Goal: Task Accomplishment & Management: Manage account settings

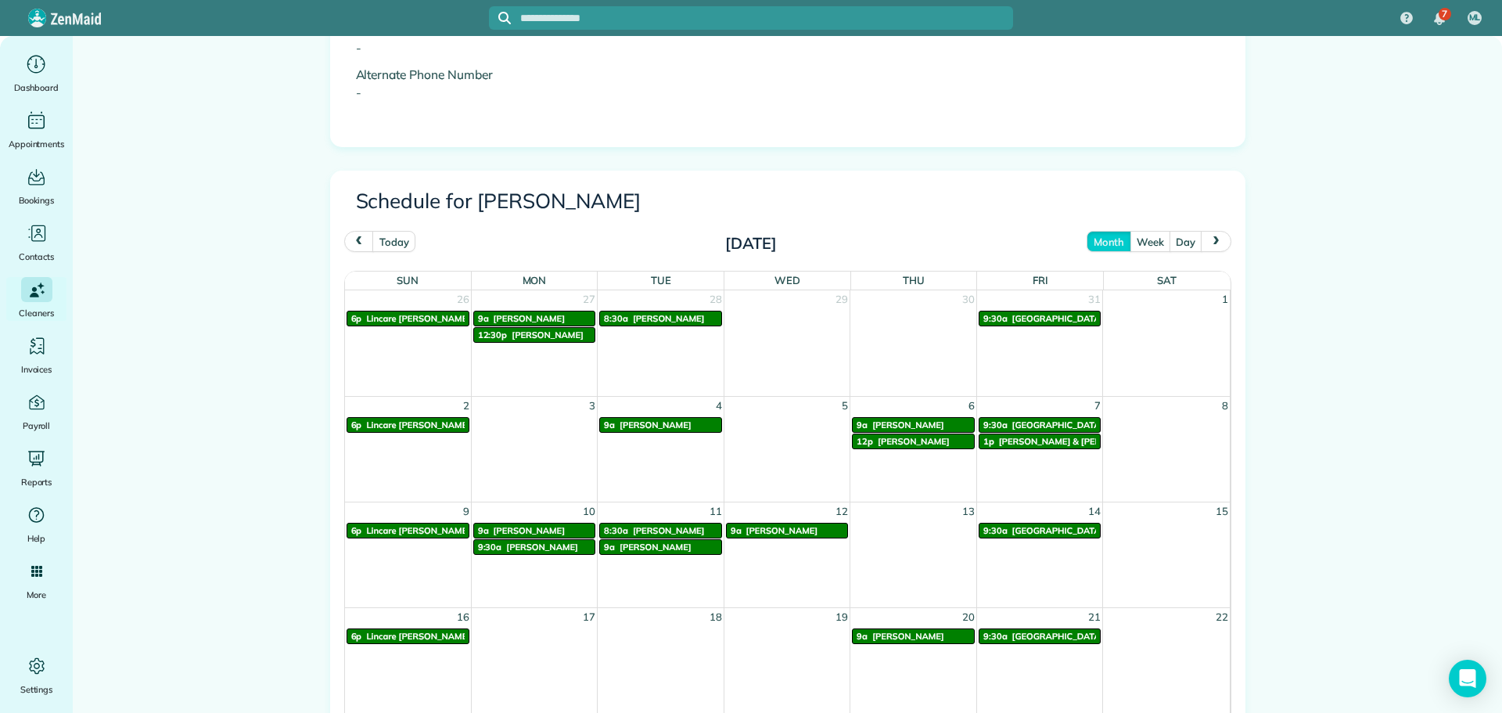
scroll to position [627, 0]
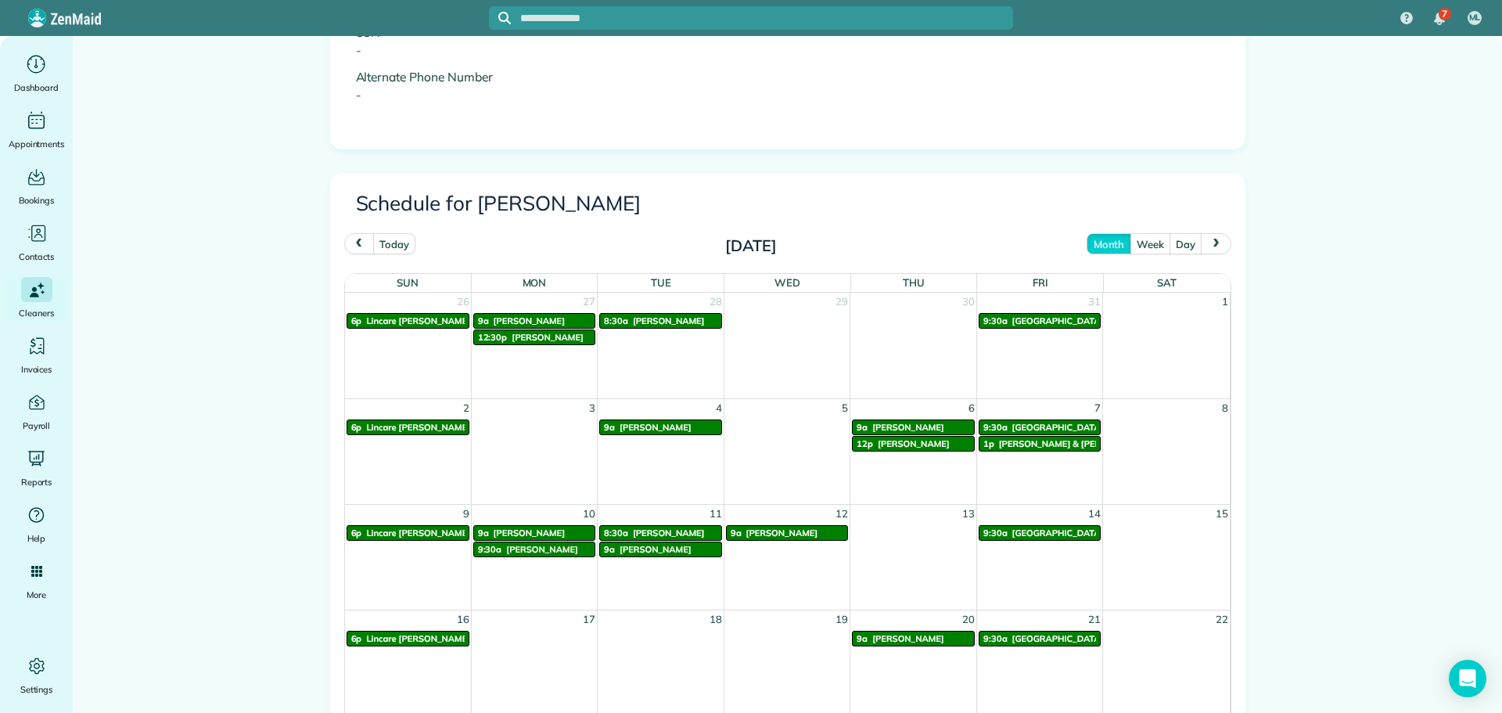
click at [353, 243] on span "prev" at bounding box center [359, 244] width 13 height 10
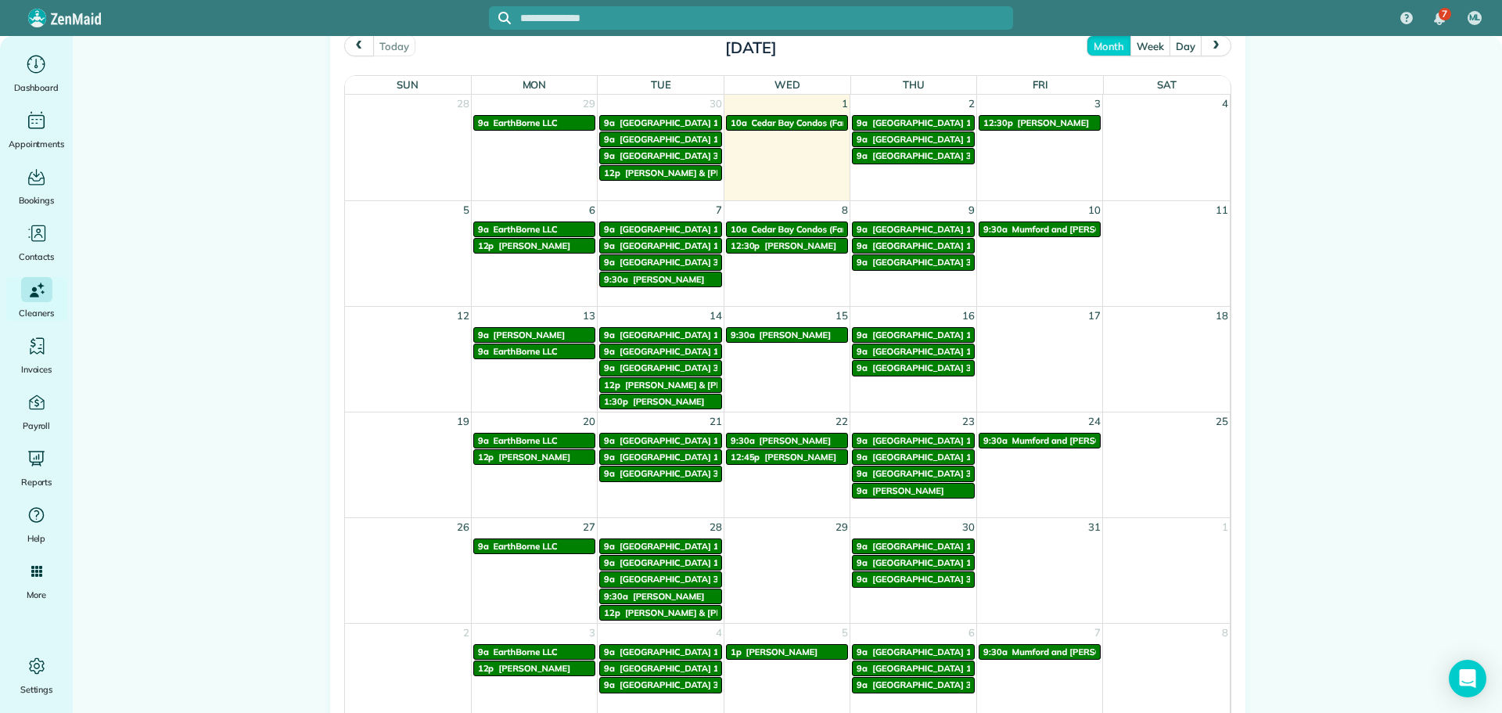
scroll to position [783, 0]
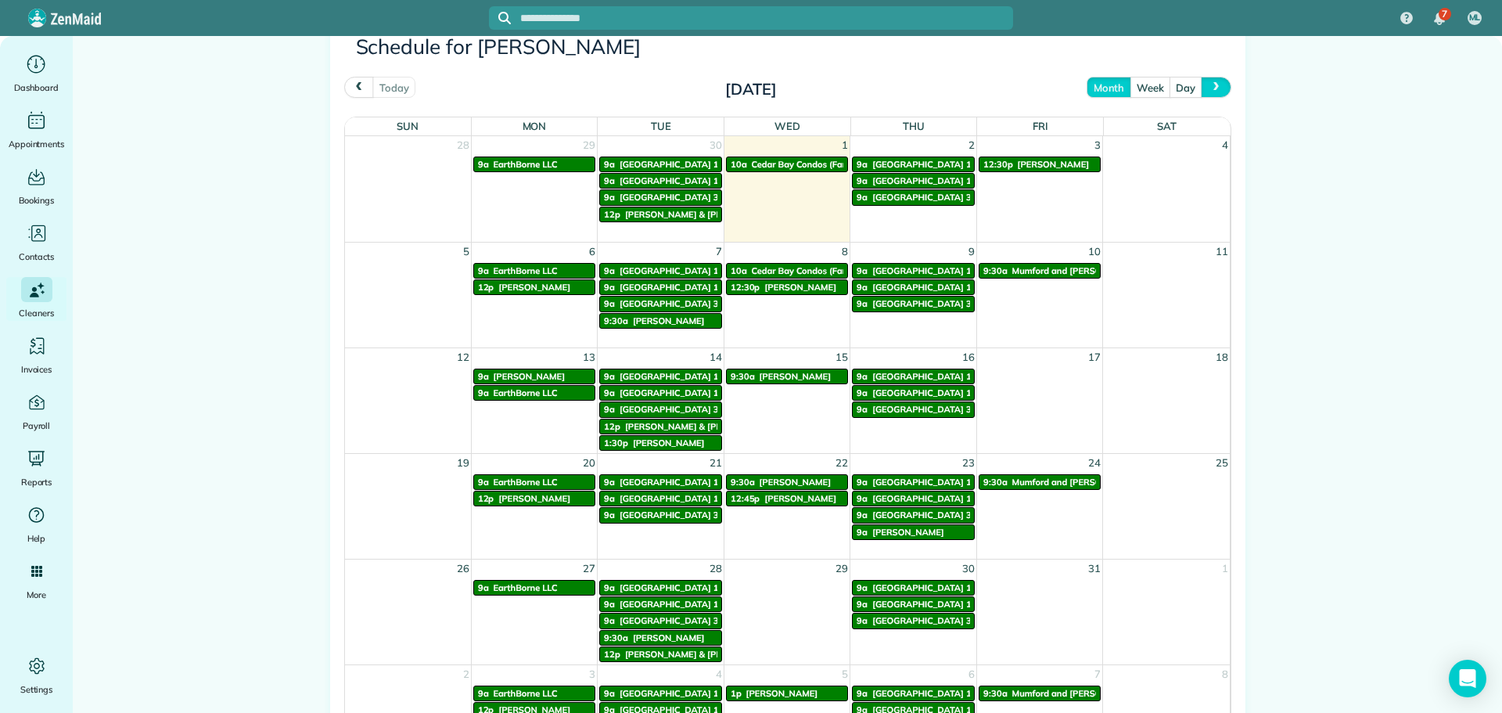
click at [1211, 90] on span "next" at bounding box center [1216, 87] width 13 height 10
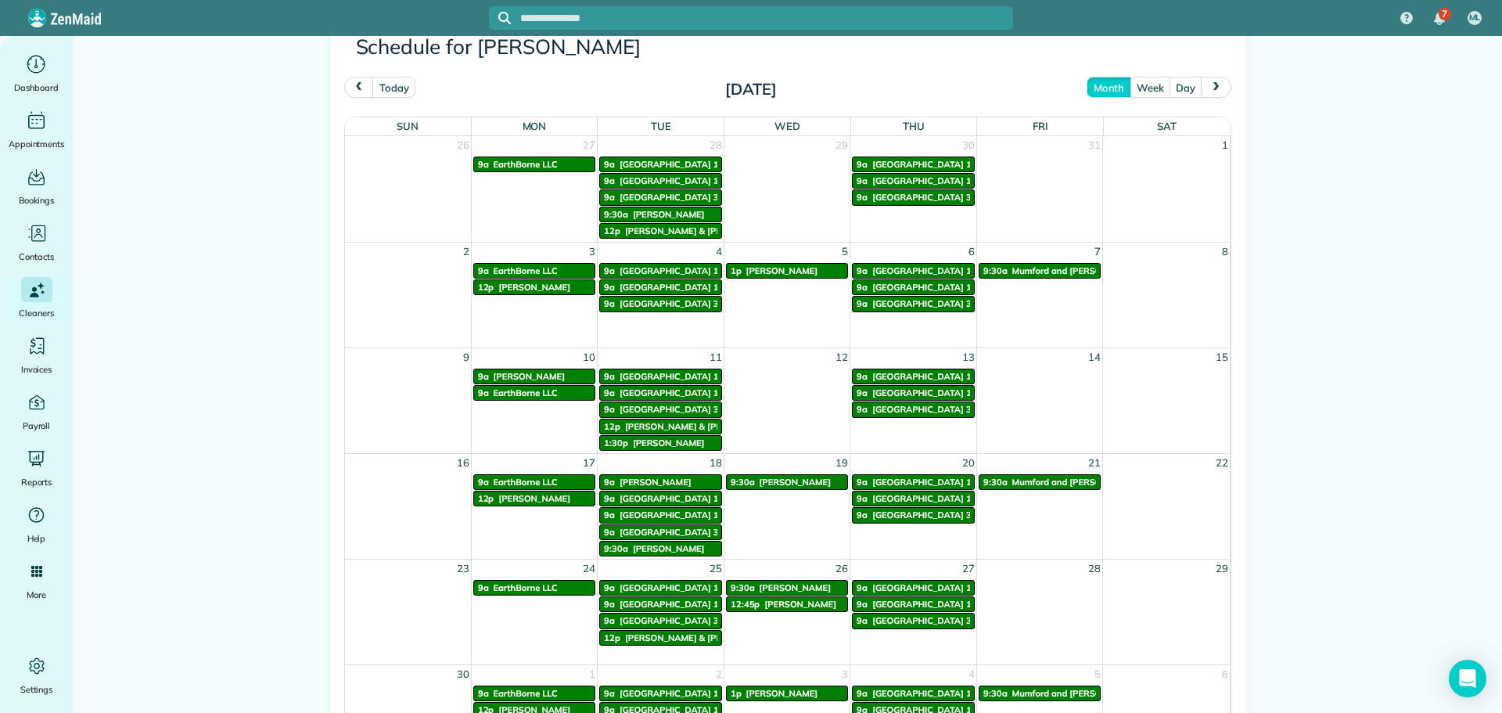
scroll to position [940, 0]
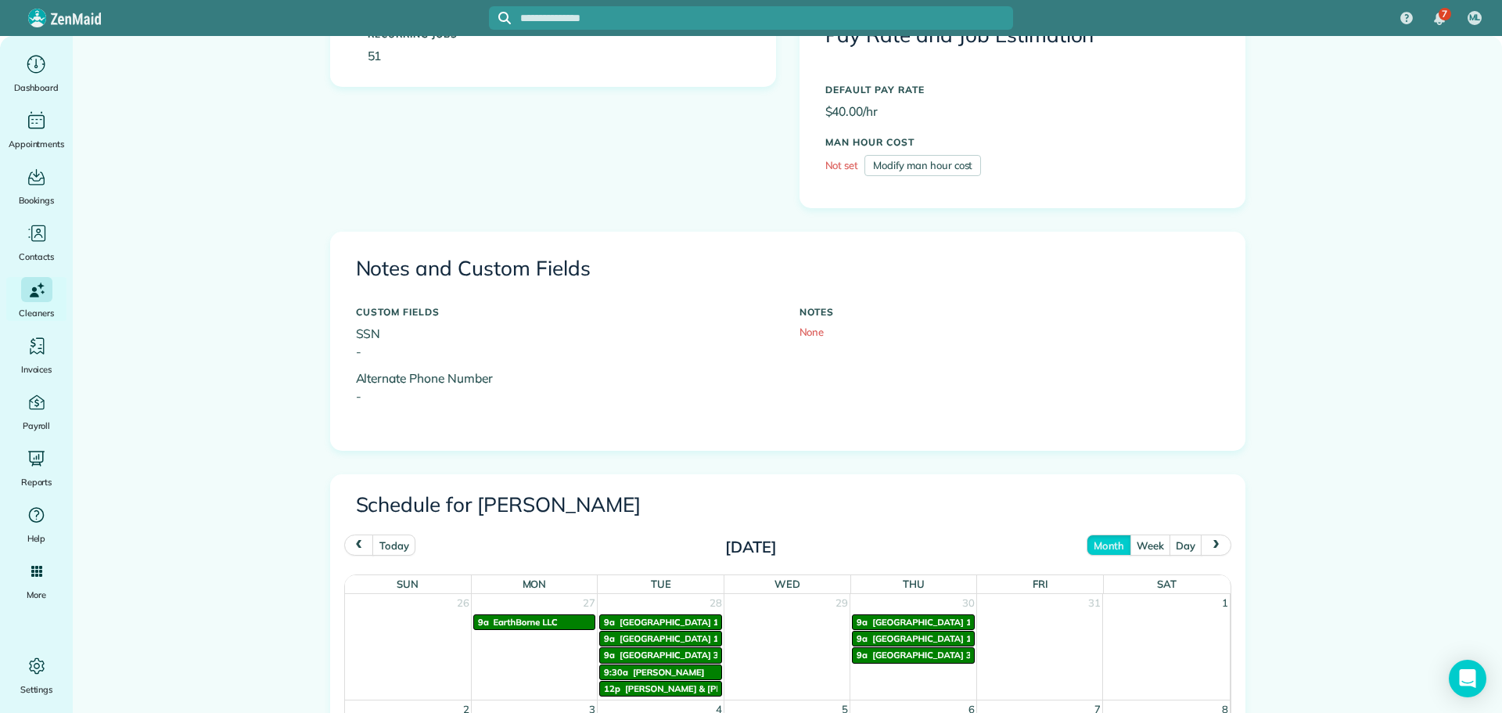
scroll to position [391, 0]
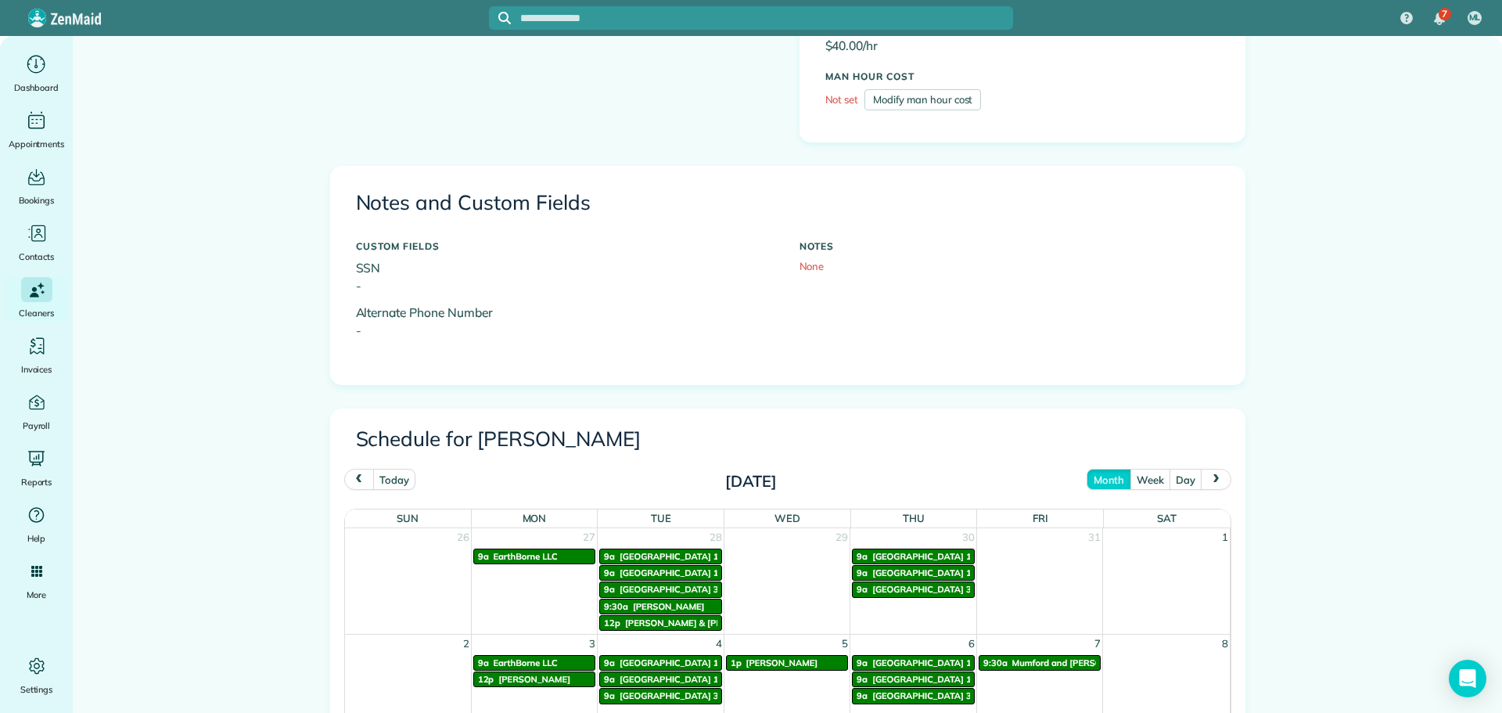
click at [344, 484] on button "prev" at bounding box center [359, 479] width 30 height 21
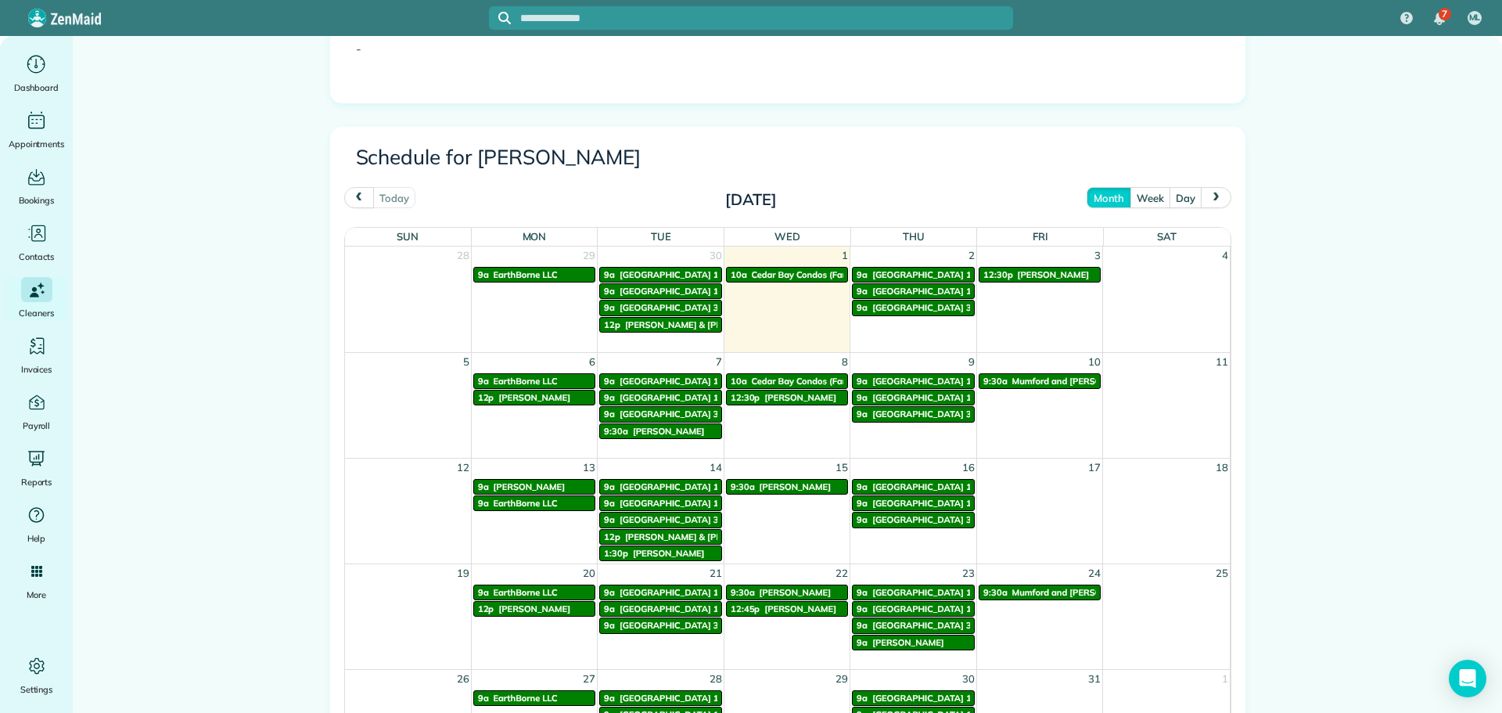
scroll to position [704, 0]
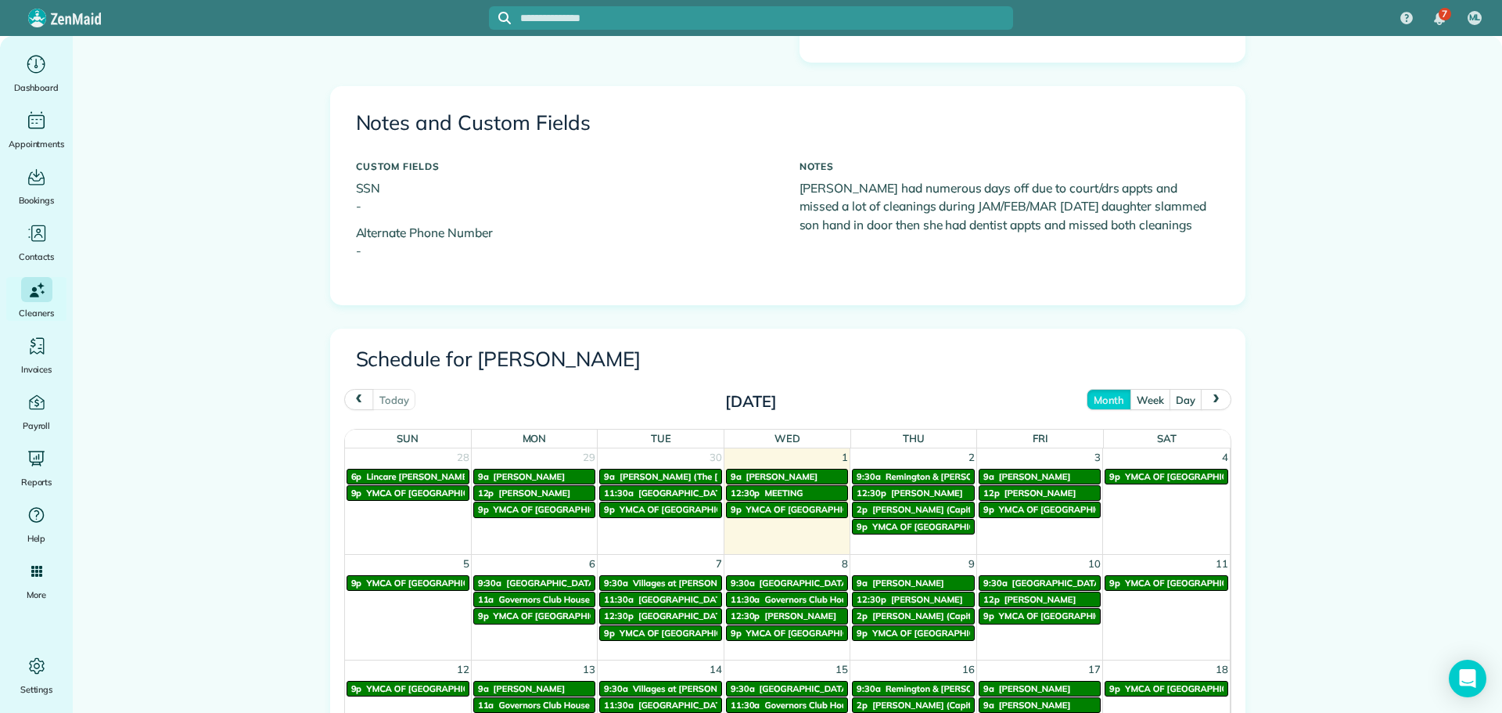
scroll to position [469, 0]
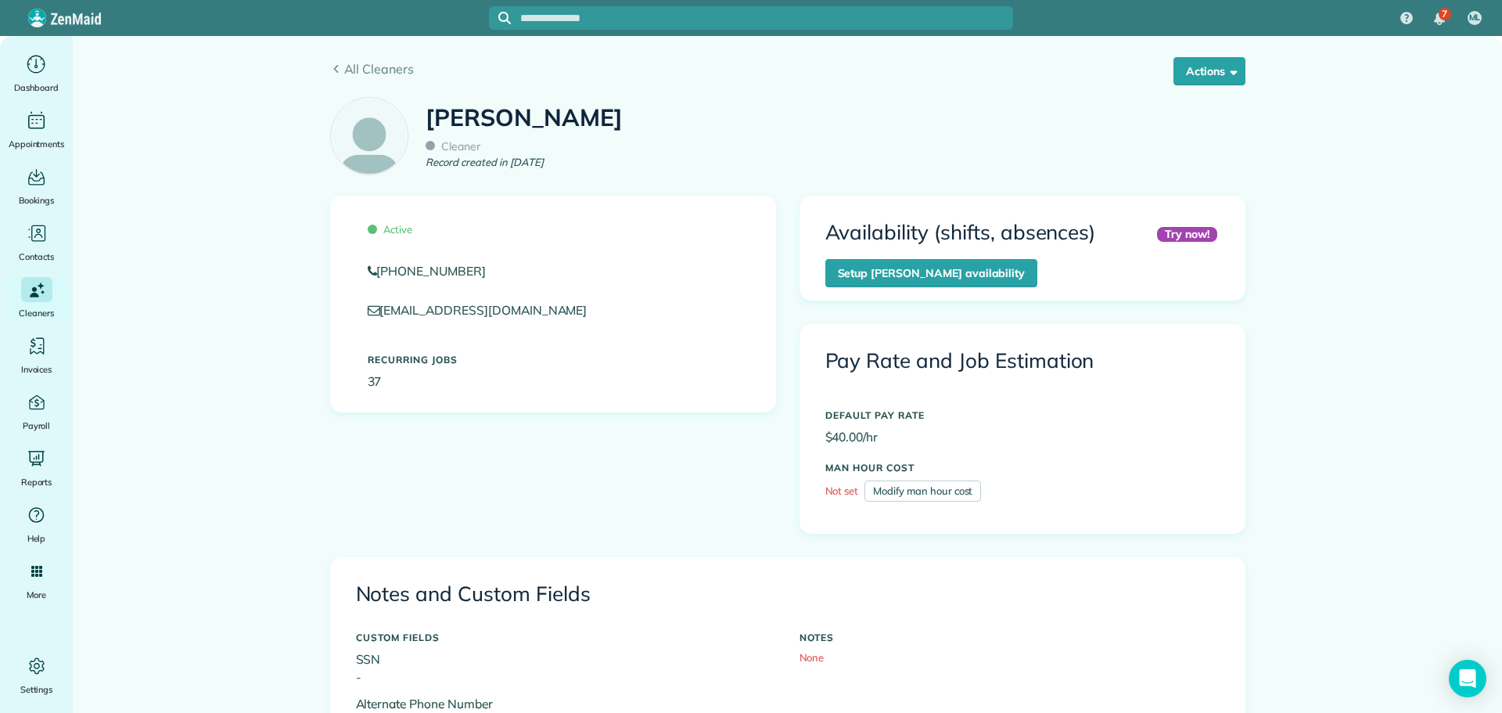
scroll to position [860, 0]
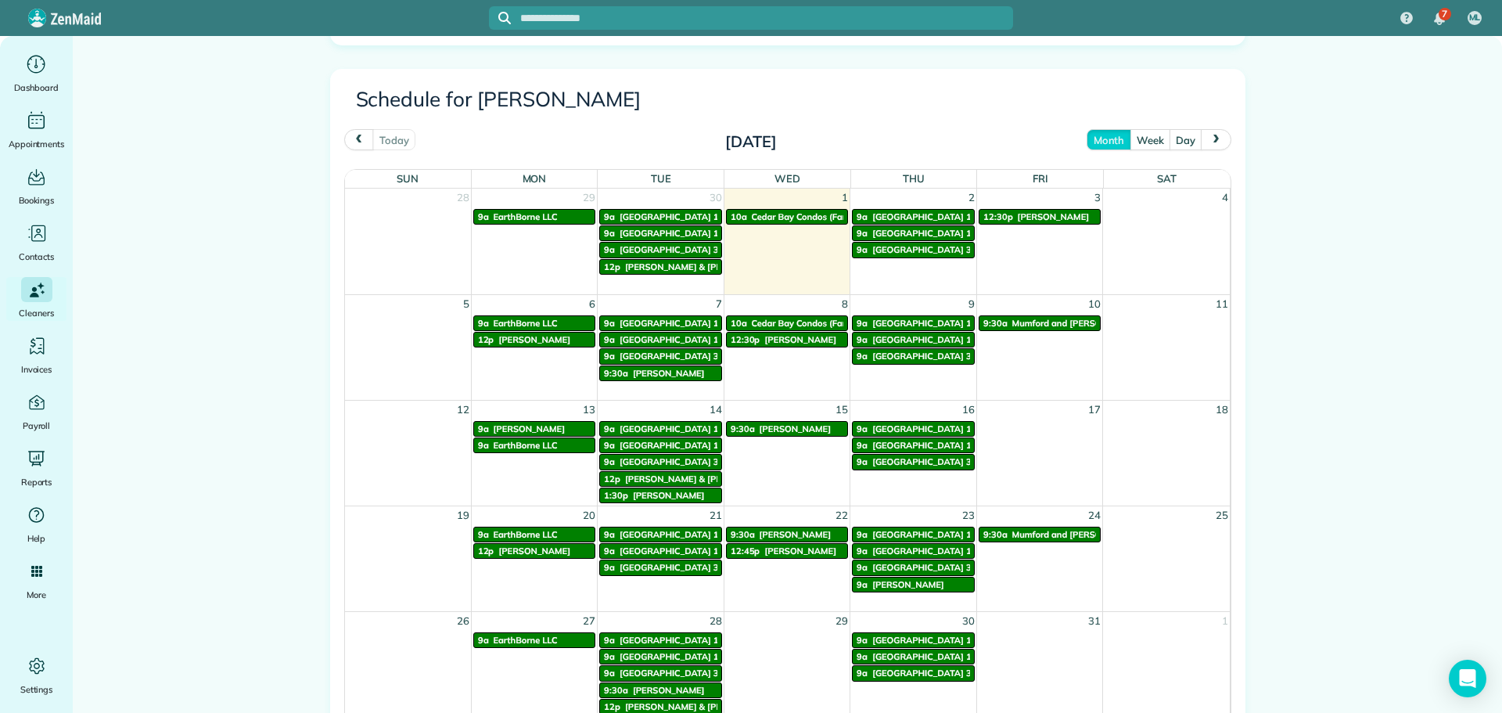
scroll to position [626, 0]
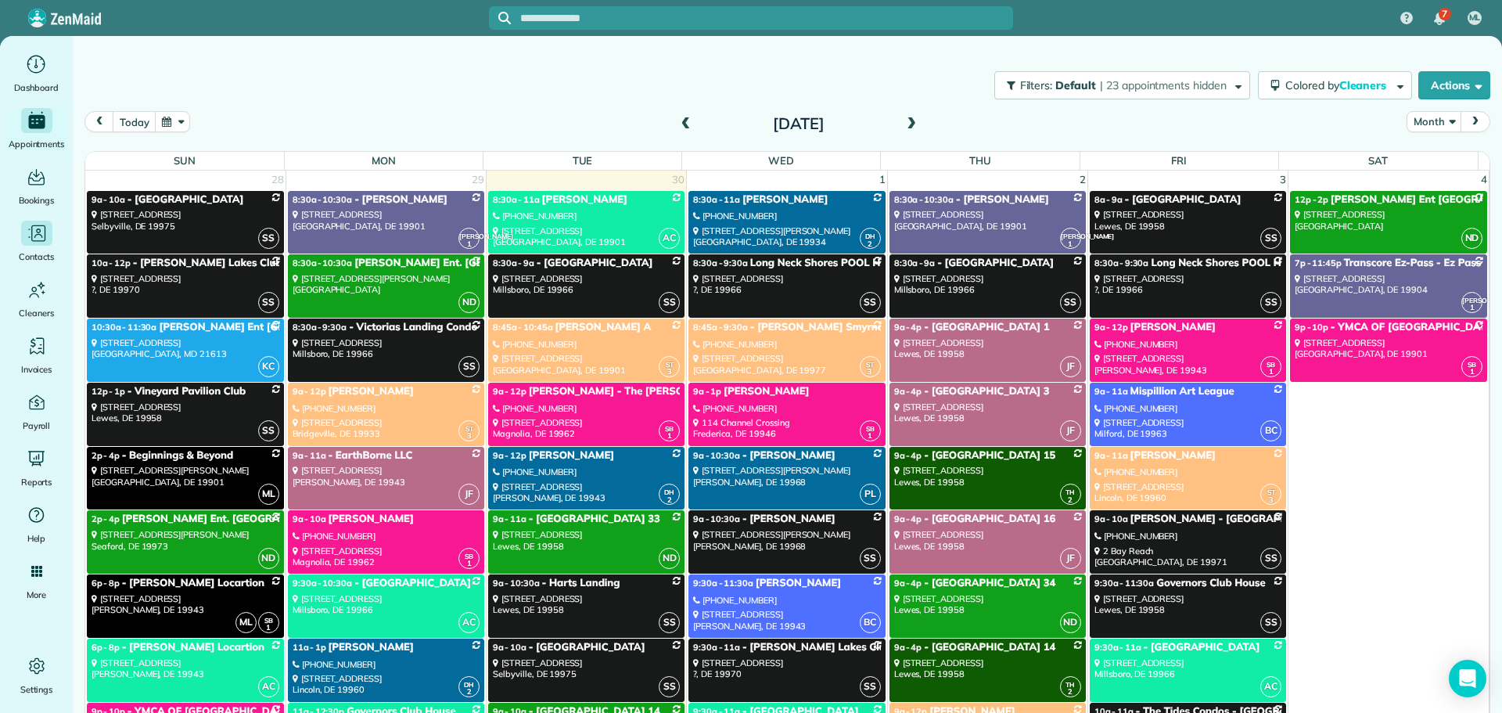
scroll to position [9022, 0]
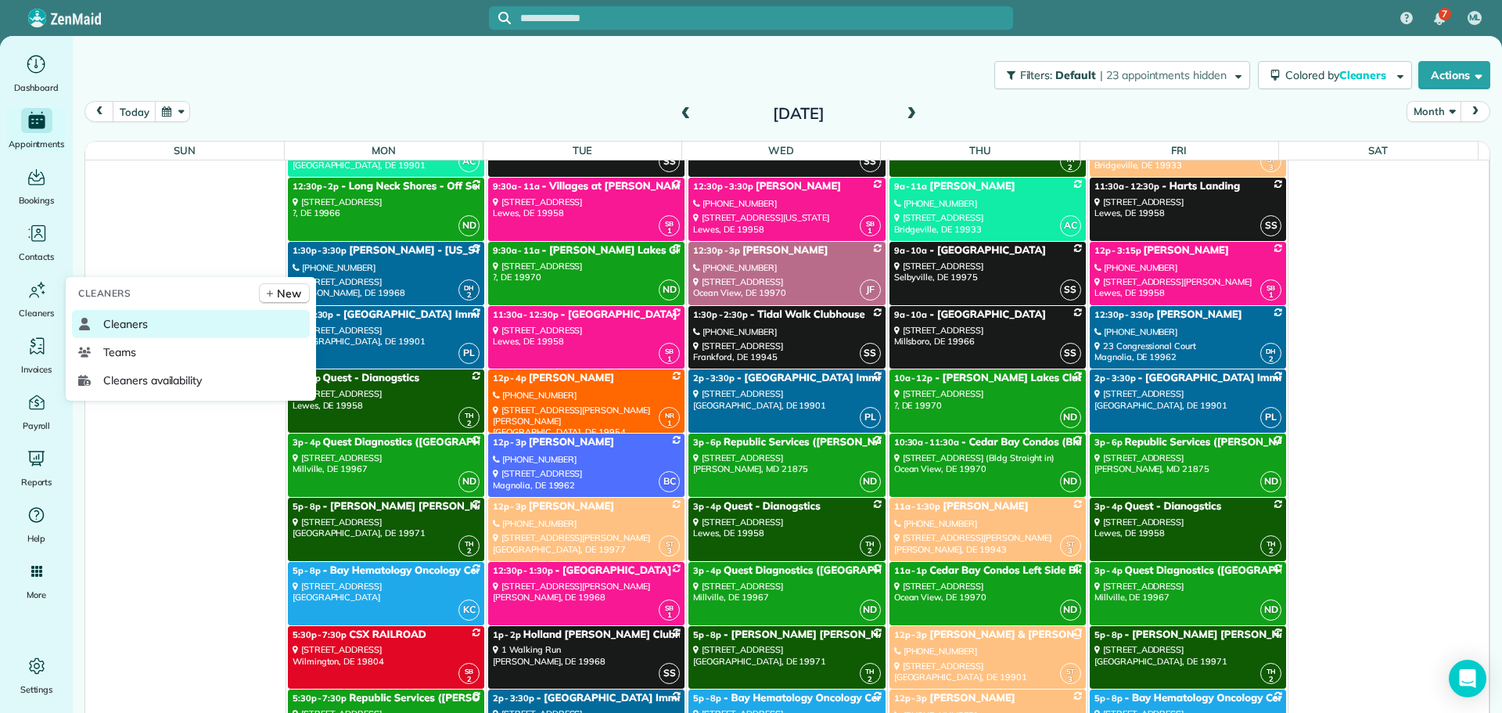
click at [118, 329] on span "Cleaners" at bounding box center [125, 324] width 45 height 16
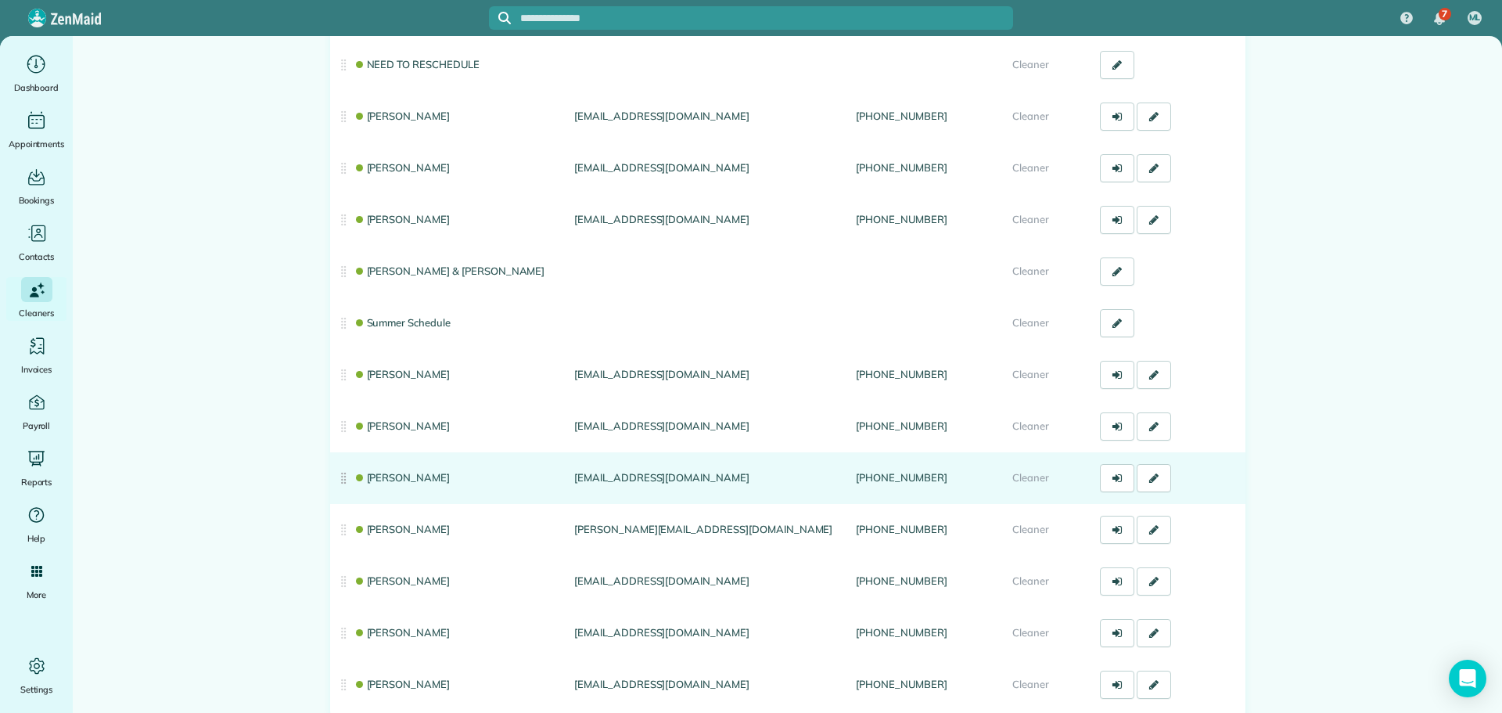
scroll to position [313, 0]
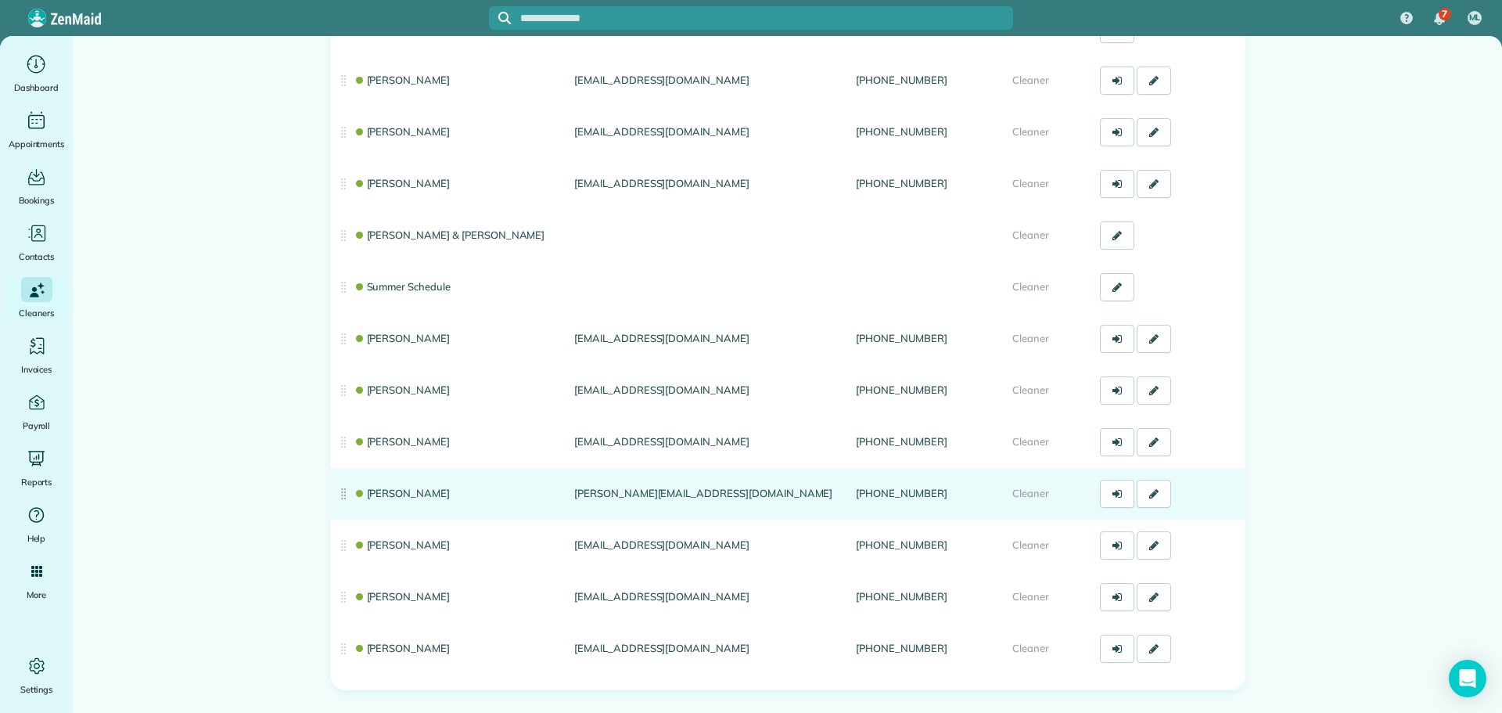
click at [375, 496] on link "[PERSON_NAME]" at bounding box center [402, 493] width 97 height 13
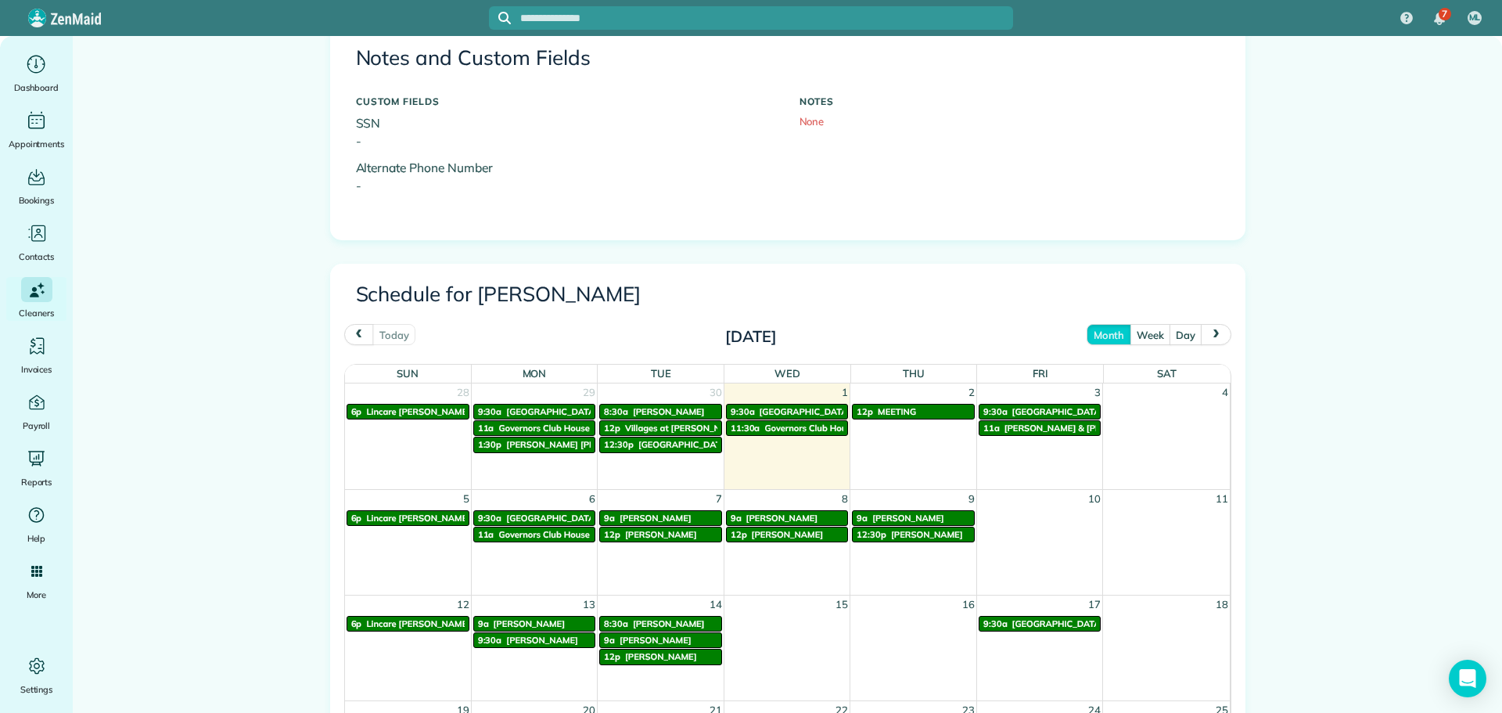
scroll to position [626, 0]
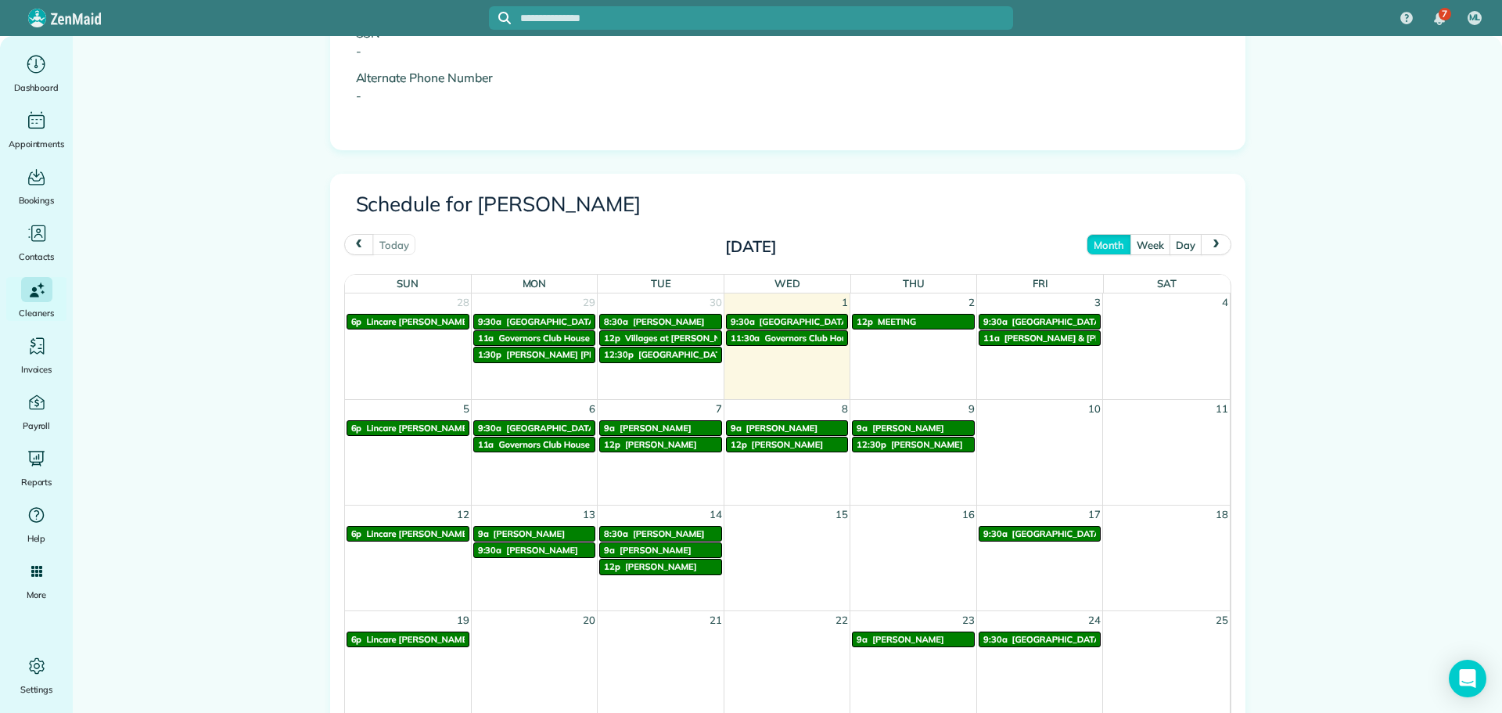
click at [1214, 246] on span "next" at bounding box center [1216, 244] width 13 height 10
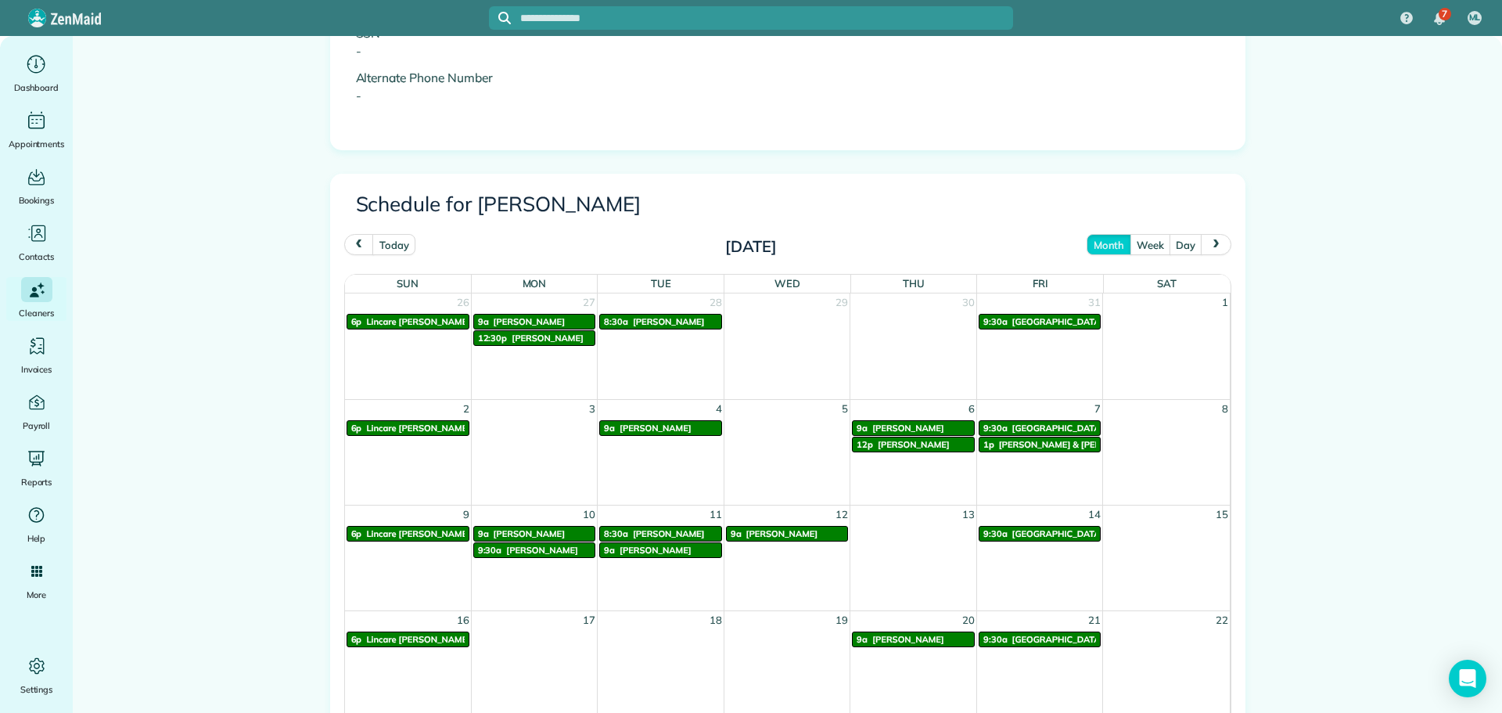
click at [1003, 447] on span "[PERSON_NAME] & [PERSON_NAME]" at bounding box center [1076, 444] width 154 height 11
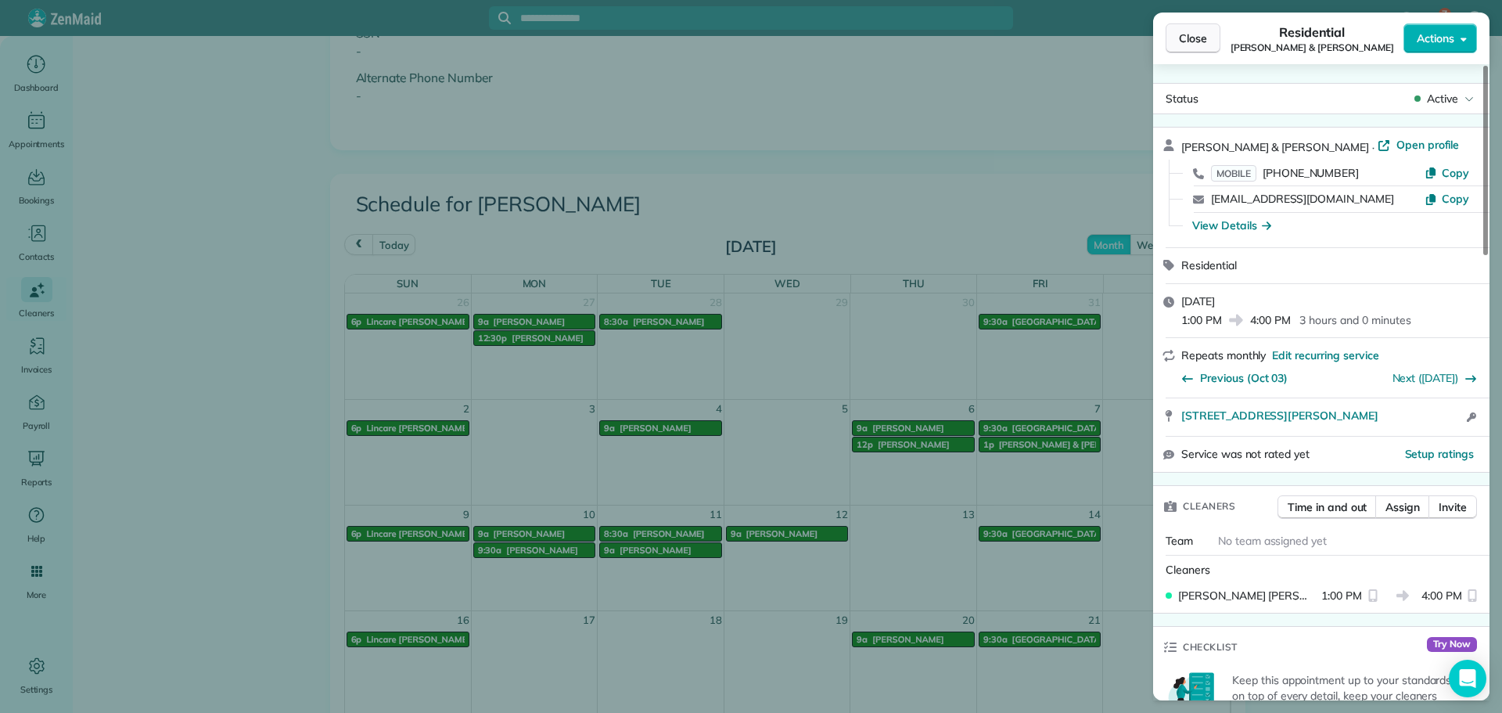
click at [1194, 41] on span "Close" at bounding box center [1193, 39] width 28 height 16
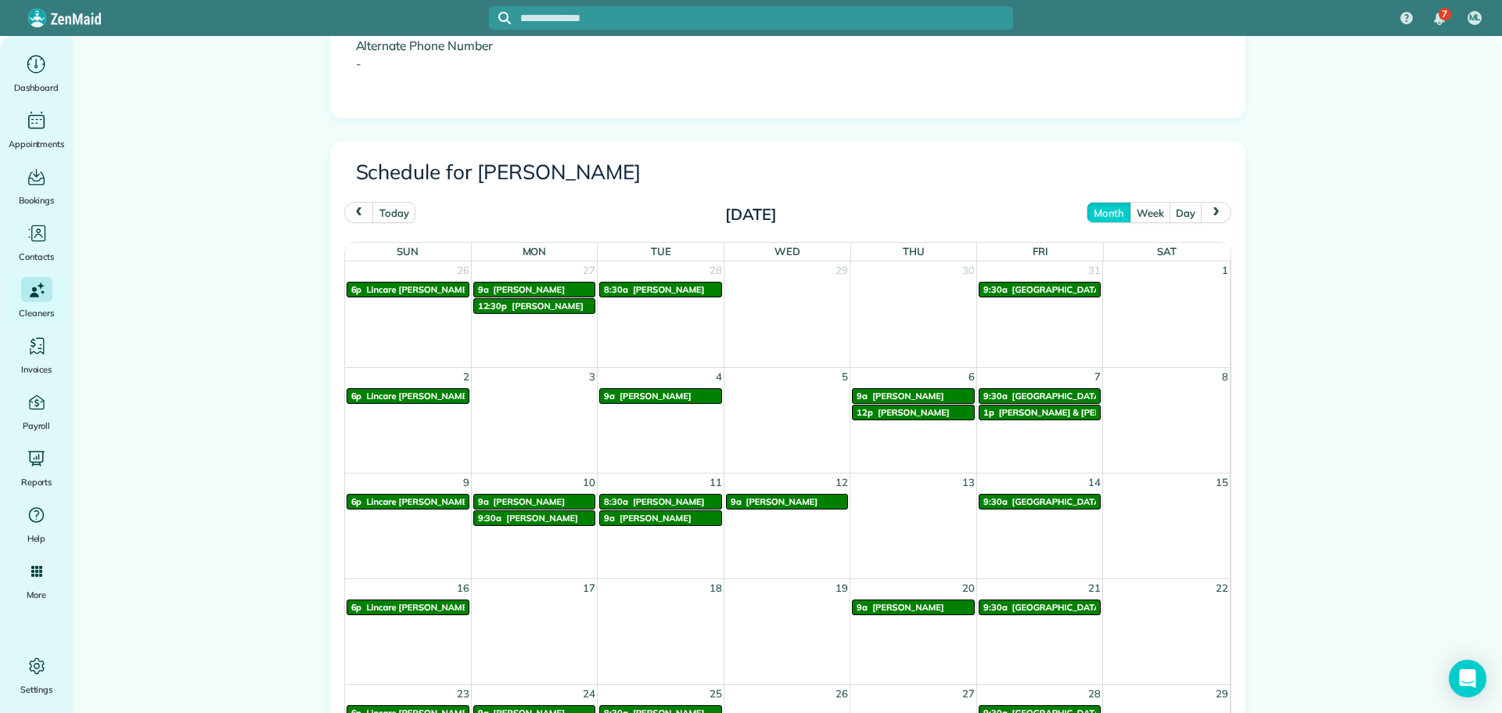
scroll to position [626, 0]
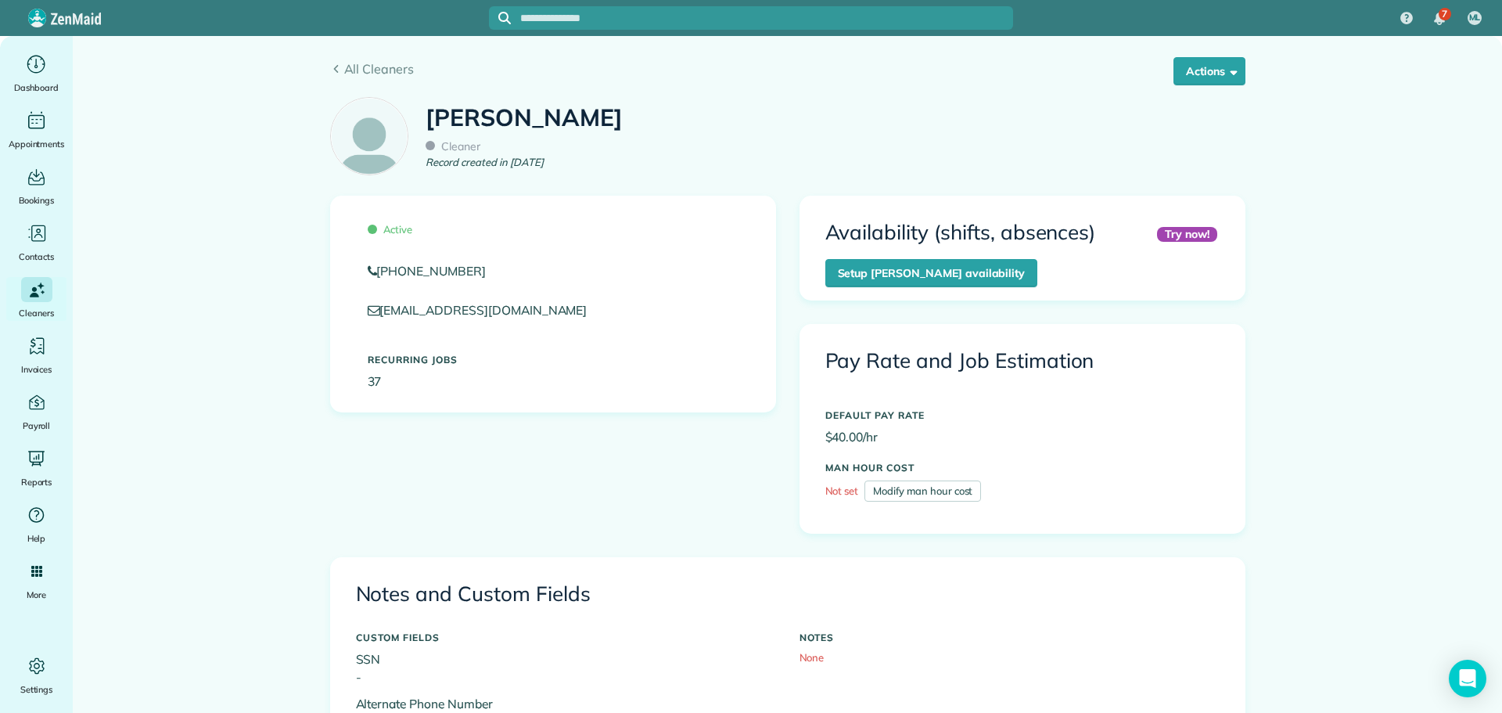
scroll to position [782, 0]
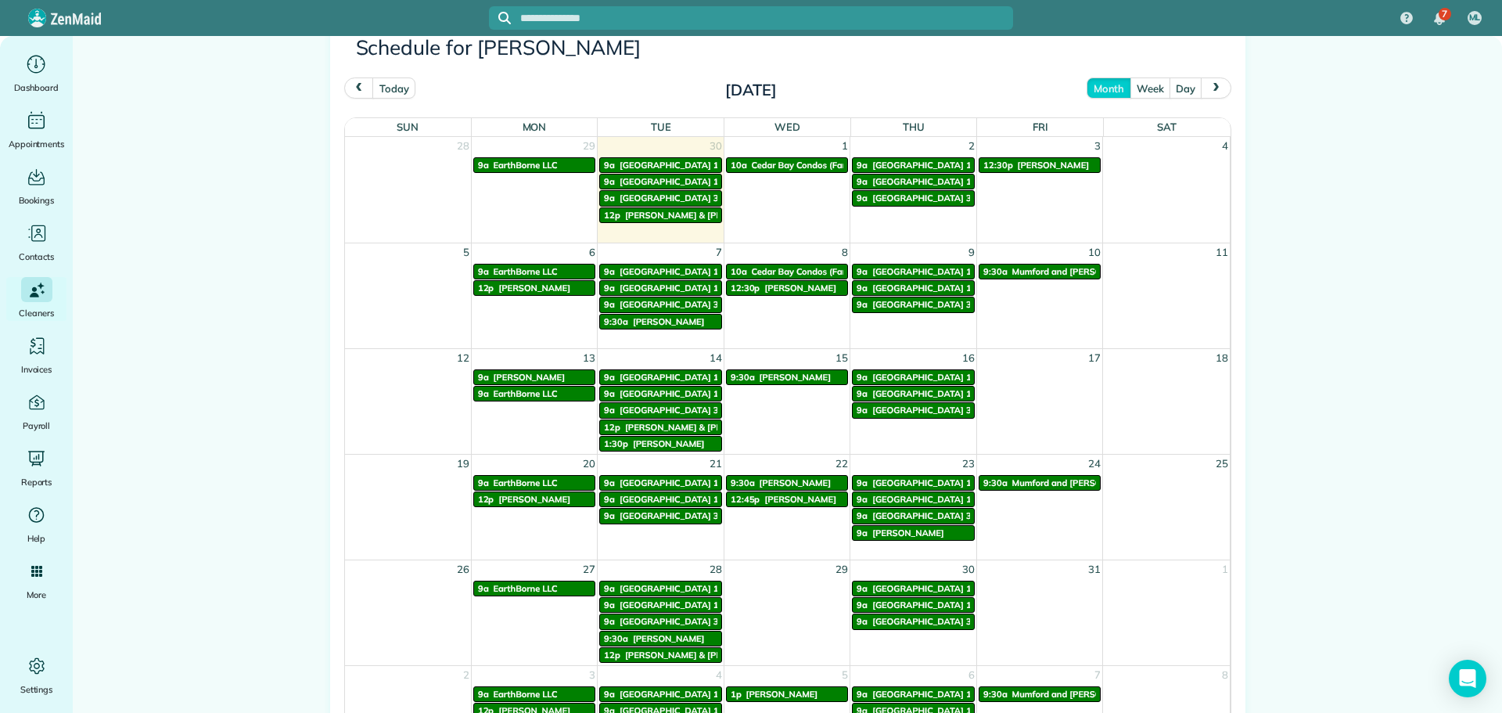
click at [1201, 95] on button "next" at bounding box center [1216, 87] width 30 height 21
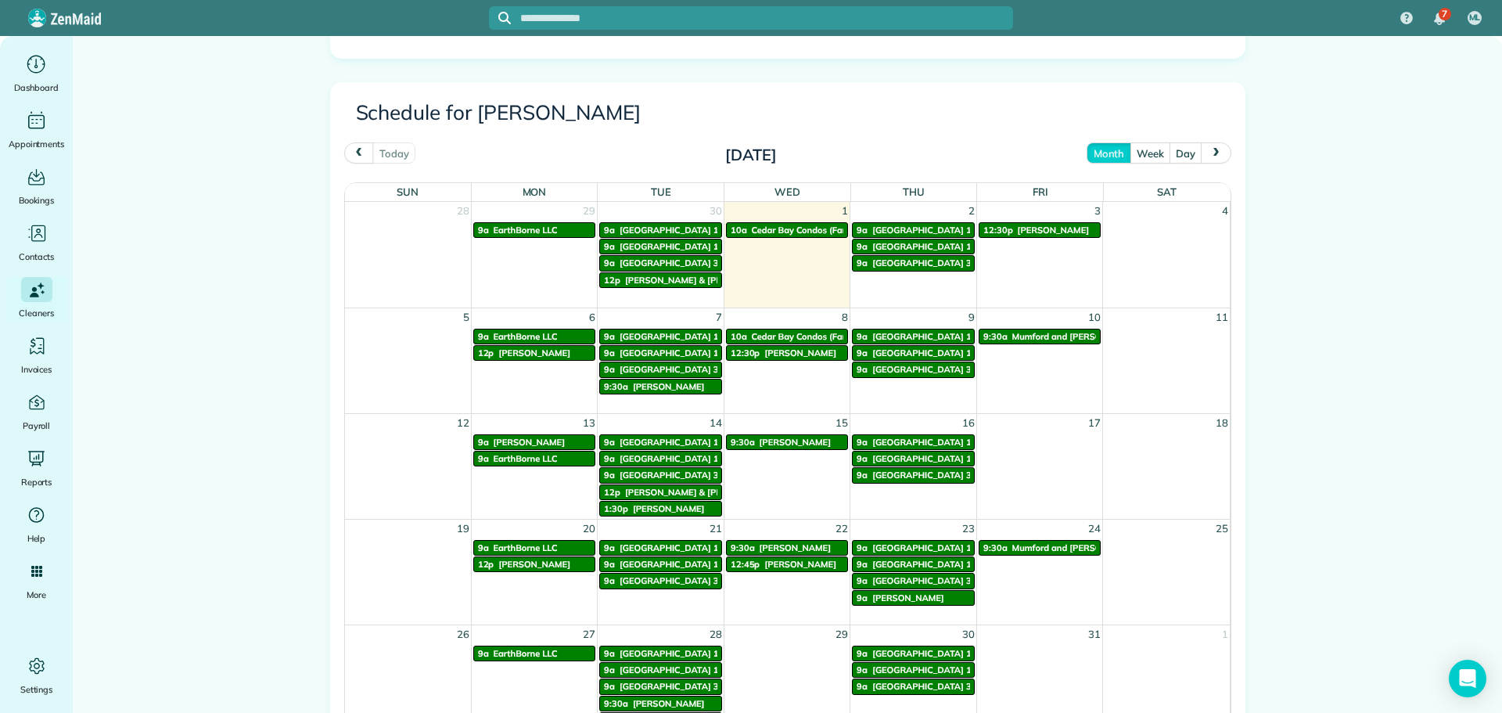
scroll to position [782, 0]
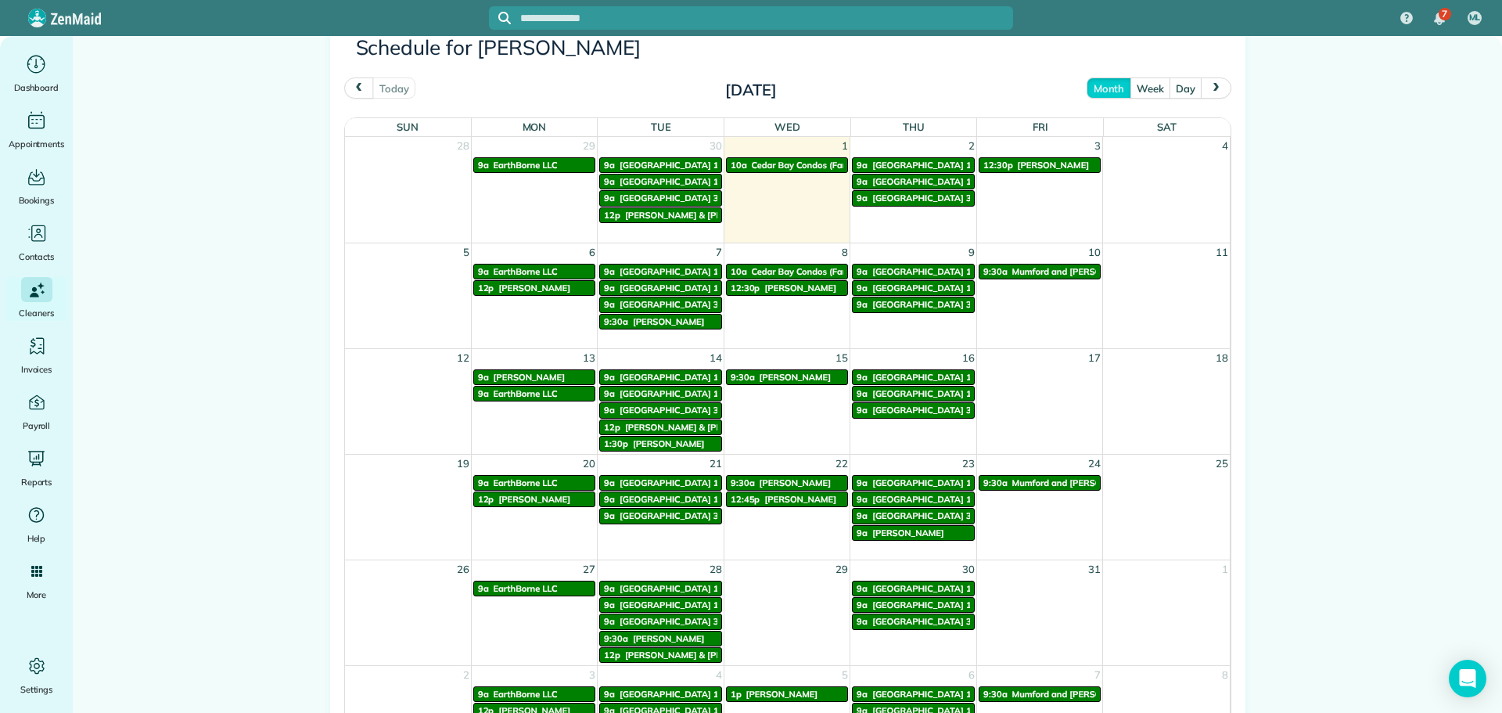
click at [1214, 94] on button "next" at bounding box center [1216, 87] width 30 height 21
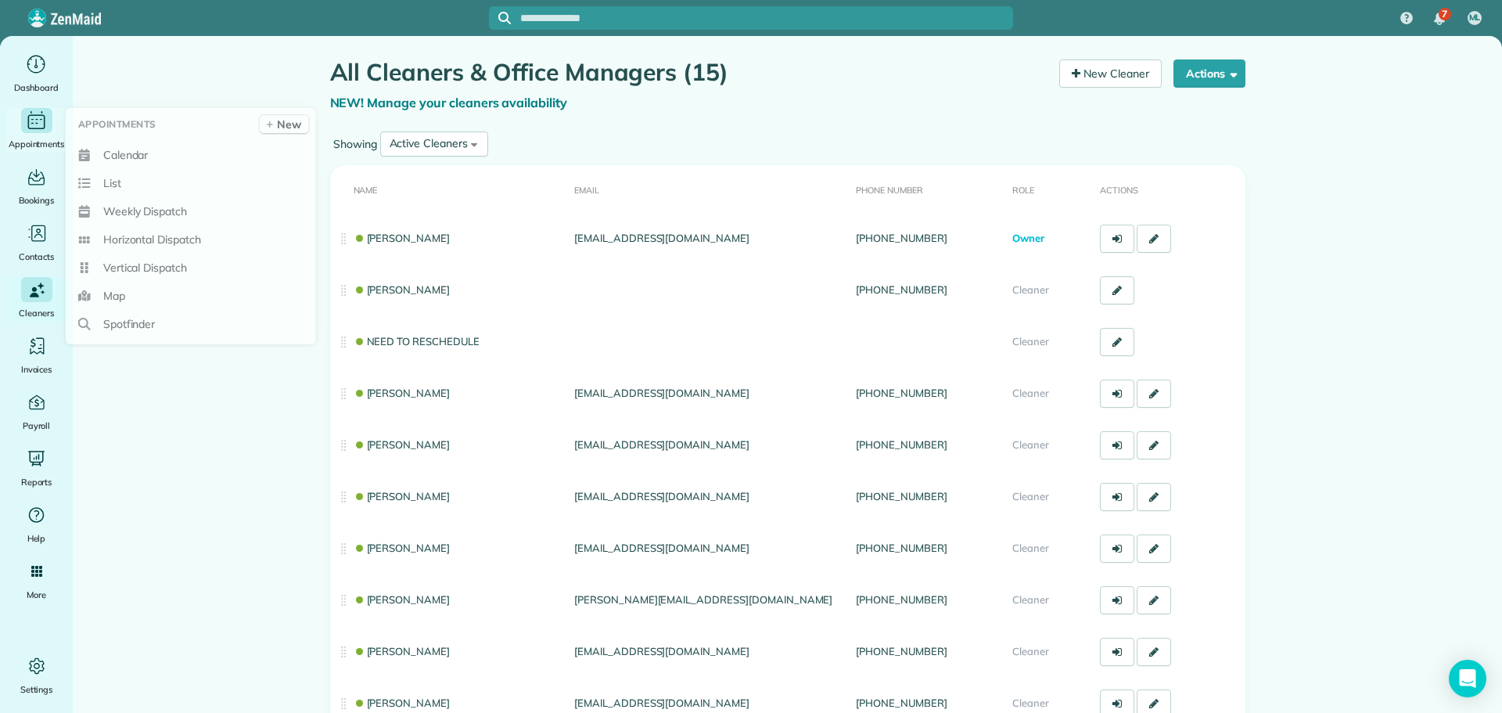
scroll to position [78, 0]
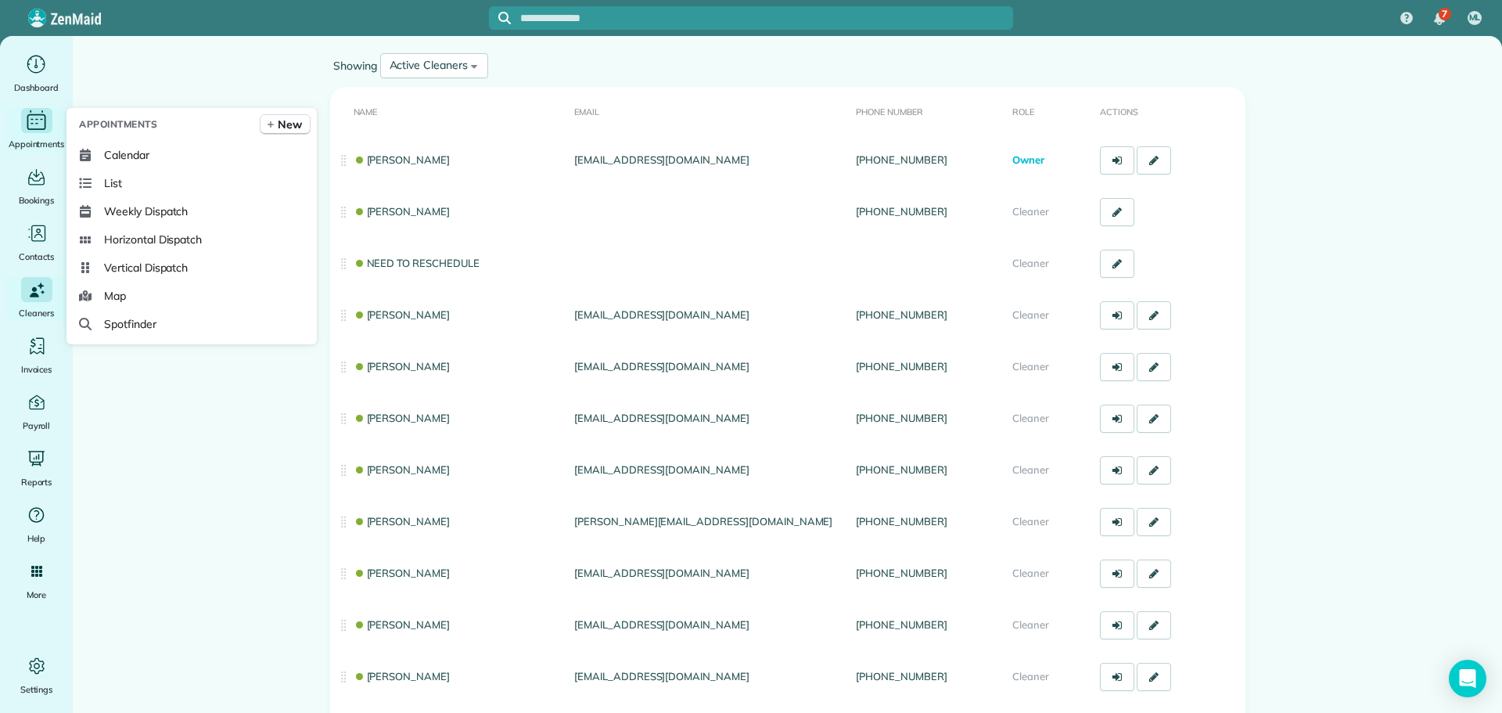
click at [40, 135] on div "Appointments" at bounding box center [36, 130] width 63 height 44
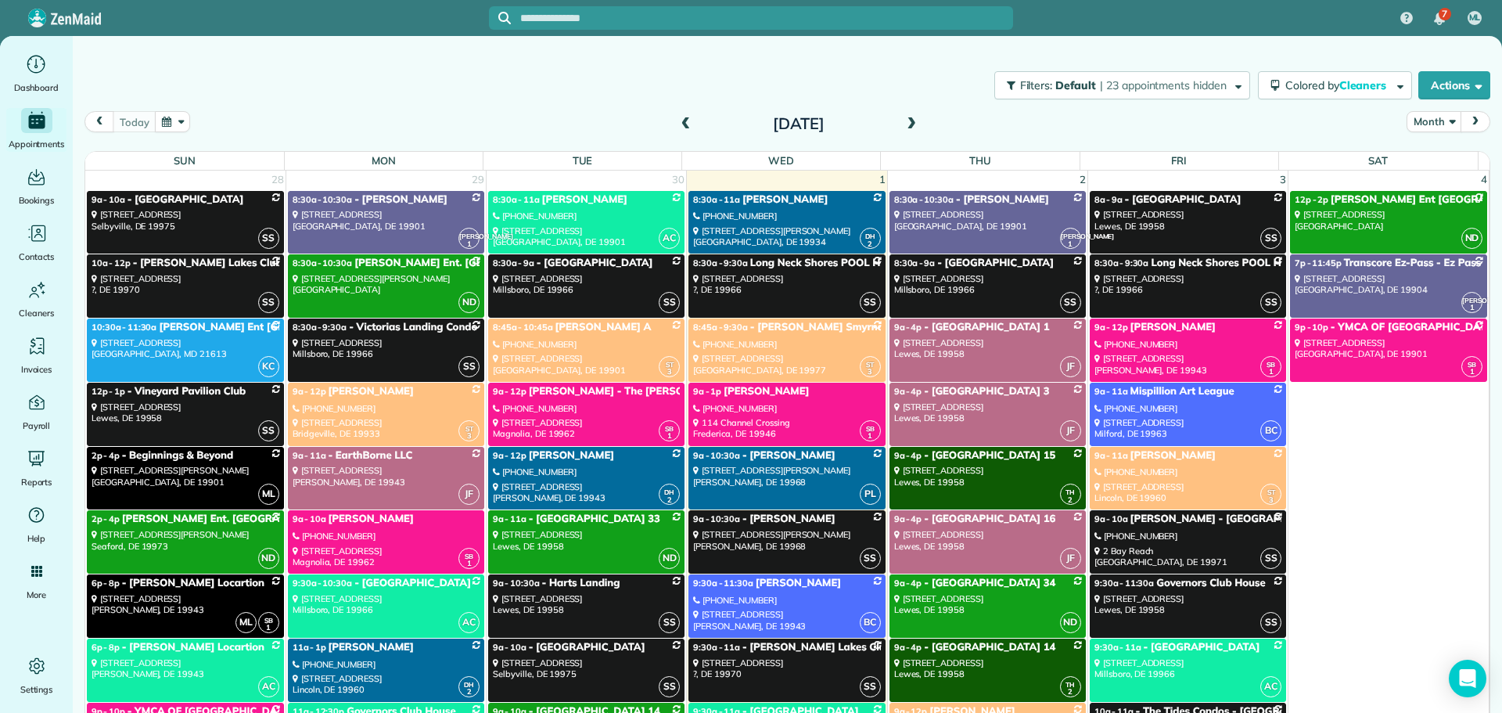
click at [904, 130] on span at bounding box center [911, 124] width 17 height 14
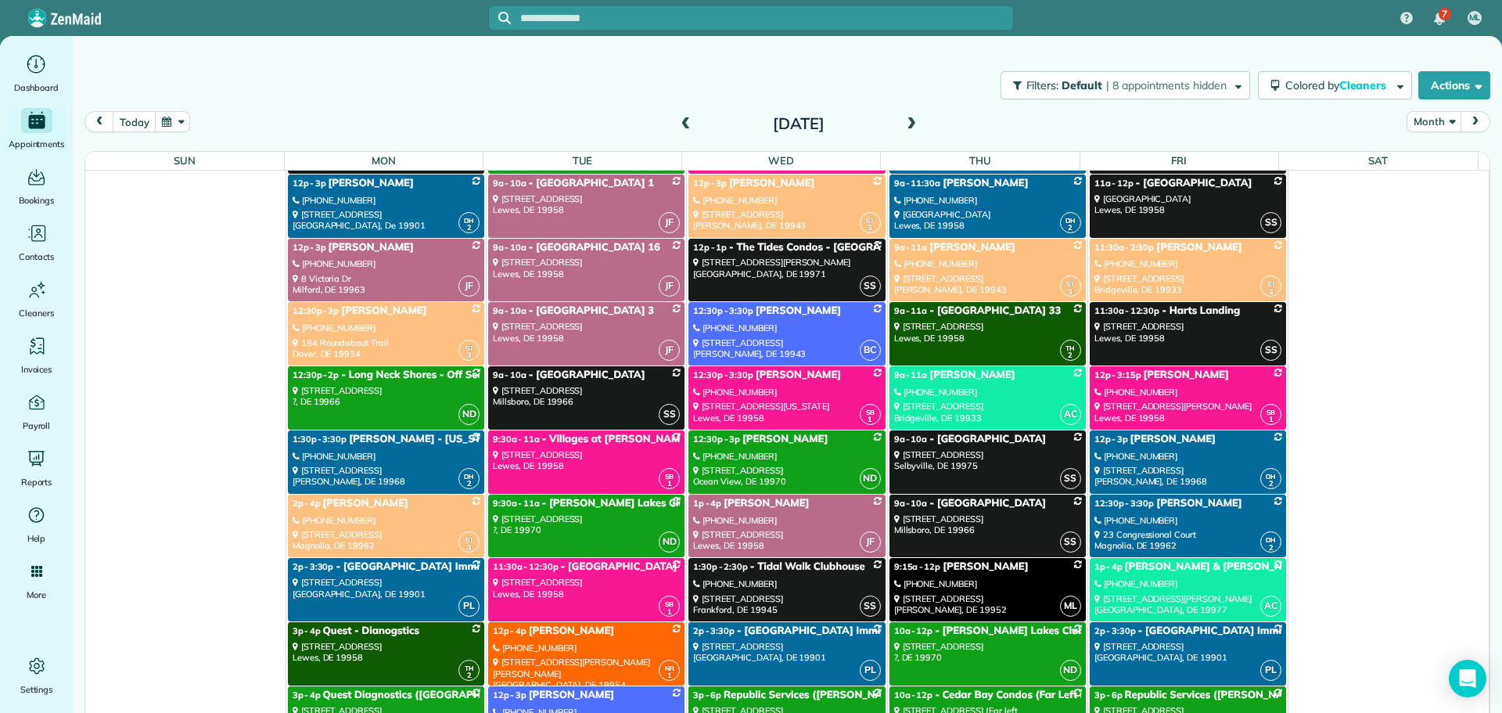
scroll to position [3520, 0]
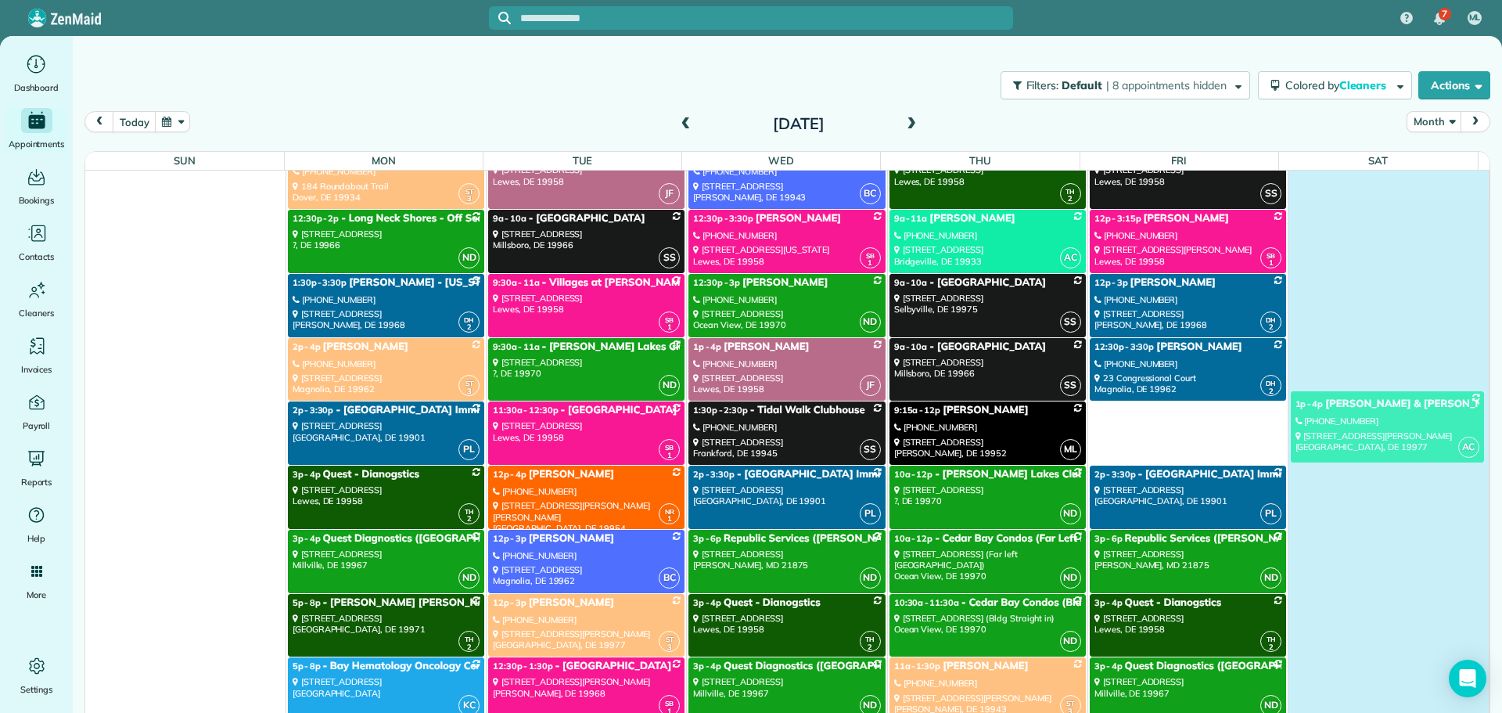
drag, startPoint x: 1145, startPoint y: 439, endPoint x: 1363, endPoint y: 429, distance: 217.7
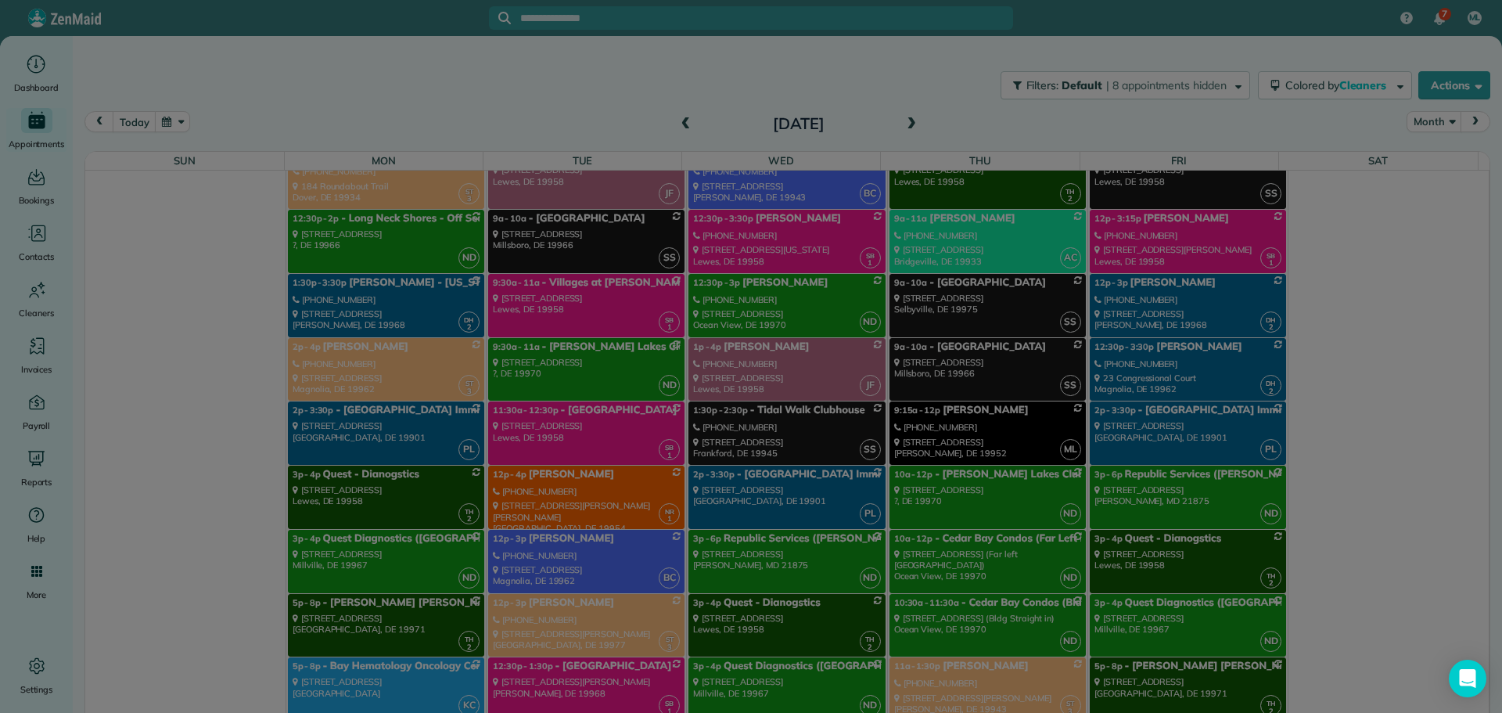
scroll to position [3902, 0]
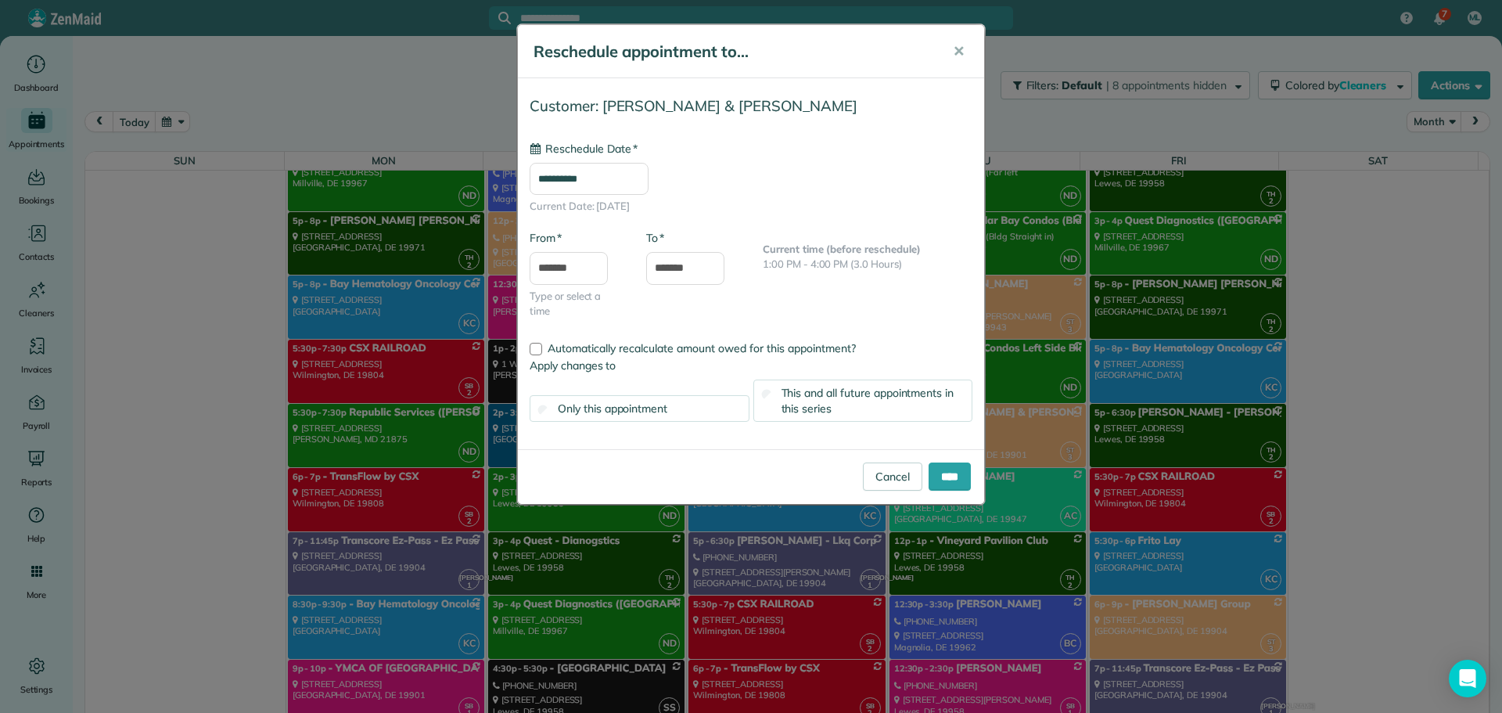
click at [612, 174] on input "**********" at bounding box center [589, 179] width 119 height 33
click at [677, 281] on link "7" at bounding box center [677, 285] width 25 height 25
type input "**********"
click at [778, 388] on div "This and all future appointments in this series" at bounding box center [863, 400] width 220 height 42
click at [580, 269] on input "*******" at bounding box center [569, 268] width 78 height 33
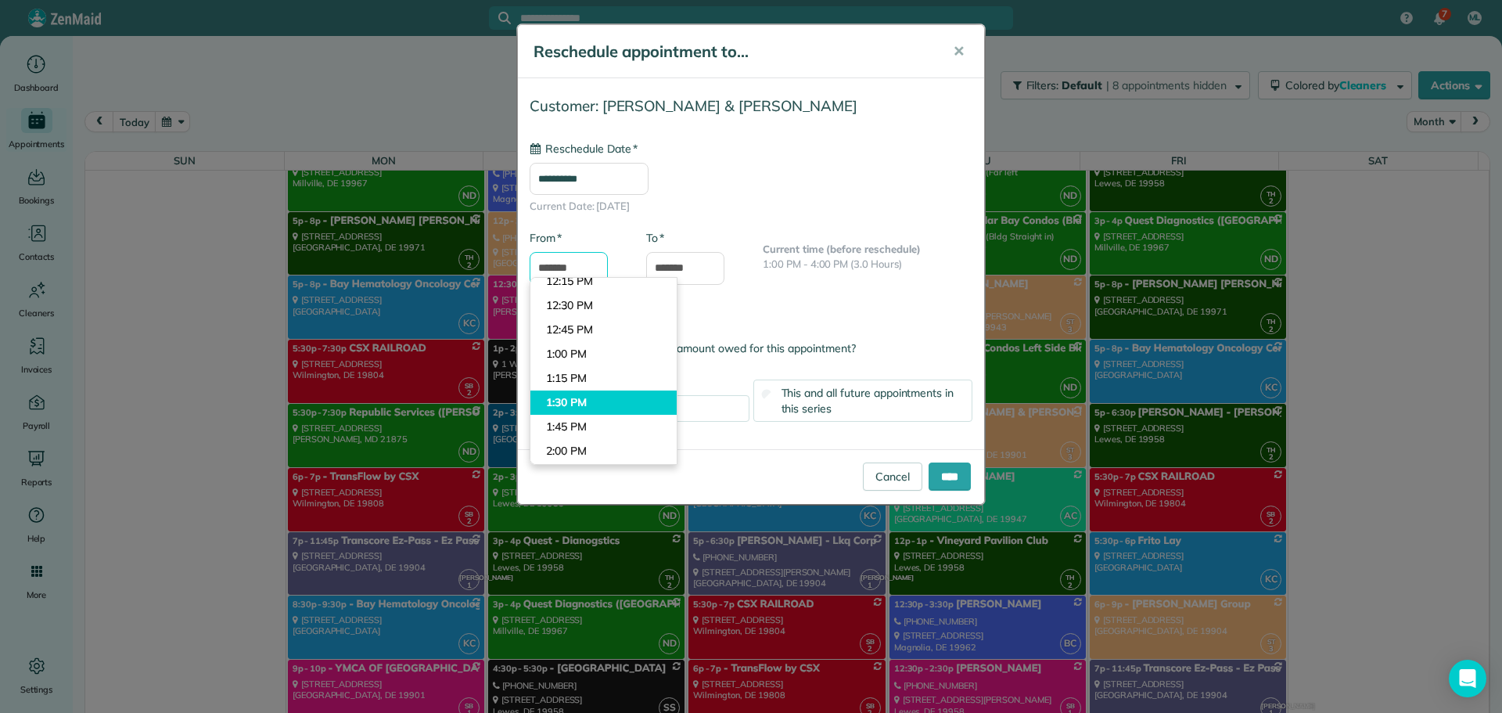
scroll to position [1134, 0]
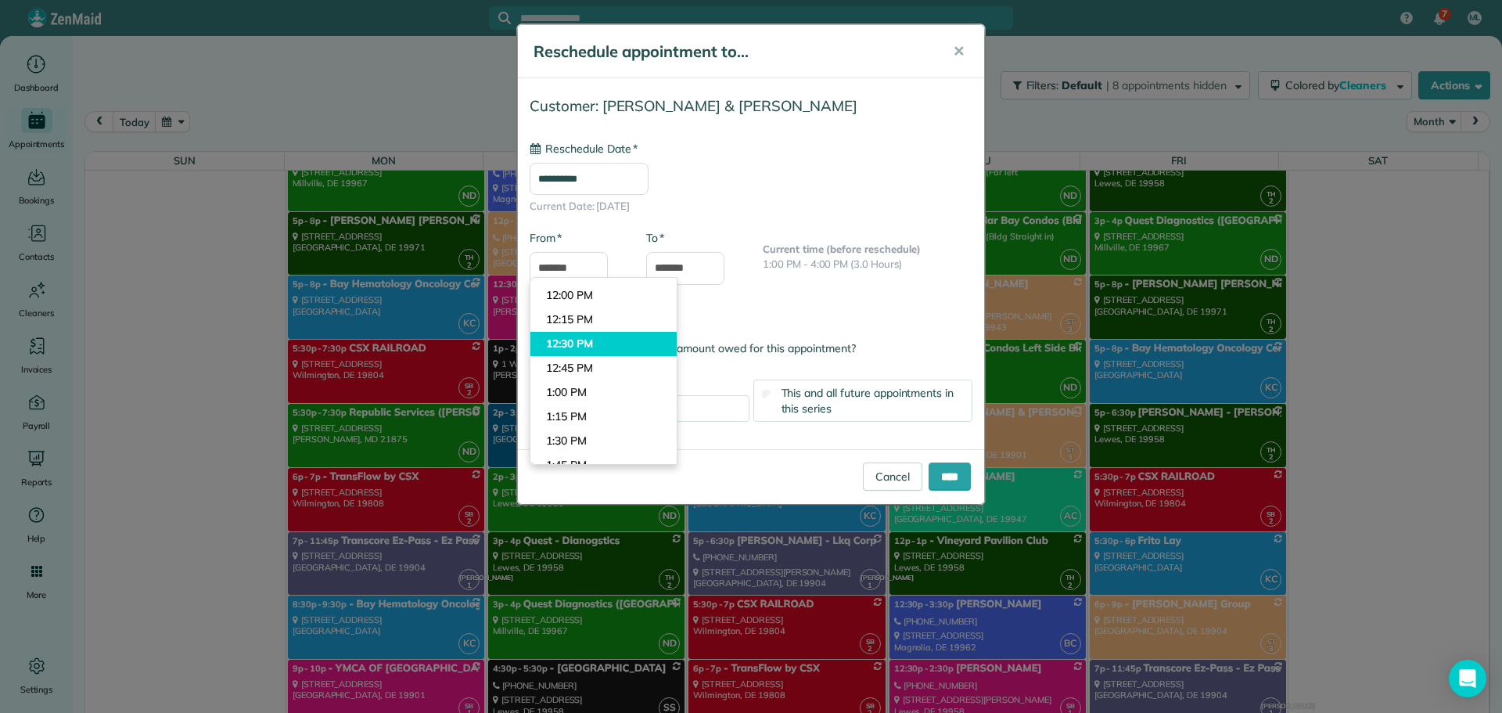
type input "********"
click at [589, 347] on body "7 ML Dashboard Appointments Bookings Contacts Cleaners Invoices Payroll Reports…" at bounding box center [751, 356] width 1502 height 713
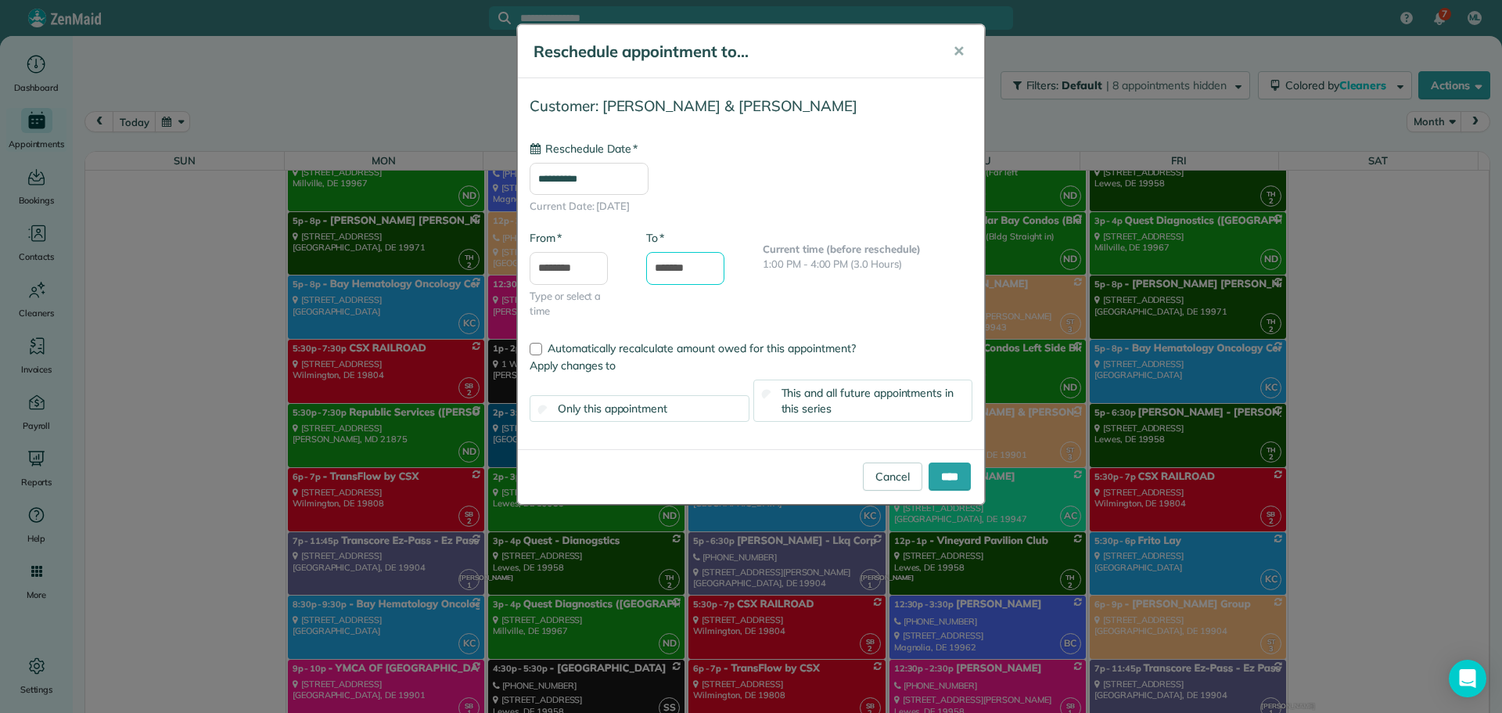
click at [686, 273] on input "*******" at bounding box center [685, 268] width 78 height 33
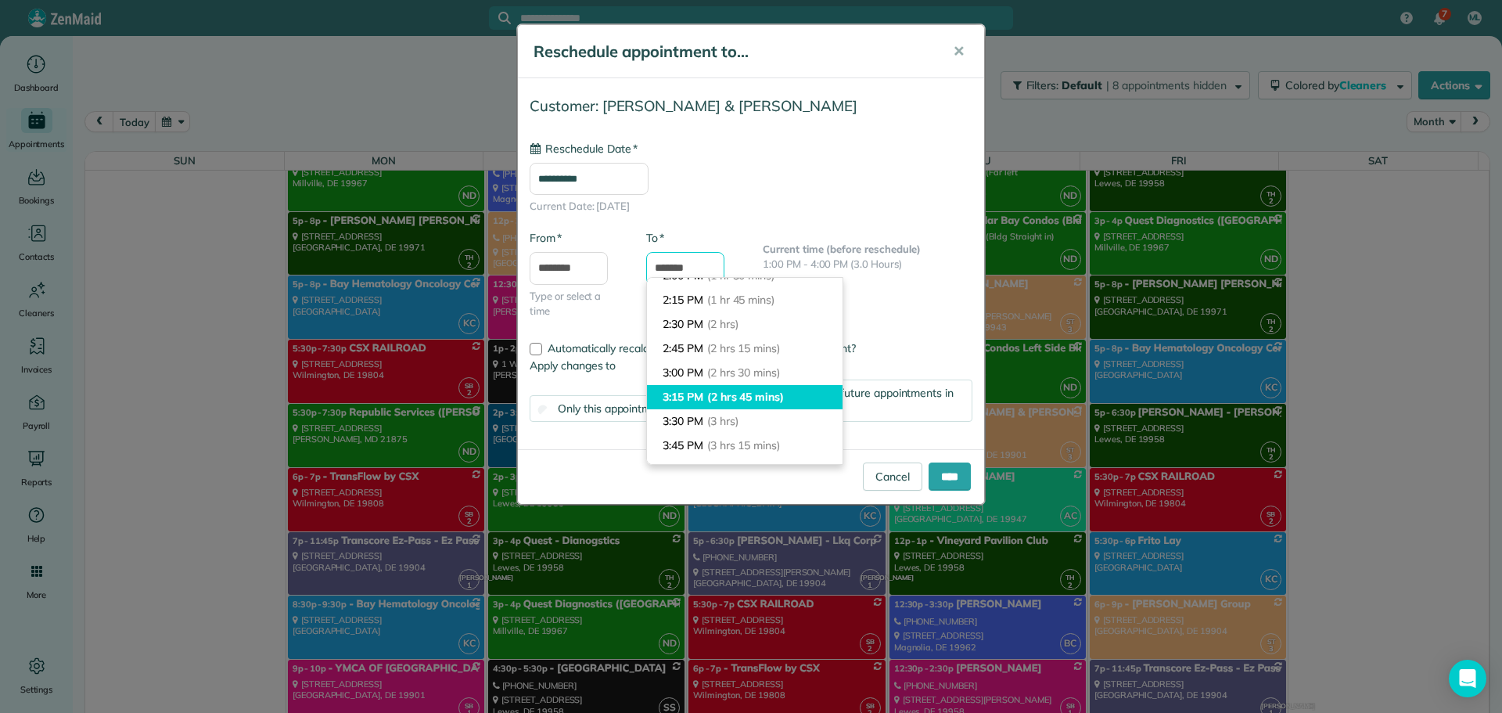
scroll to position [159, 0]
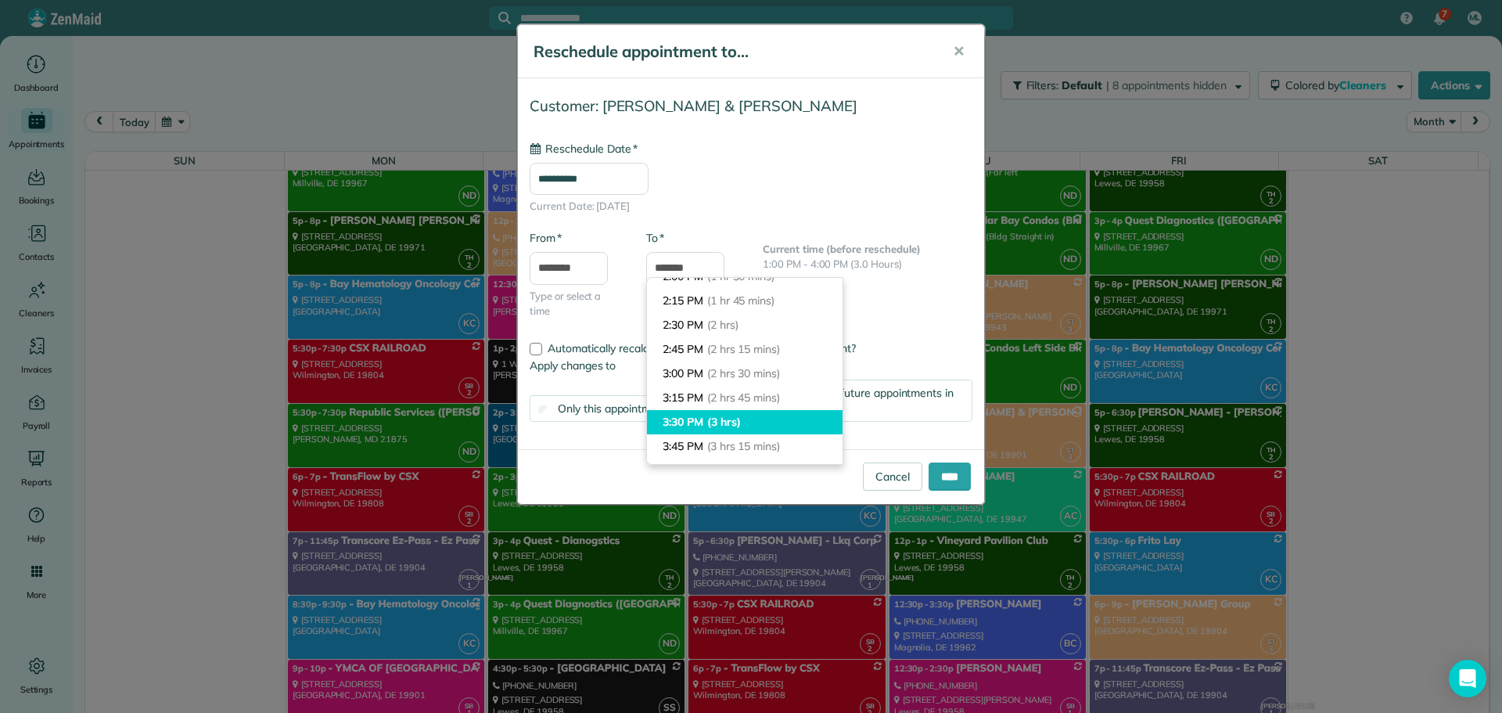
type input "*******"
click at [695, 410] on li "3:30 PM (3 hrs)" at bounding box center [745, 422] width 196 height 24
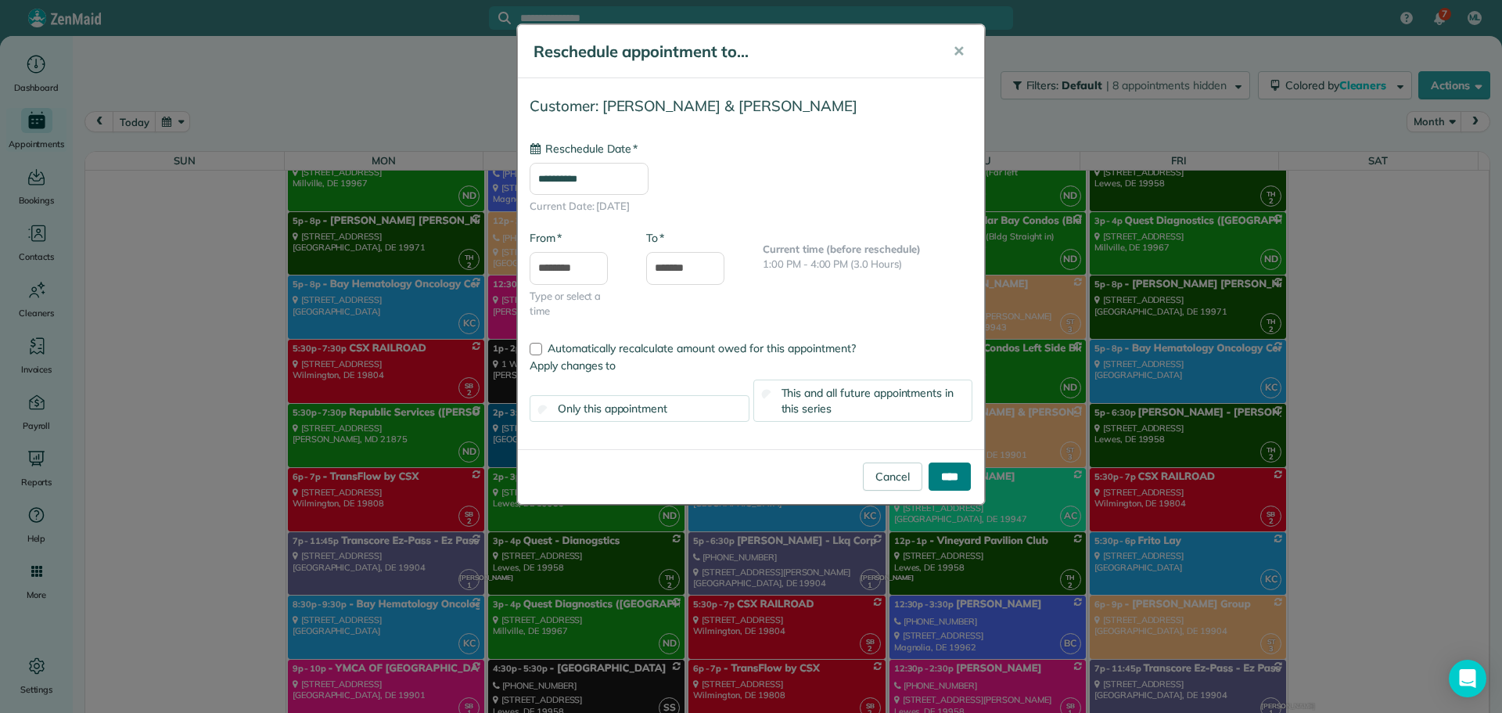
click at [929, 475] on input "****" at bounding box center [950, 476] width 42 height 28
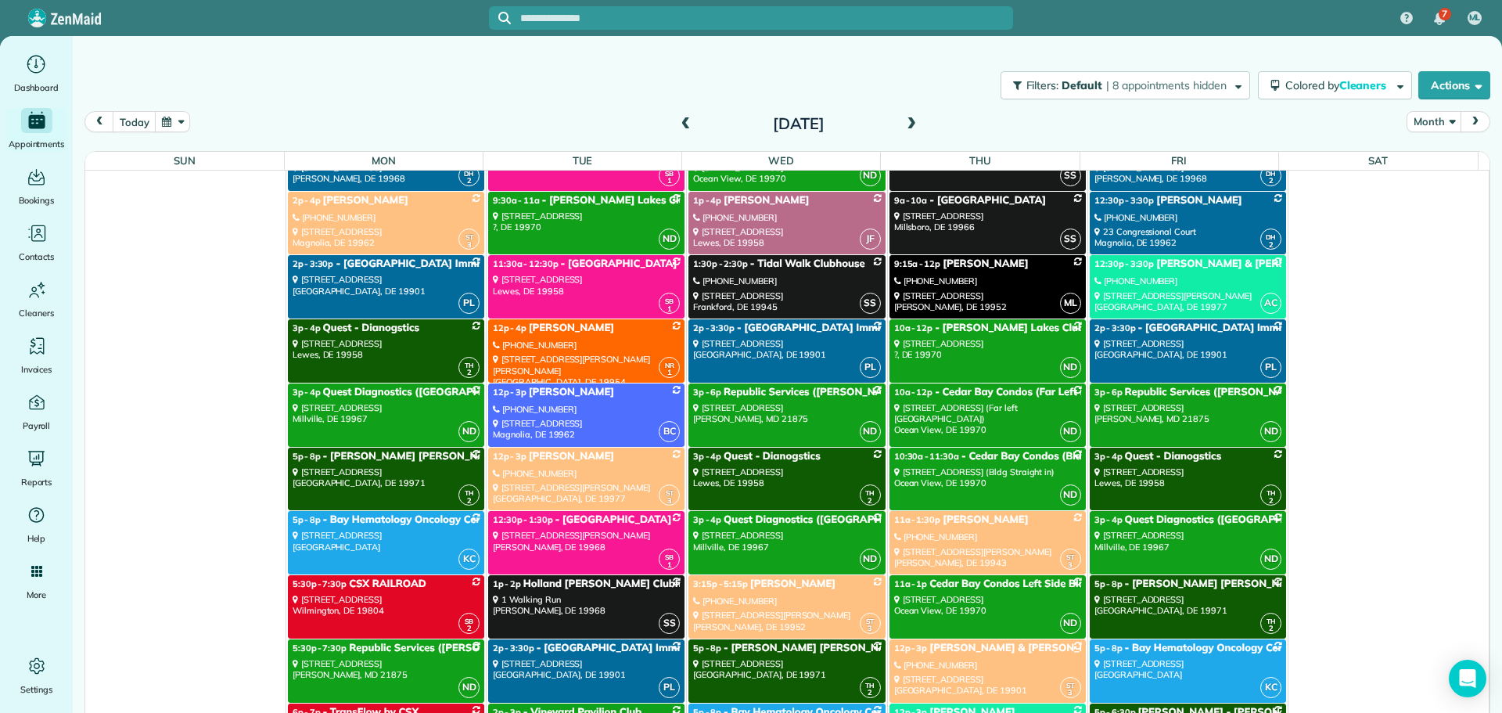
scroll to position [3589, 0]
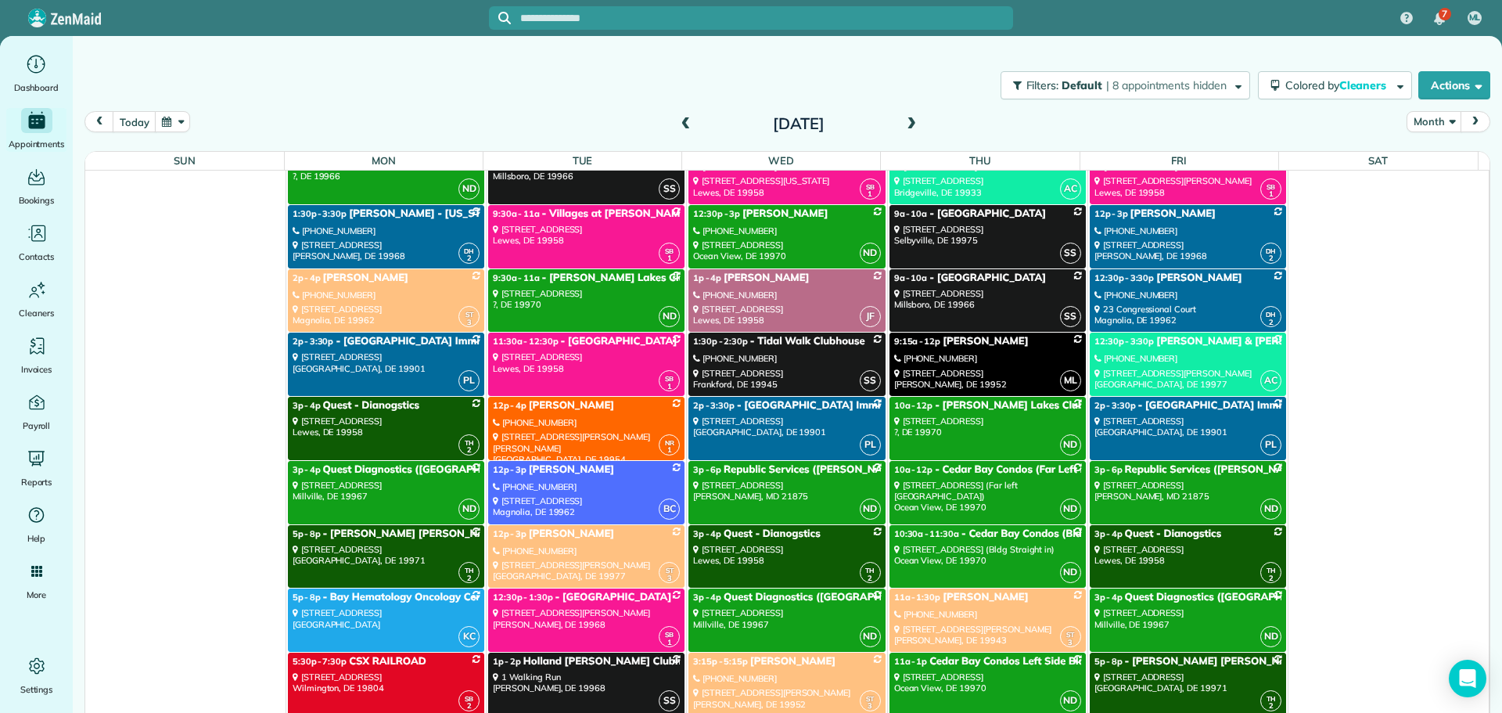
click at [1127, 332] on link "DH 2 12:30p - 3:30p Christine Bucco (732) 664-7232 23 Congressional Court Magno…" at bounding box center [1188, 300] width 196 height 63
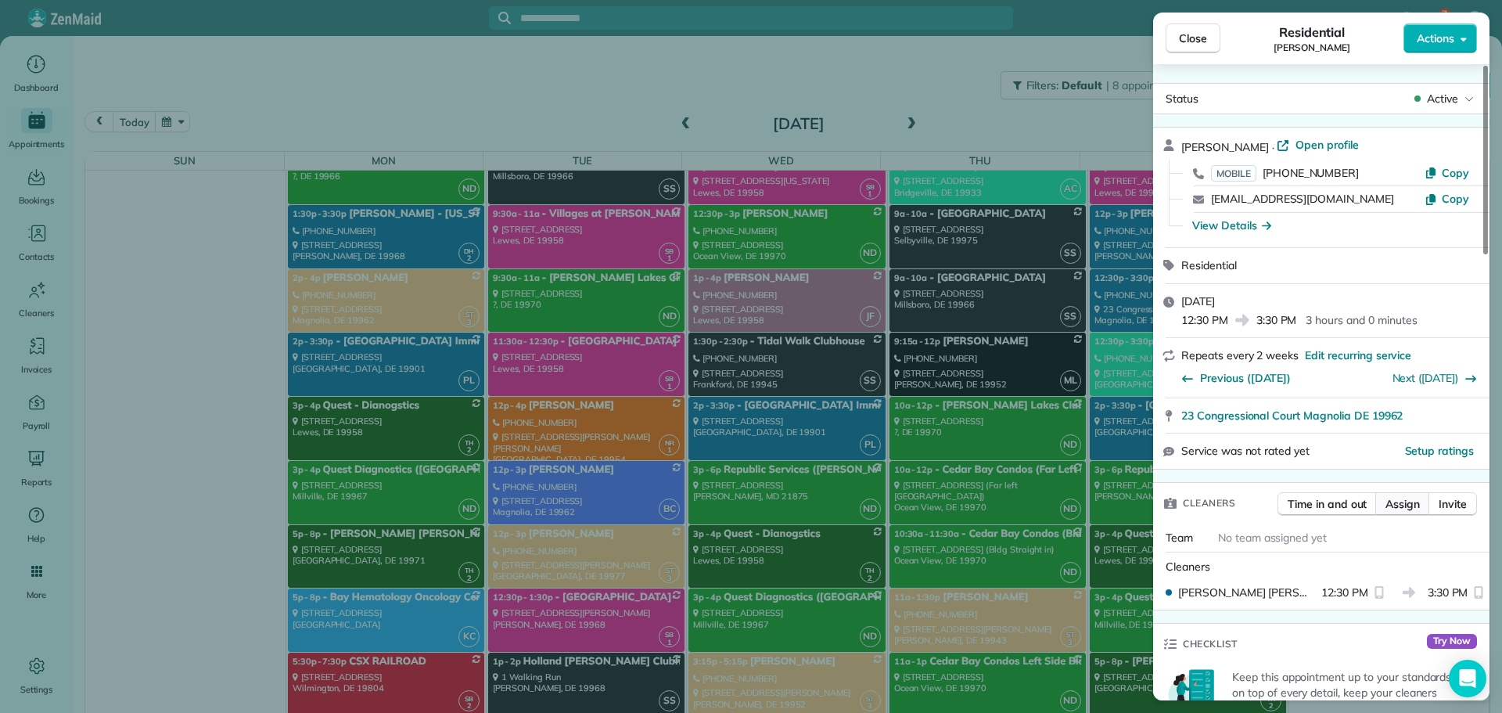
click at [1403, 498] on span "Assign" at bounding box center [1402, 504] width 34 height 16
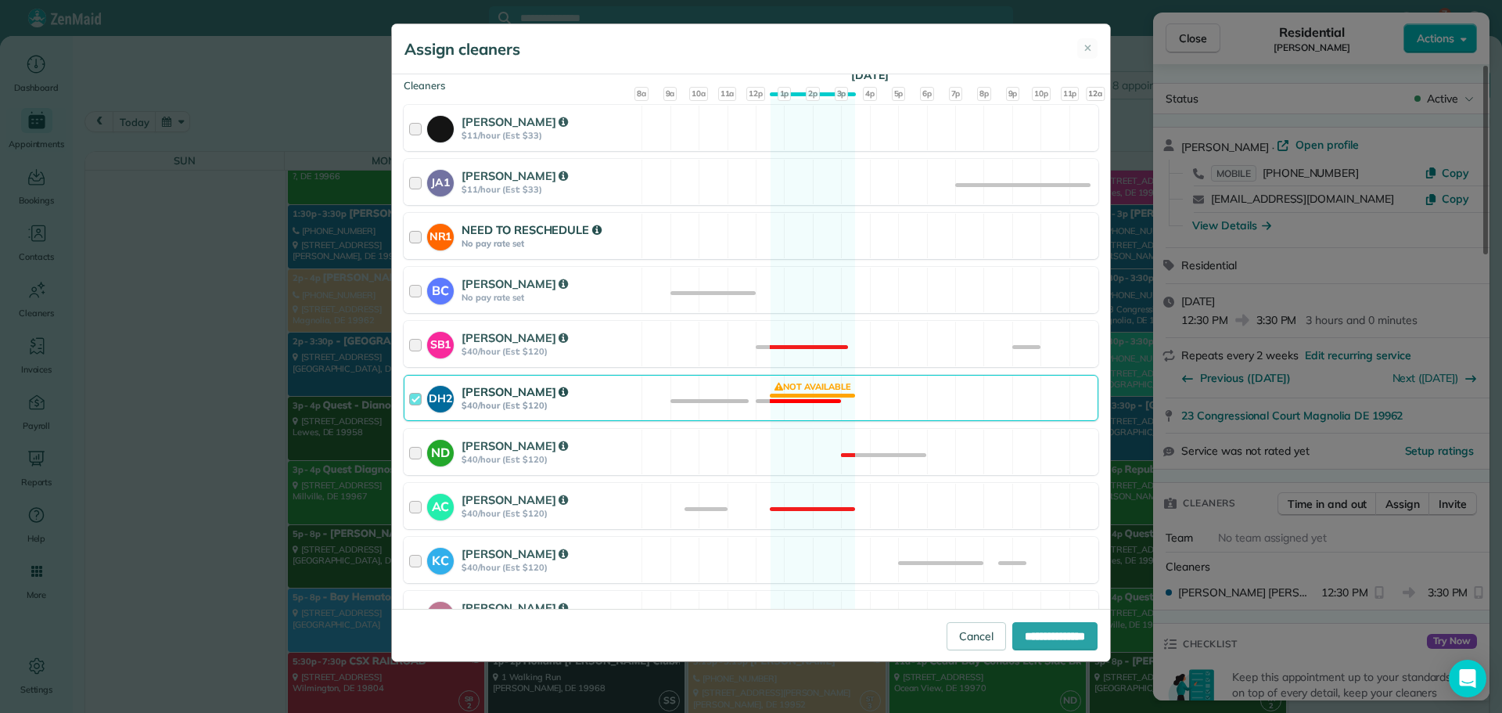
scroll to position [313, 0]
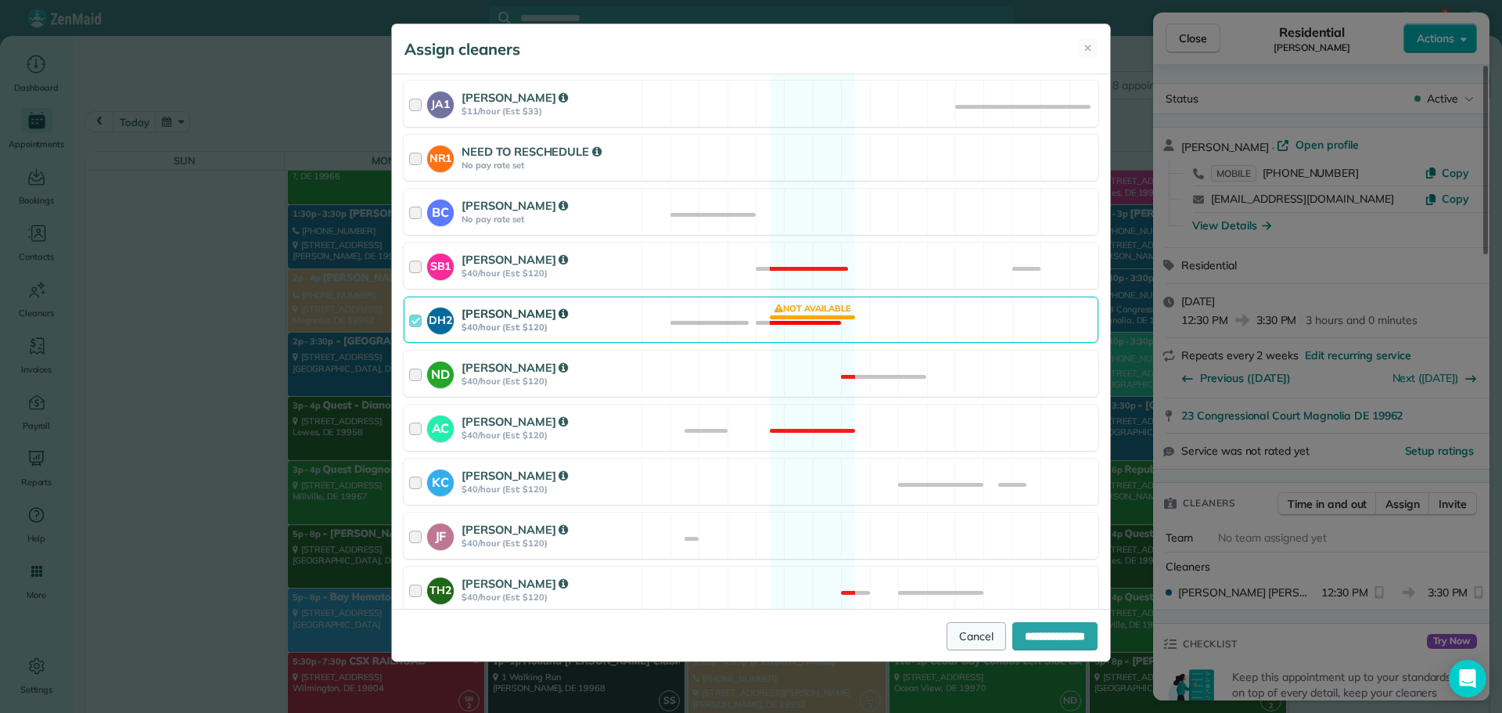
click at [949, 627] on link "Cancel" at bounding box center [976, 636] width 59 height 28
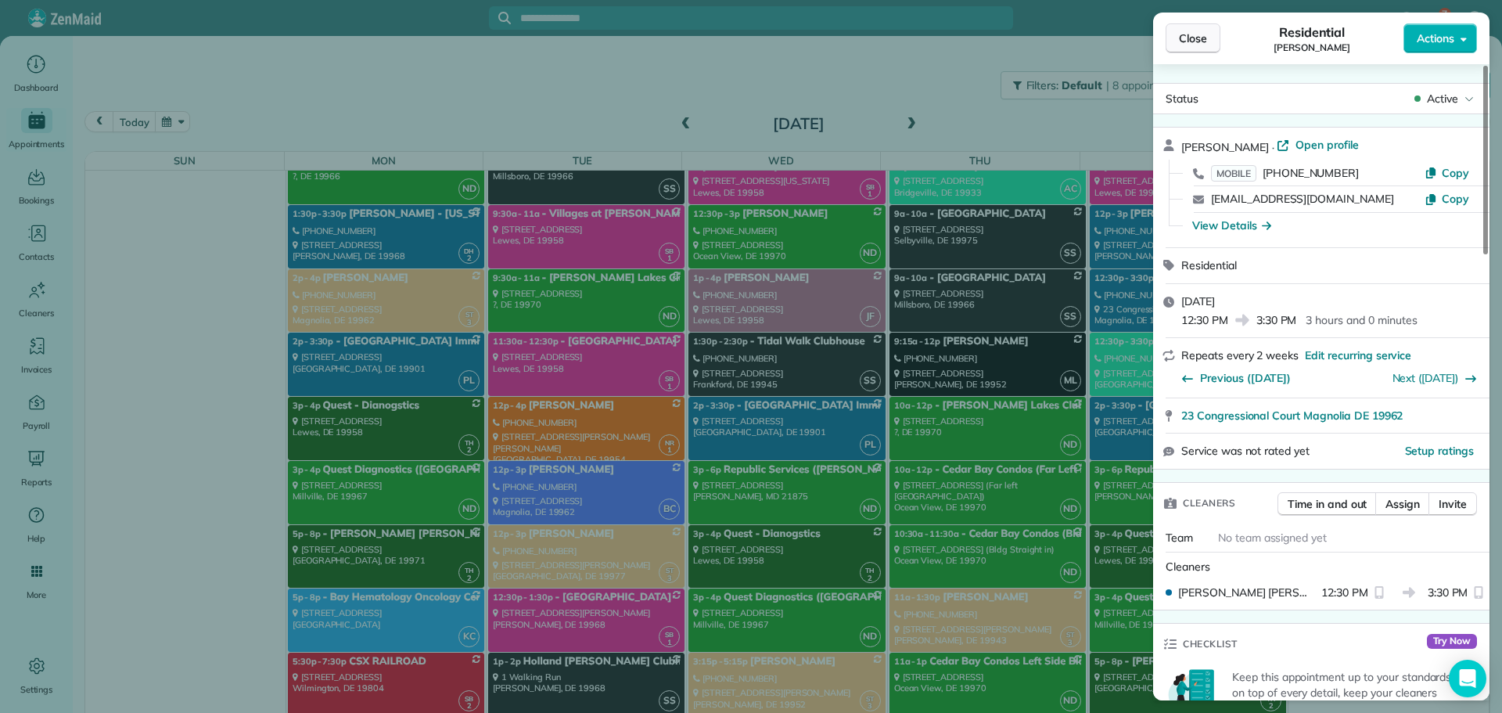
click at [1202, 43] on span "Close" at bounding box center [1193, 39] width 28 height 16
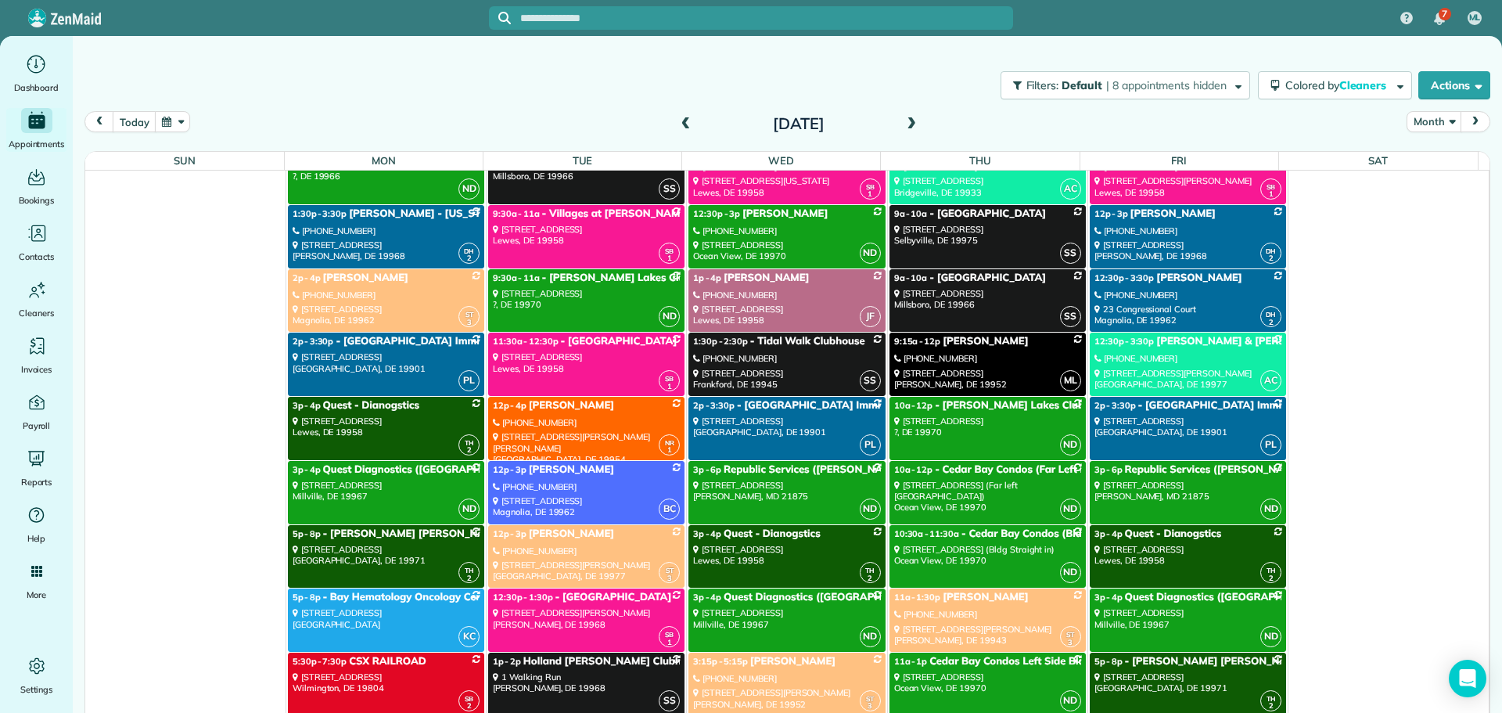
click at [1170, 348] on div "12:30p - 3:30p Janet & Lou Martin" at bounding box center [1187, 341] width 187 height 13
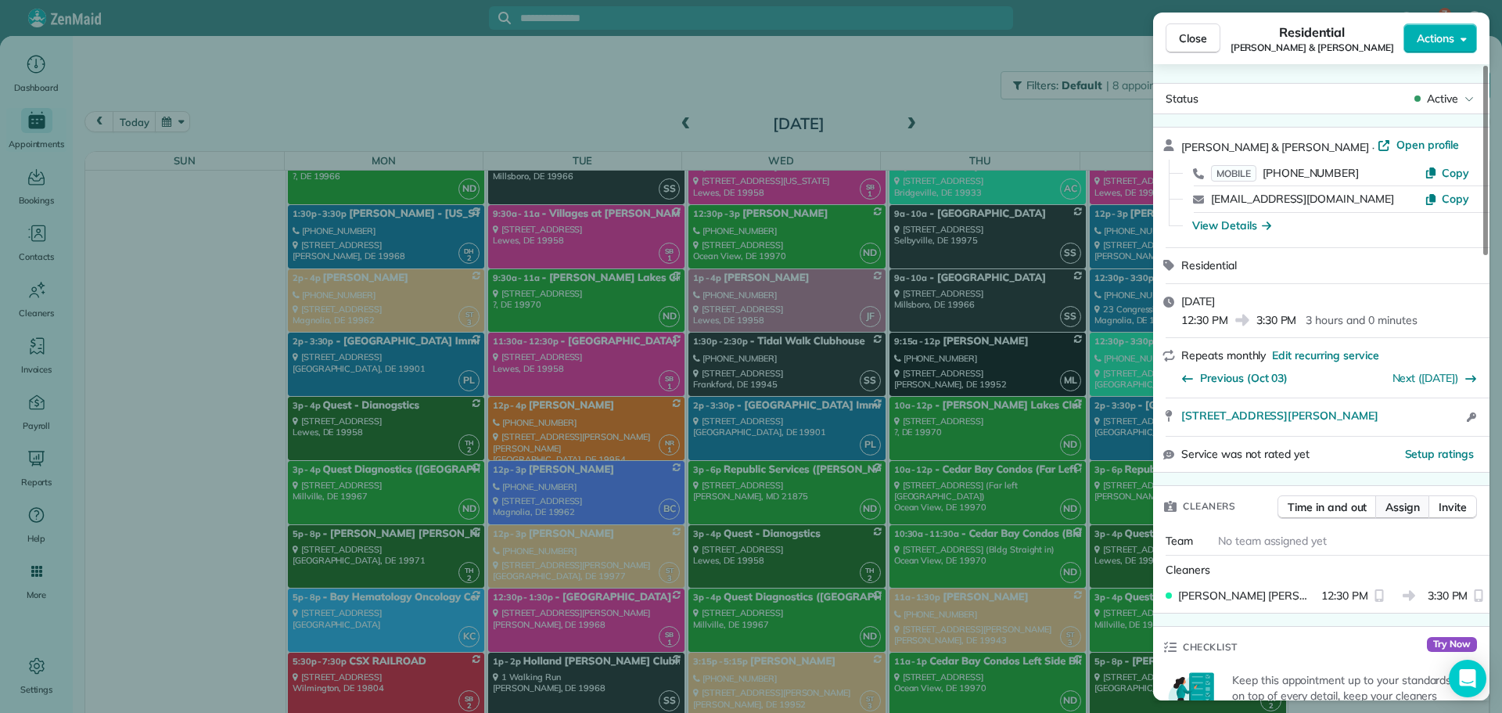
click at [1409, 510] on span "Assign" at bounding box center [1402, 507] width 34 height 16
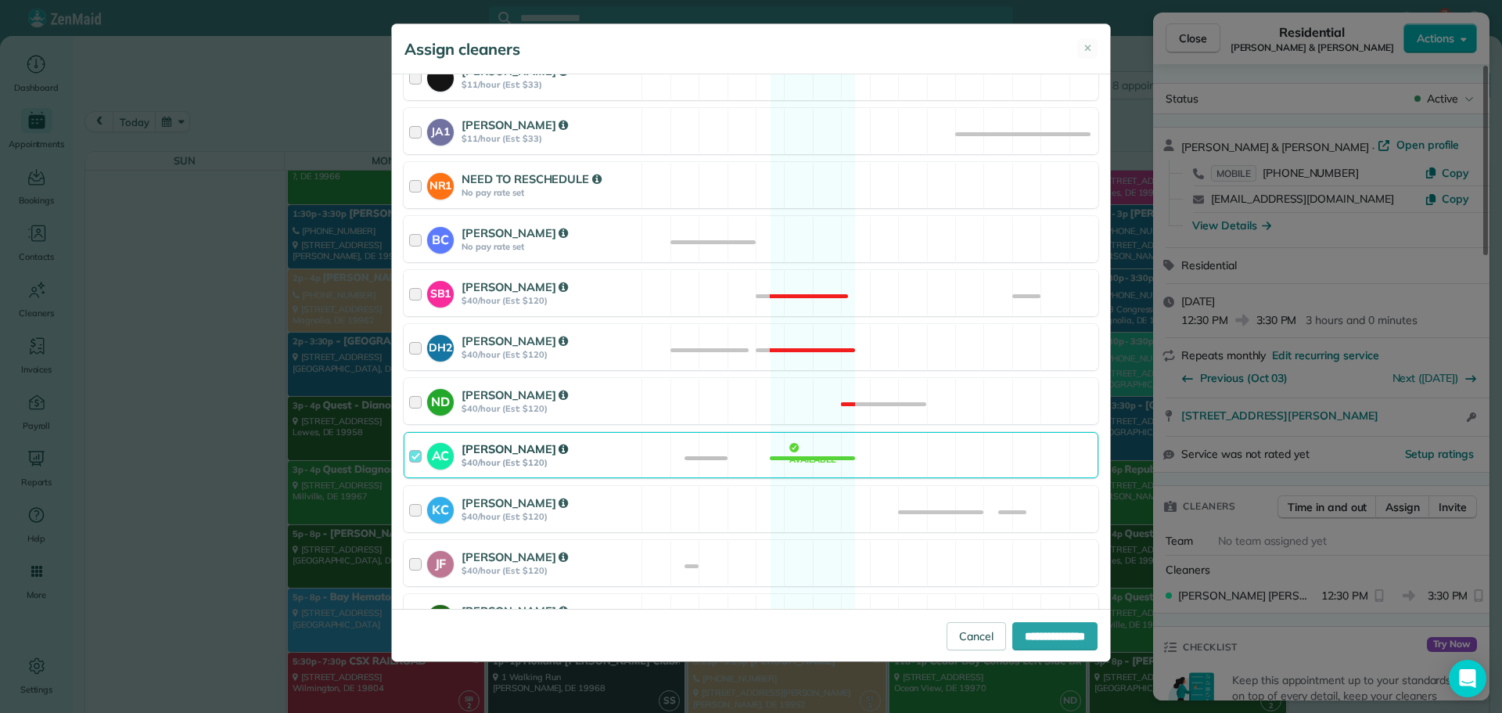
scroll to position [313, 0]
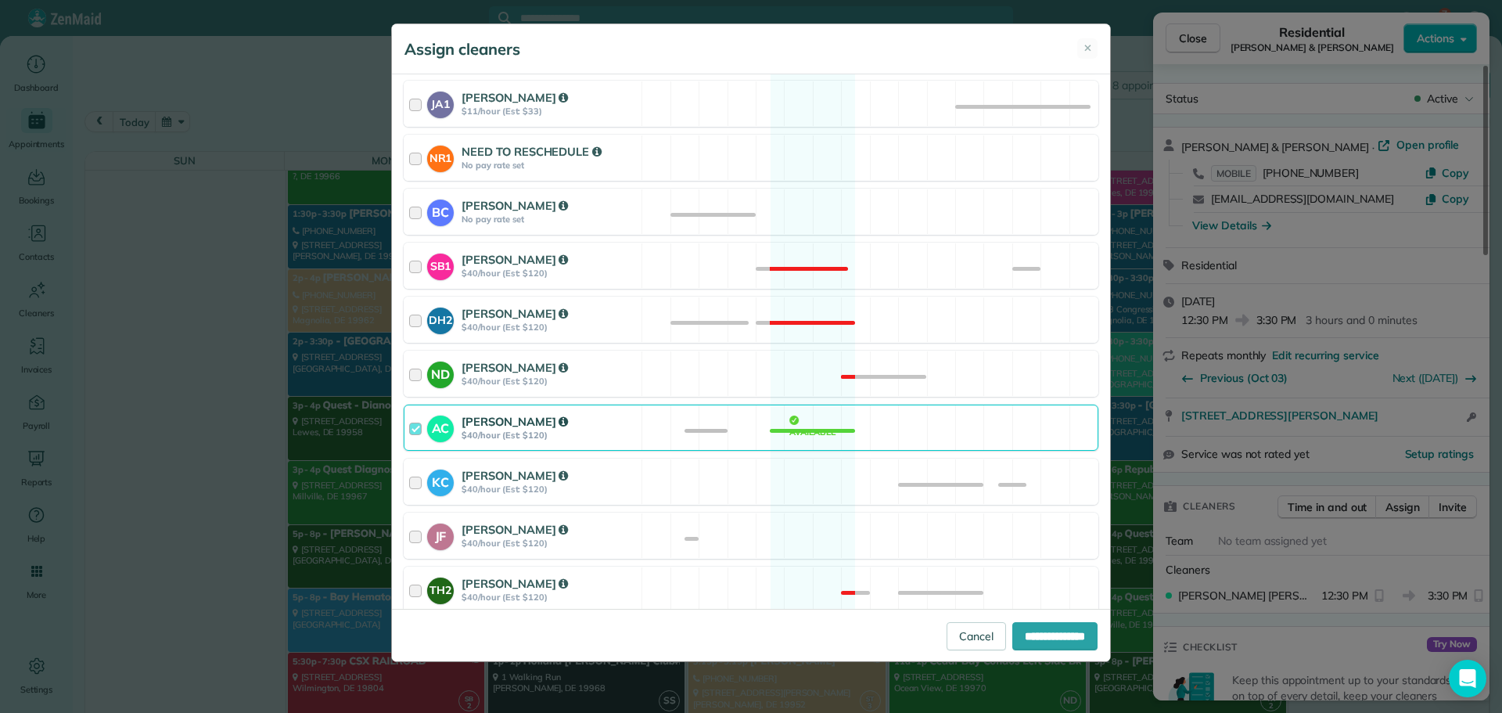
click at [623, 434] on strong "$40/hour (Est: $120)" at bounding box center [549, 434] width 175 height 11
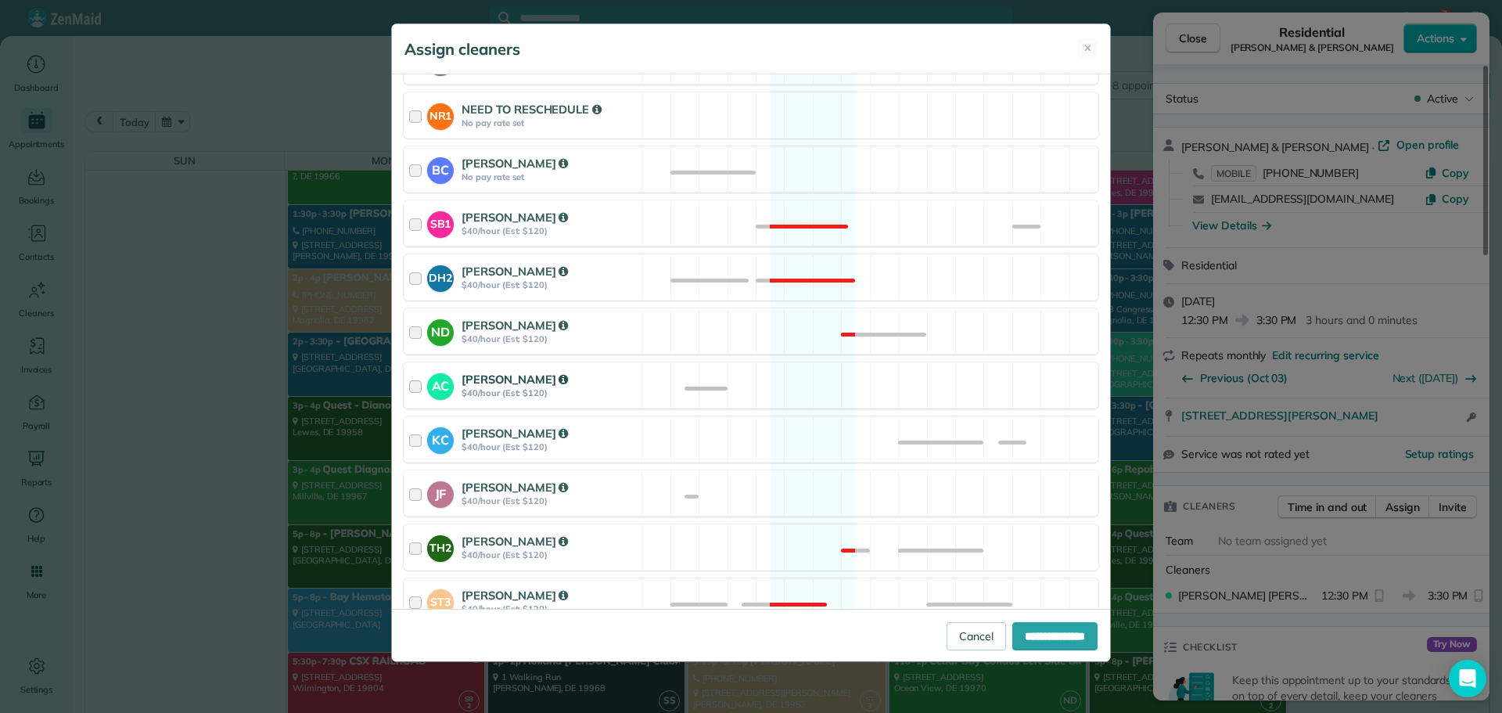
scroll to position [391, 0]
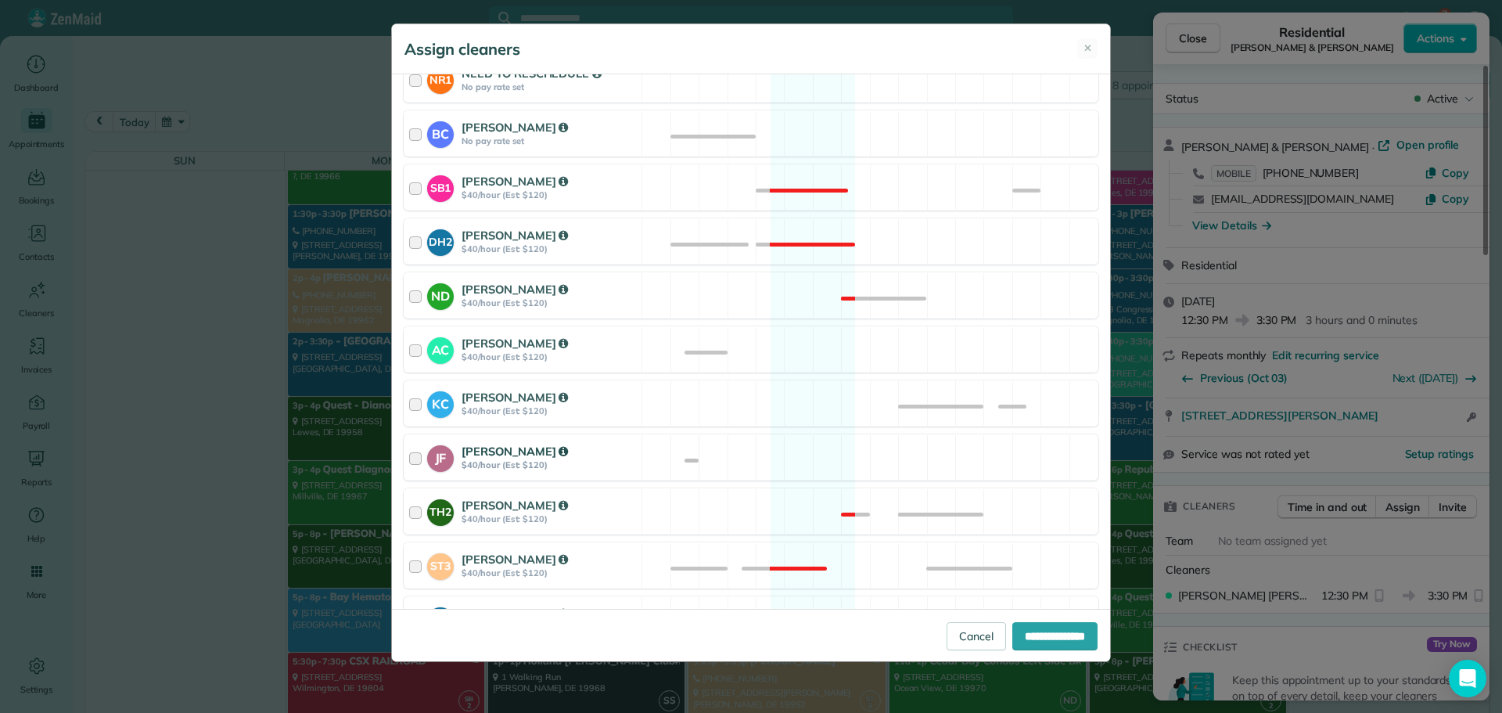
click at [634, 450] on div "JF Jackie Fiqueroa $40/hour (Est: $120)" at bounding box center [522, 457] width 237 height 45
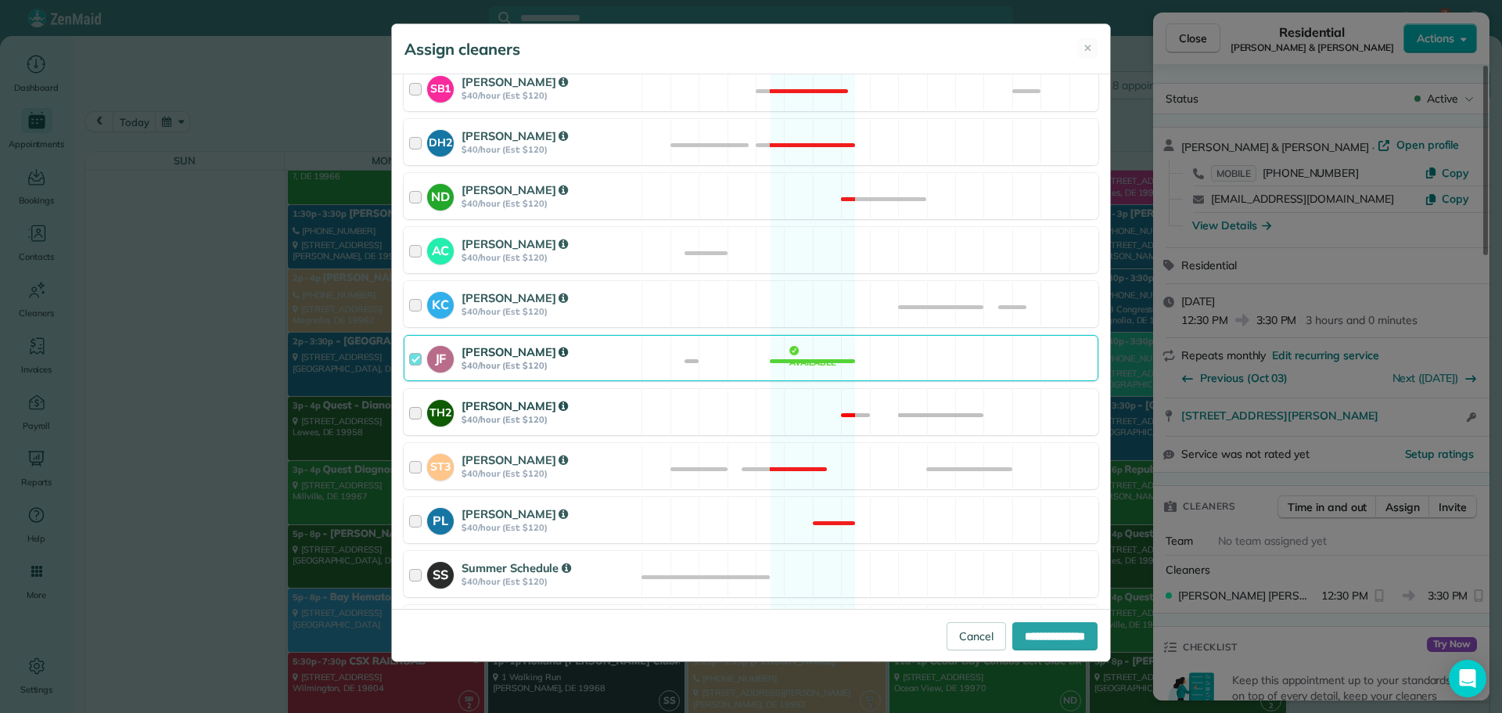
scroll to position [590, 0]
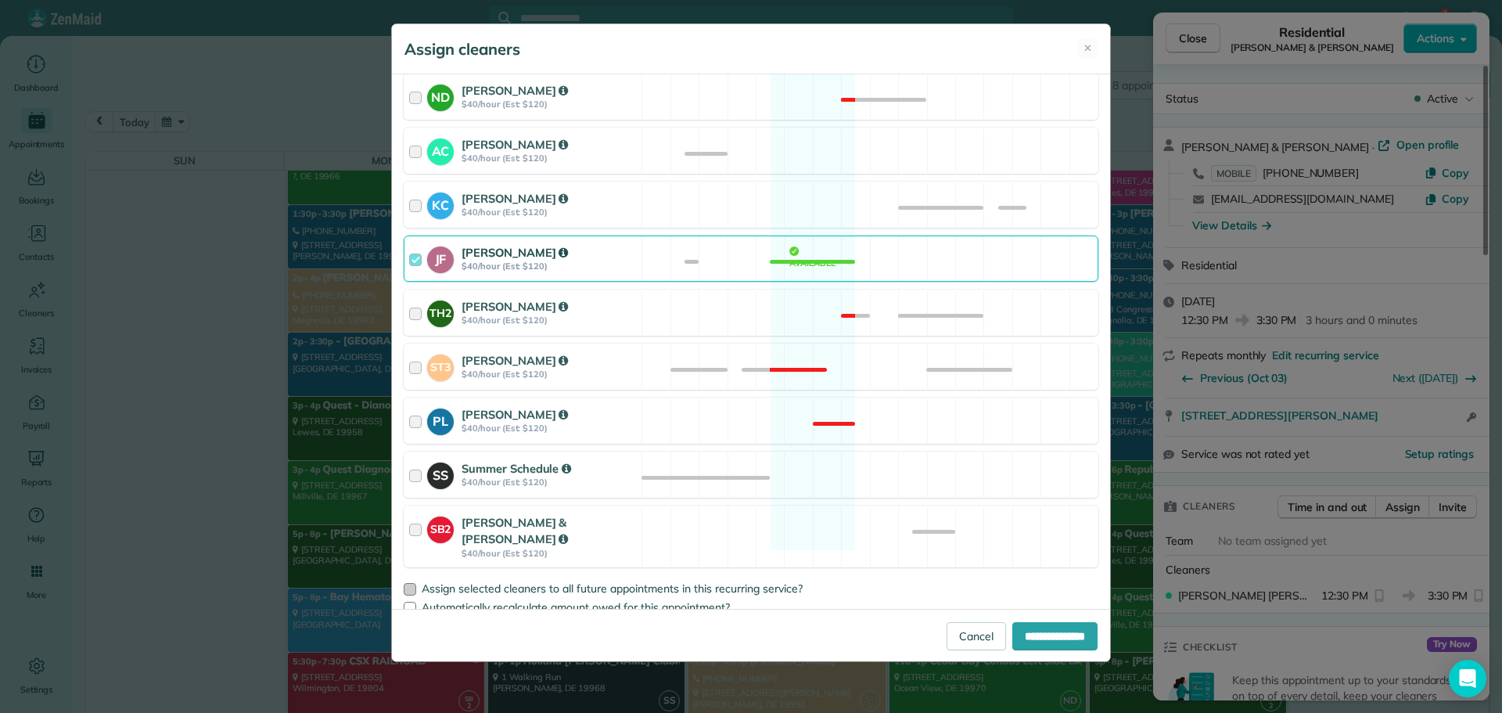
click at [404, 583] on div at bounding box center [410, 589] width 13 height 13
click at [1056, 628] on input "**********" at bounding box center [1054, 636] width 85 height 28
type input "**********"
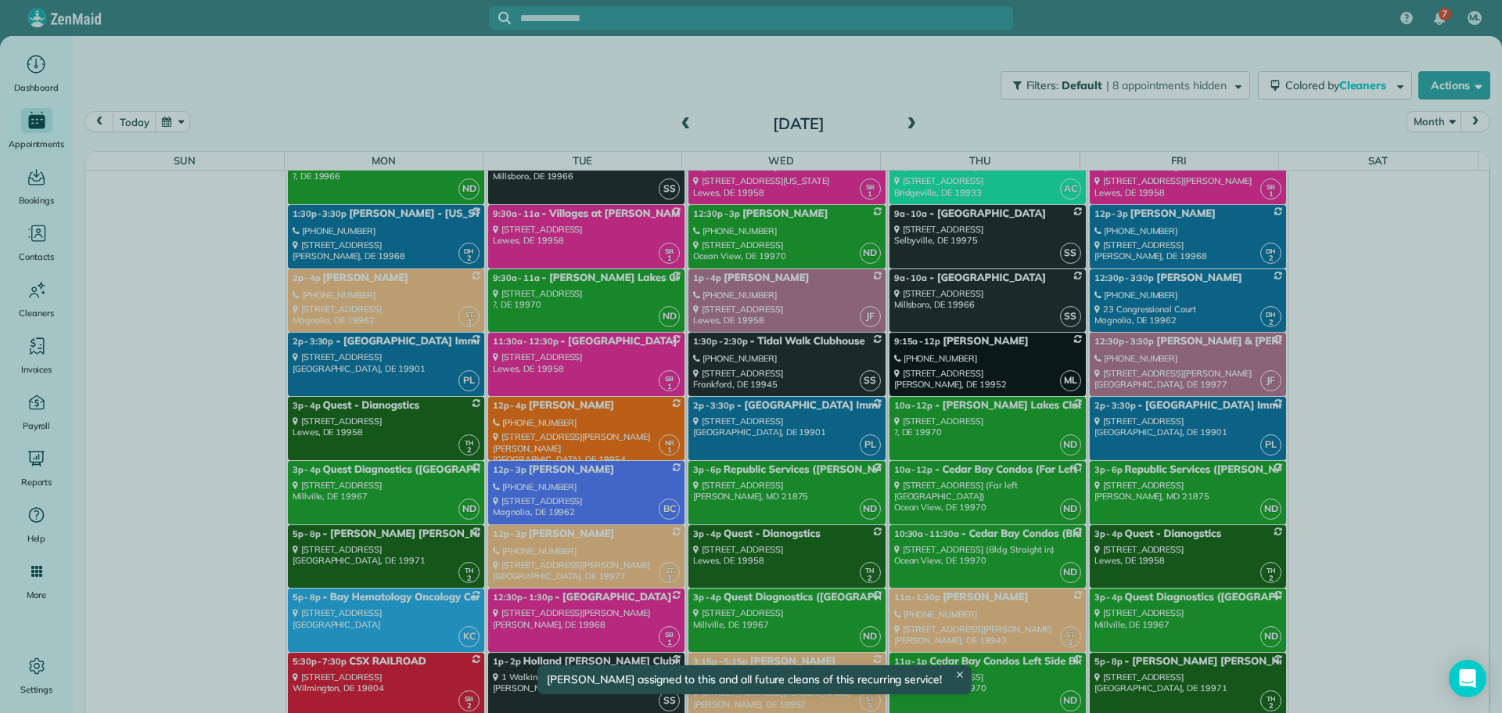
scroll to position [3589, 0]
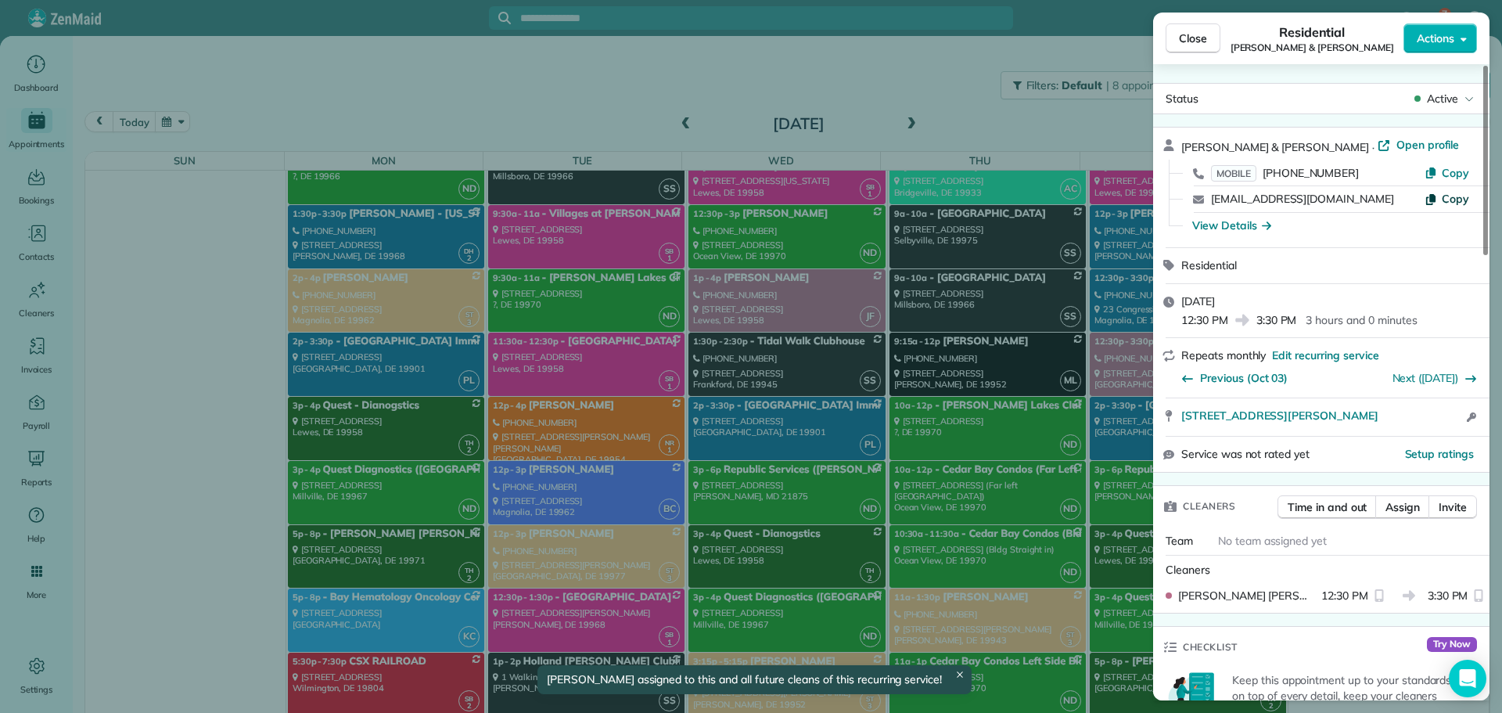
click at [1454, 195] on span "Copy" at bounding box center [1455, 199] width 27 height 14
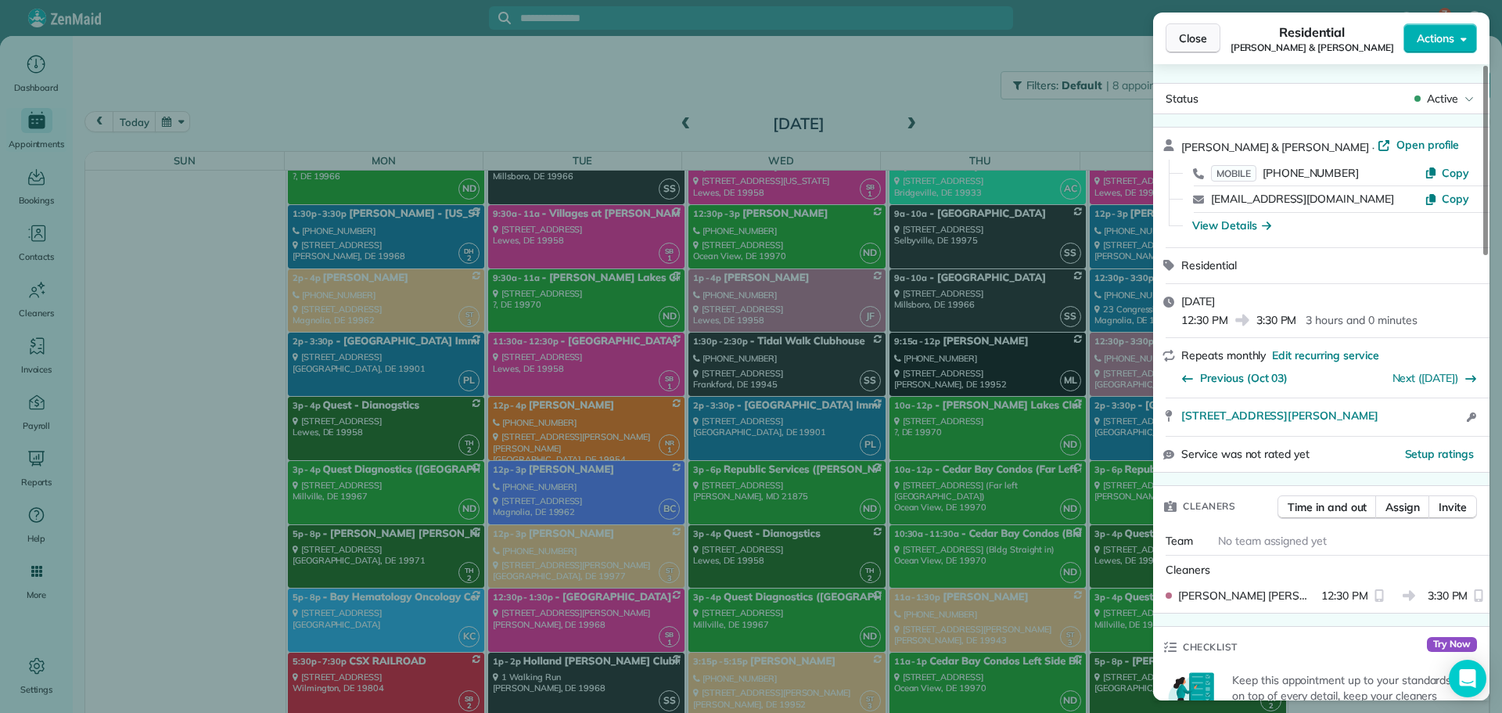
click at [1193, 38] on span "Close" at bounding box center [1193, 39] width 28 height 16
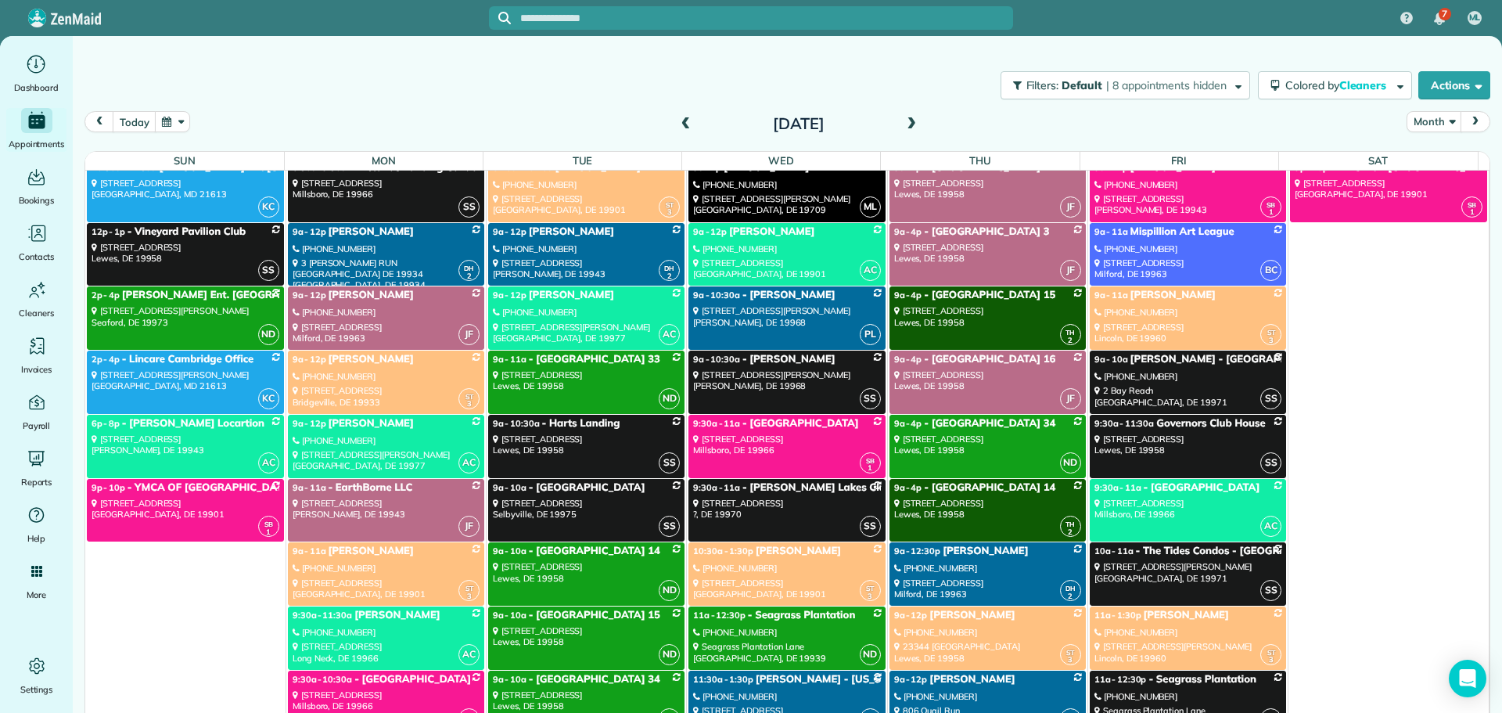
scroll to position [5701, 0]
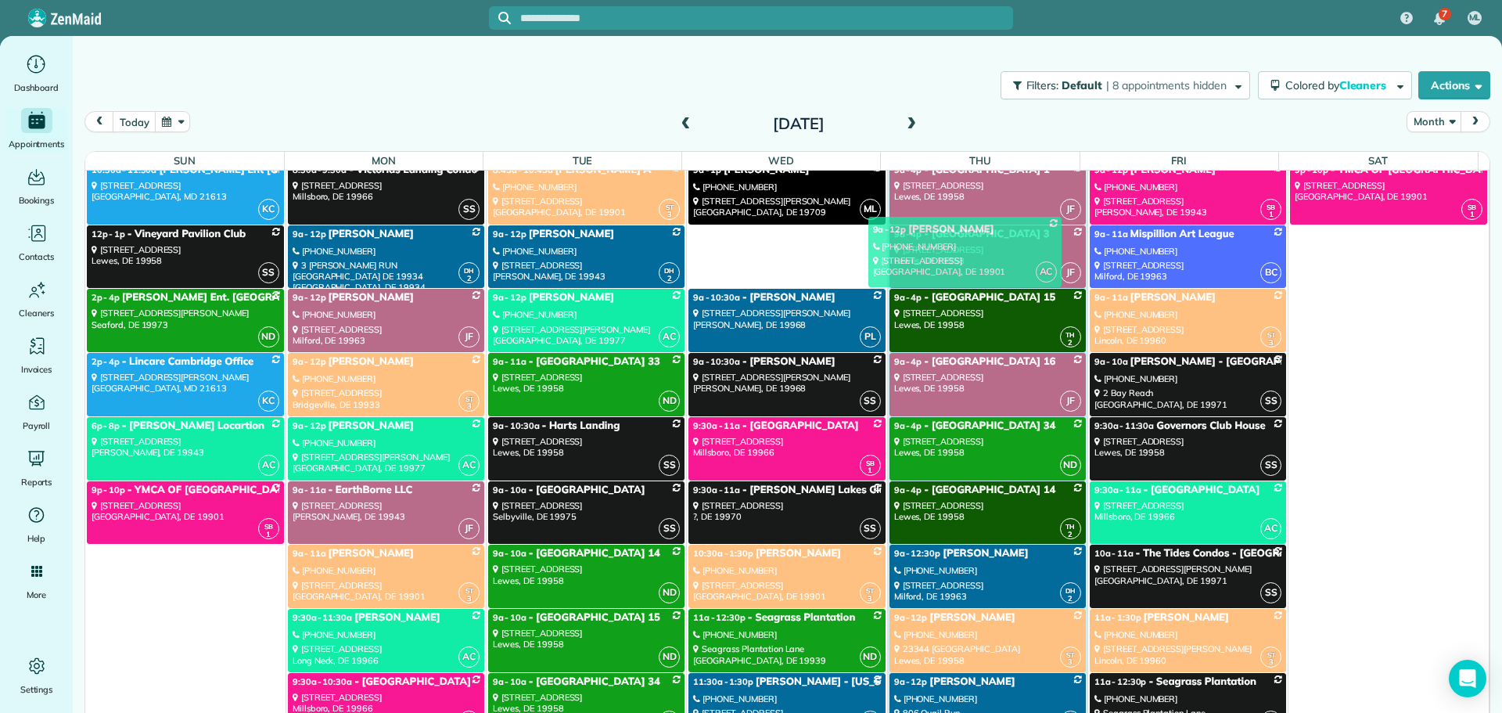
drag, startPoint x: 731, startPoint y: 258, endPoint x: 920, endPoint y: 250, distance: 189.5
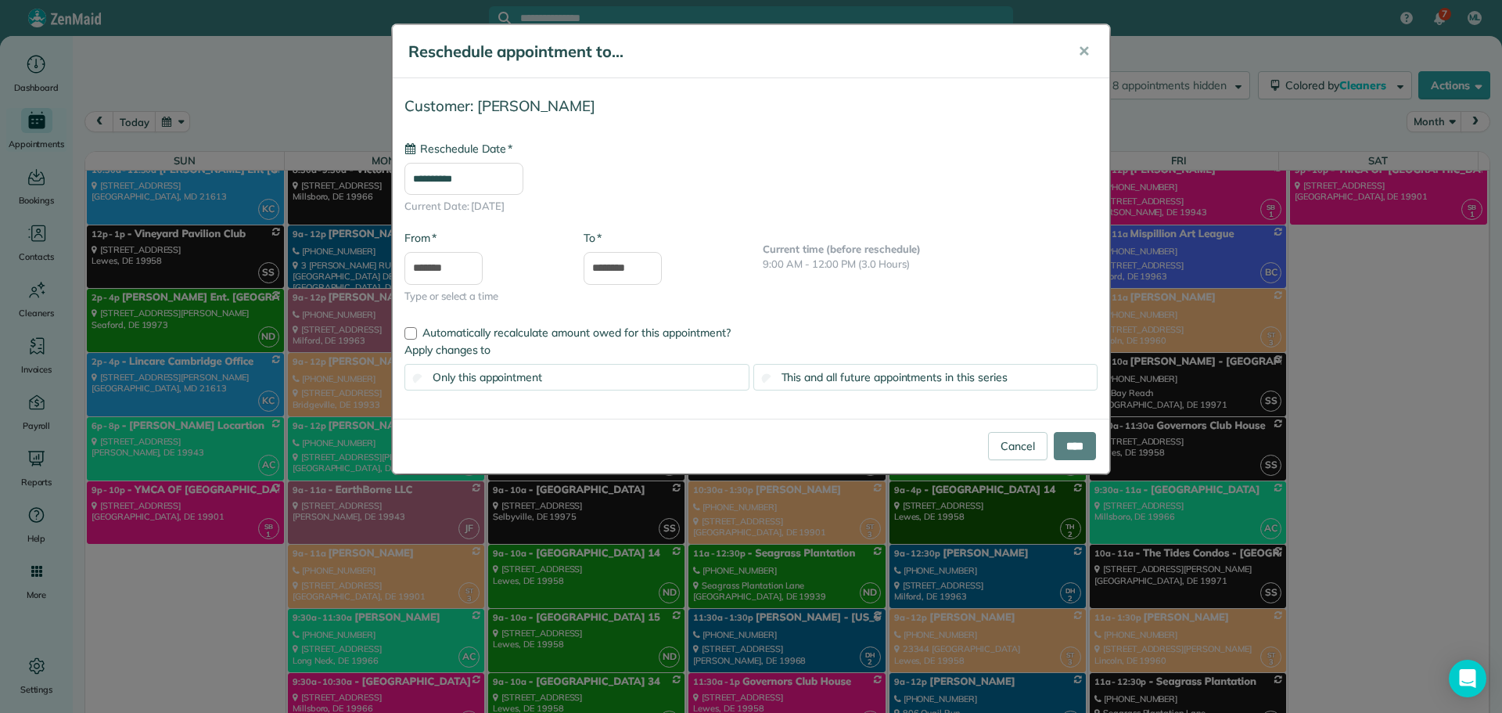
scroll to position [6481, 0]
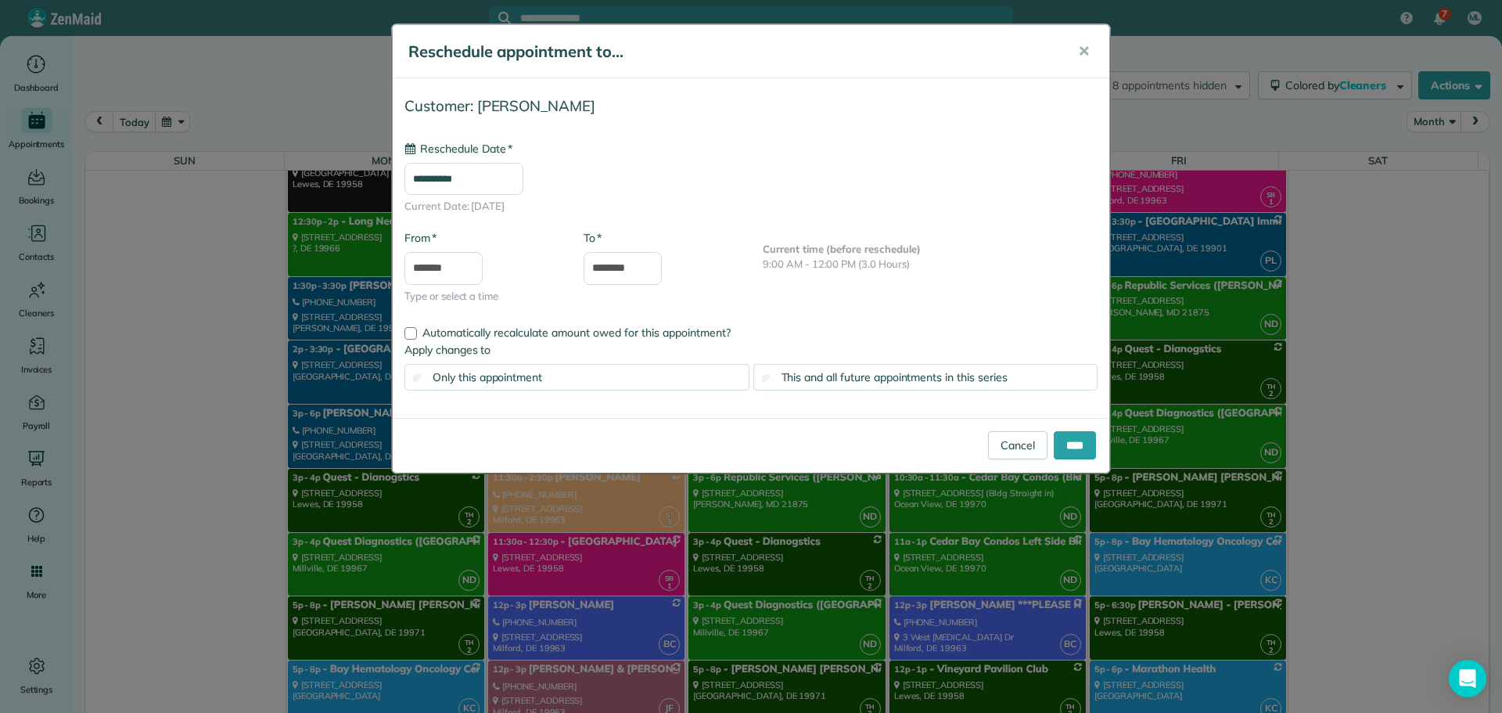
click at [469, 181] on input "**********" at bounding box center [463, 179] width 119 height 33
click at [498, 304] on link "12" at bounding box center [502, 310] width 25 height 25
type input "**********"
click at [436, 267] on input "*******" at bounding box center [443, 268] width 78 height 33
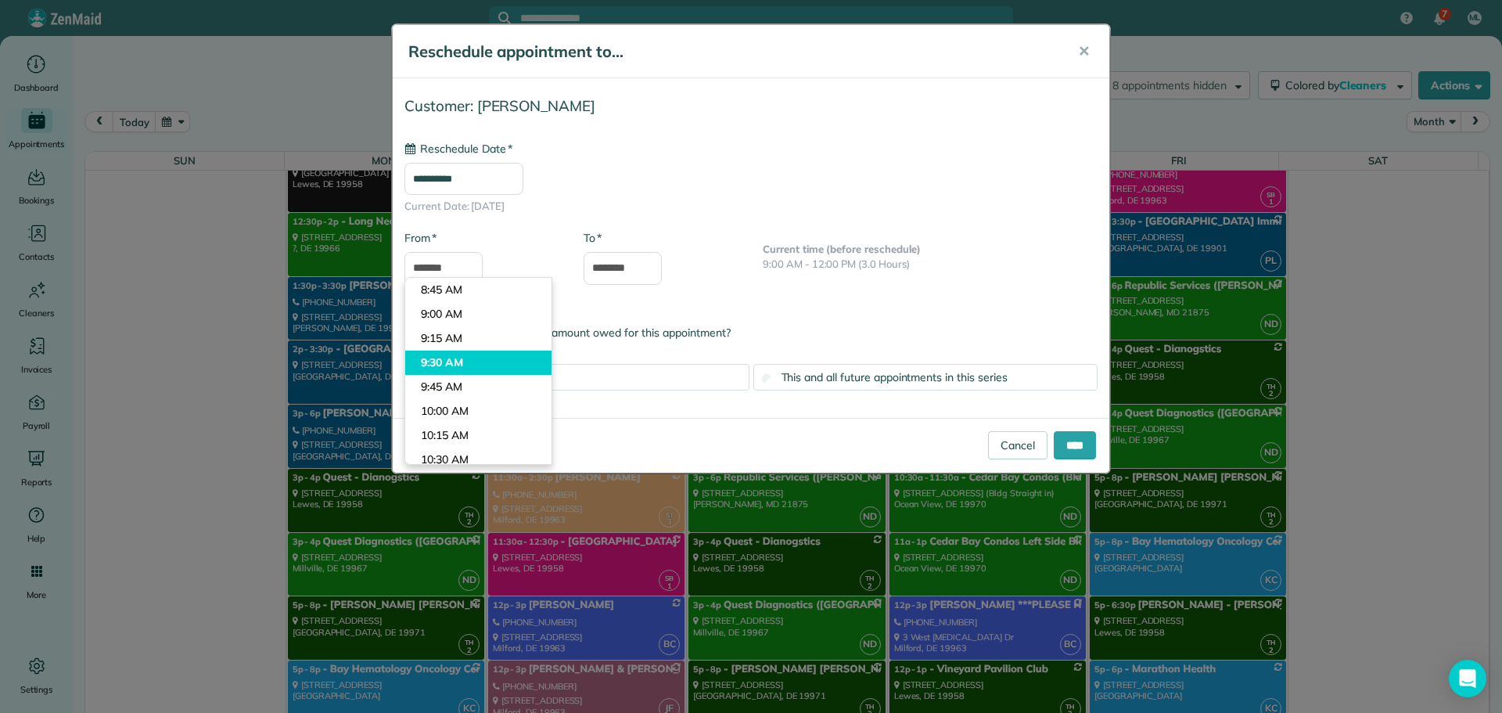
type input "*******"
click at [429, 365] on body "7 ML Dashboard Appointments Bookings Contacts Cleaners Invoices Payroll Reports…" at bounding box center [751, 356] width 1502 height 713
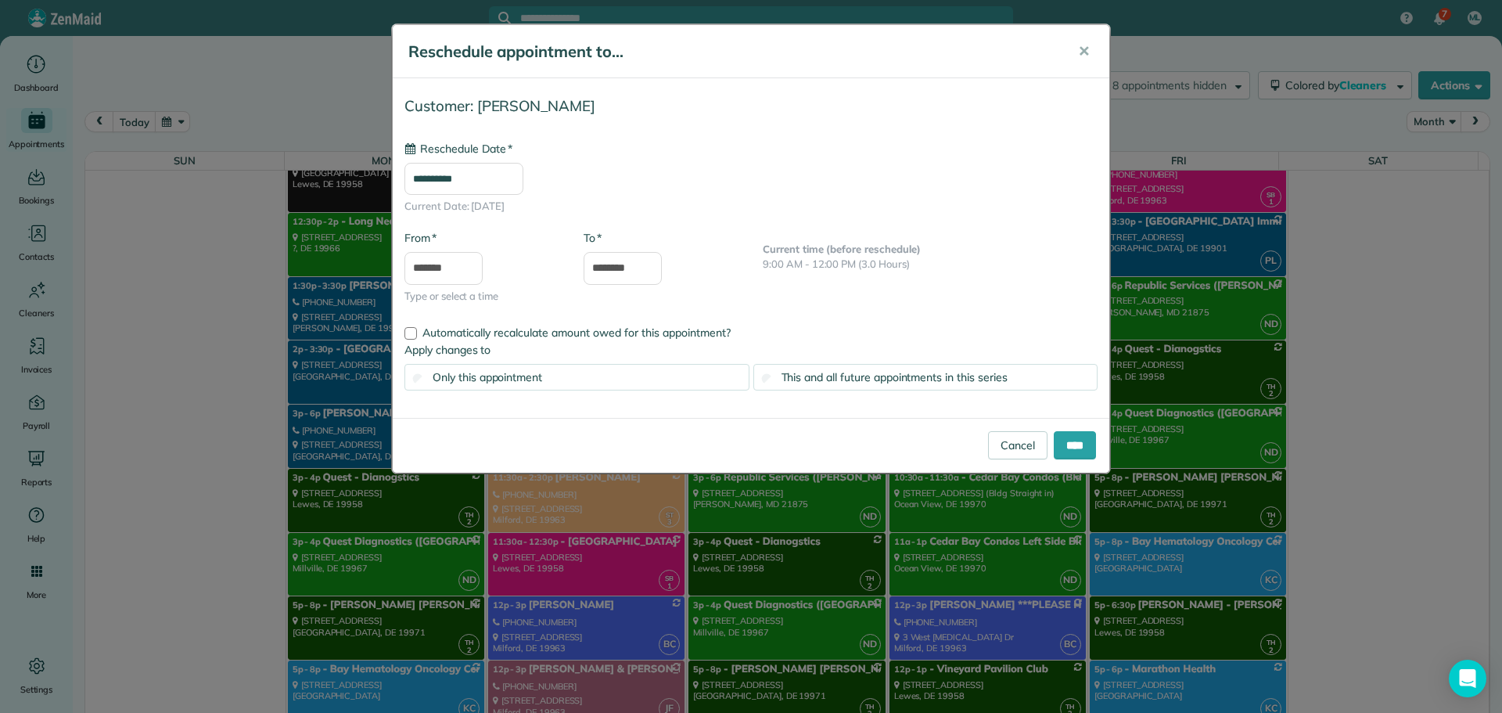
click at [832, 383] on span "This and all future appointments in this series" at bounding box center [894, 377] width 226 height 14
click at [1054, 440] on input "****" at bounding box center [1075, 445] width 42 height 28
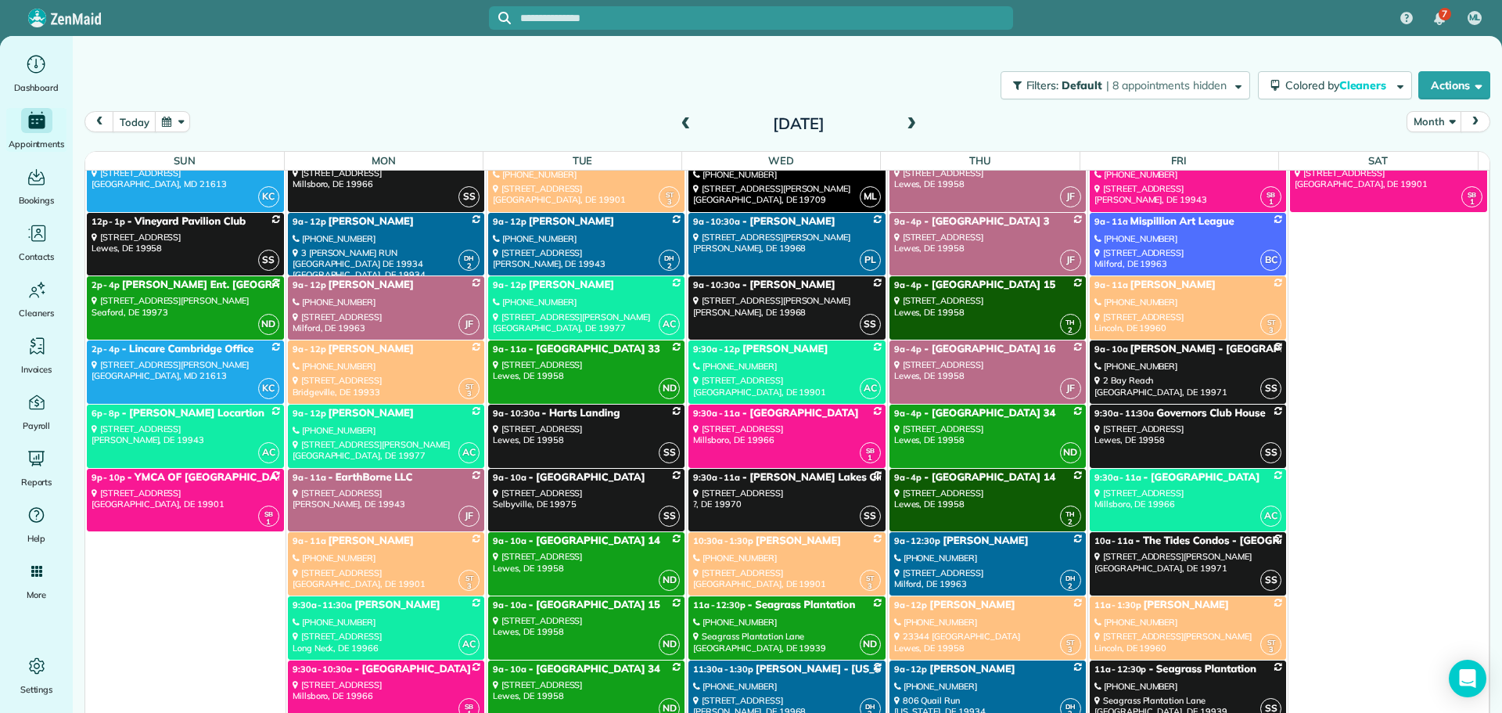
scroll to position [5699, 0]
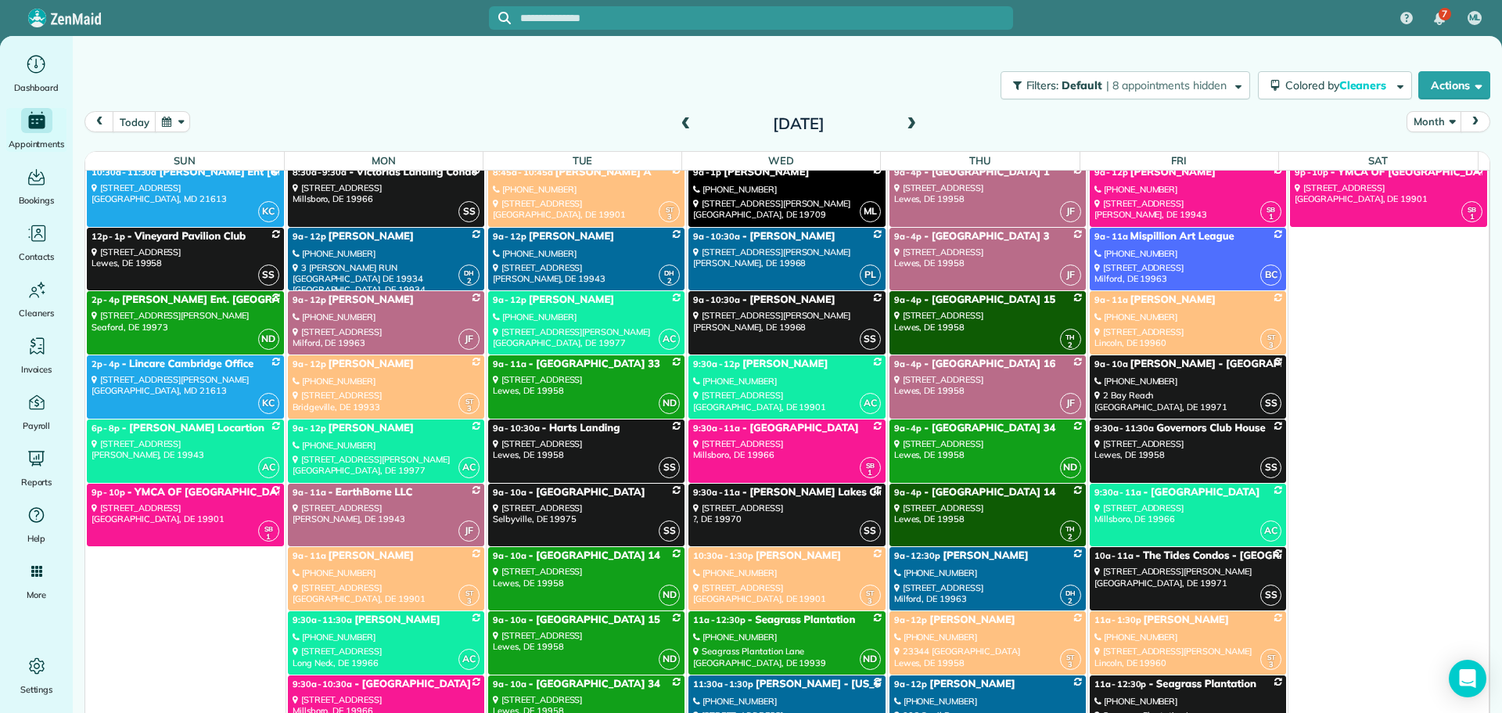
click at [694, 380] on div "(302) 724-7145" at bounding box center [786, 380] width 187 height 11
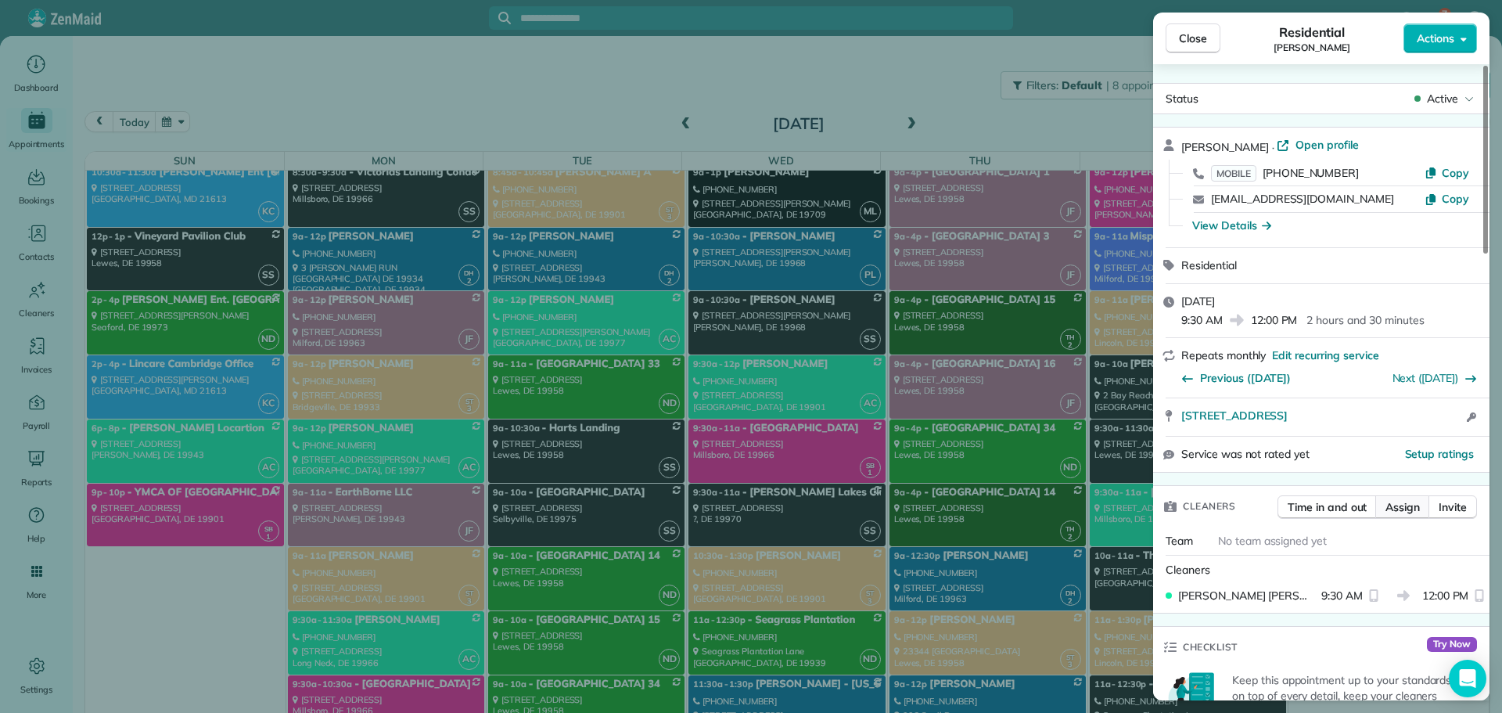
click at [1399, 508] on span "Assign" at bounding box center [1402, 507] width 34 height 16
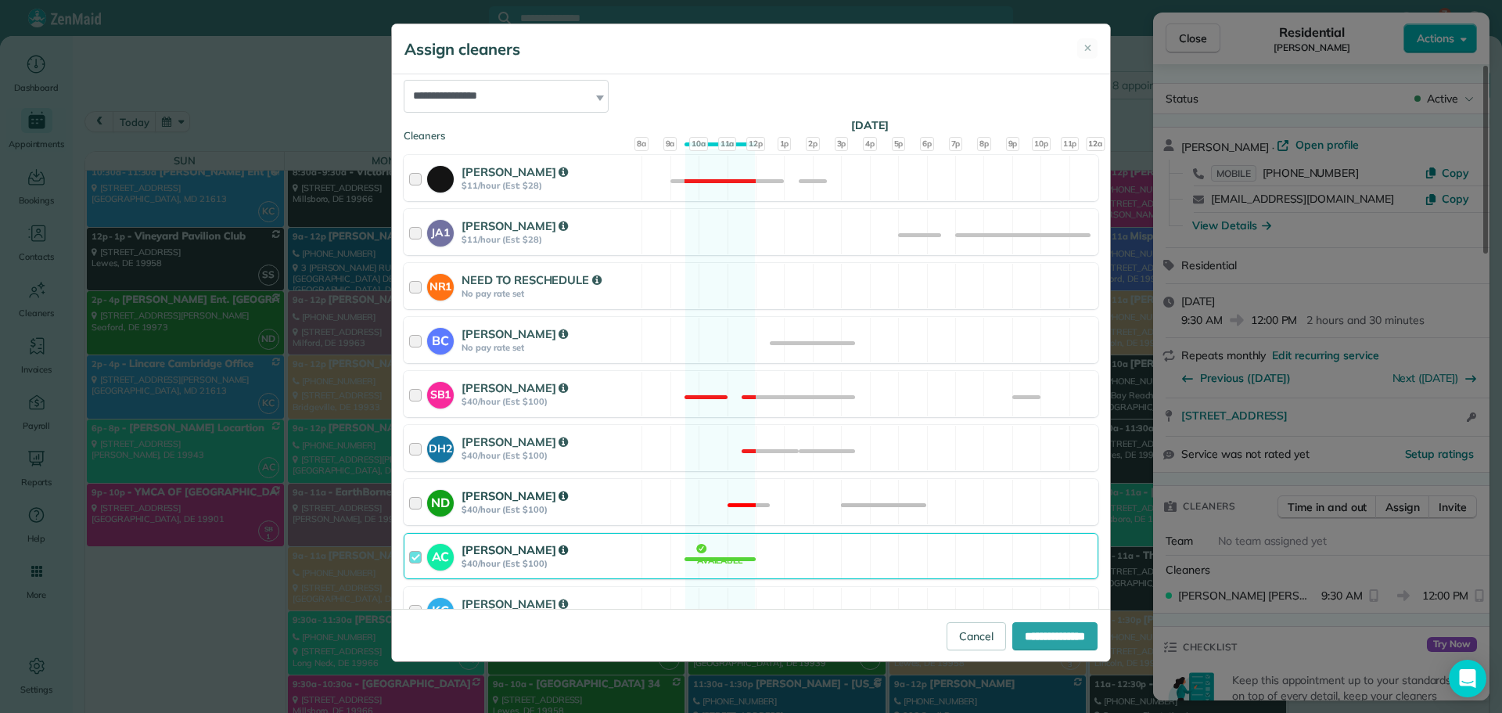
scroll to position [235, 0]
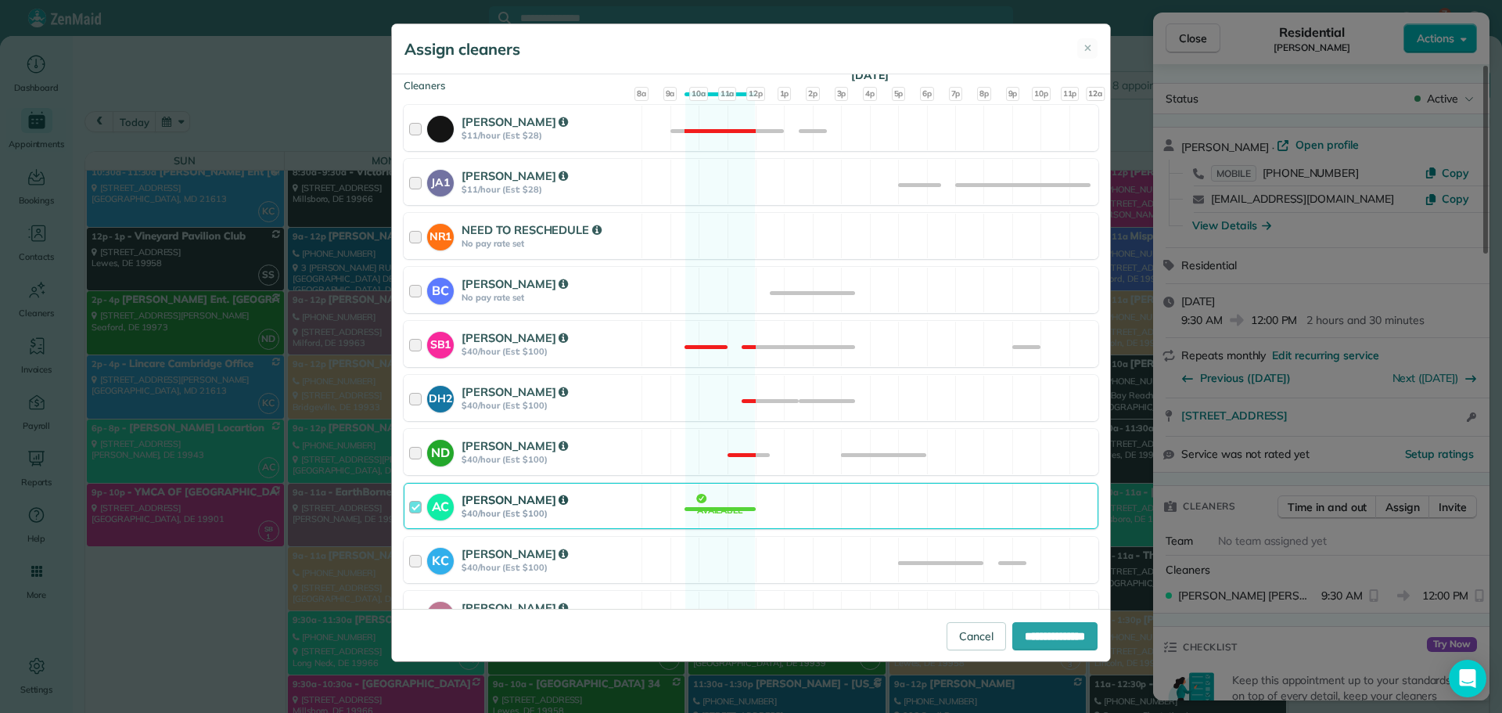
click at [584, 503] on div "Andrea Cole" at bounding box center [549, 499] width 175 height 17
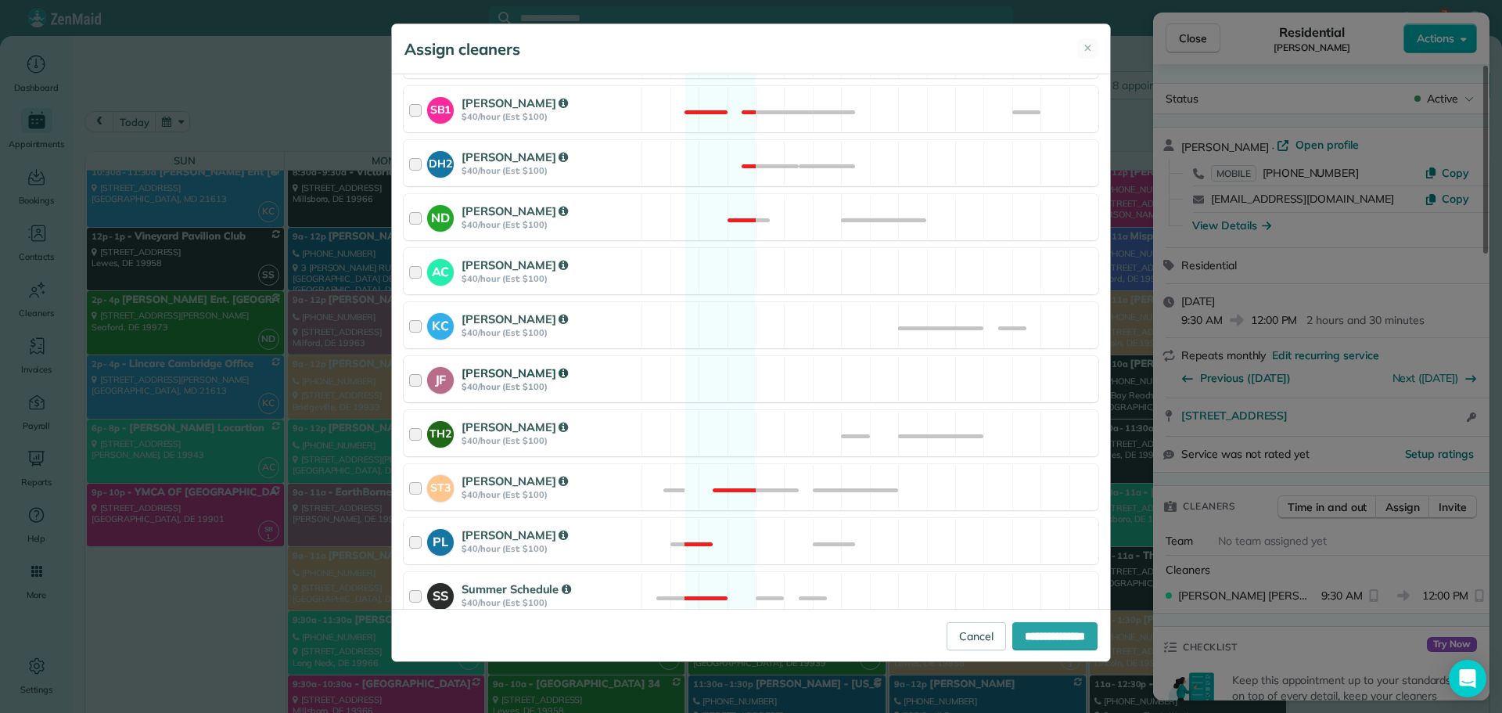
click at [628, 362] on div "JF Jackie Fiqueroa $40/hour (Est: $100)" at bounding box center [522, 379] width 237 height 45
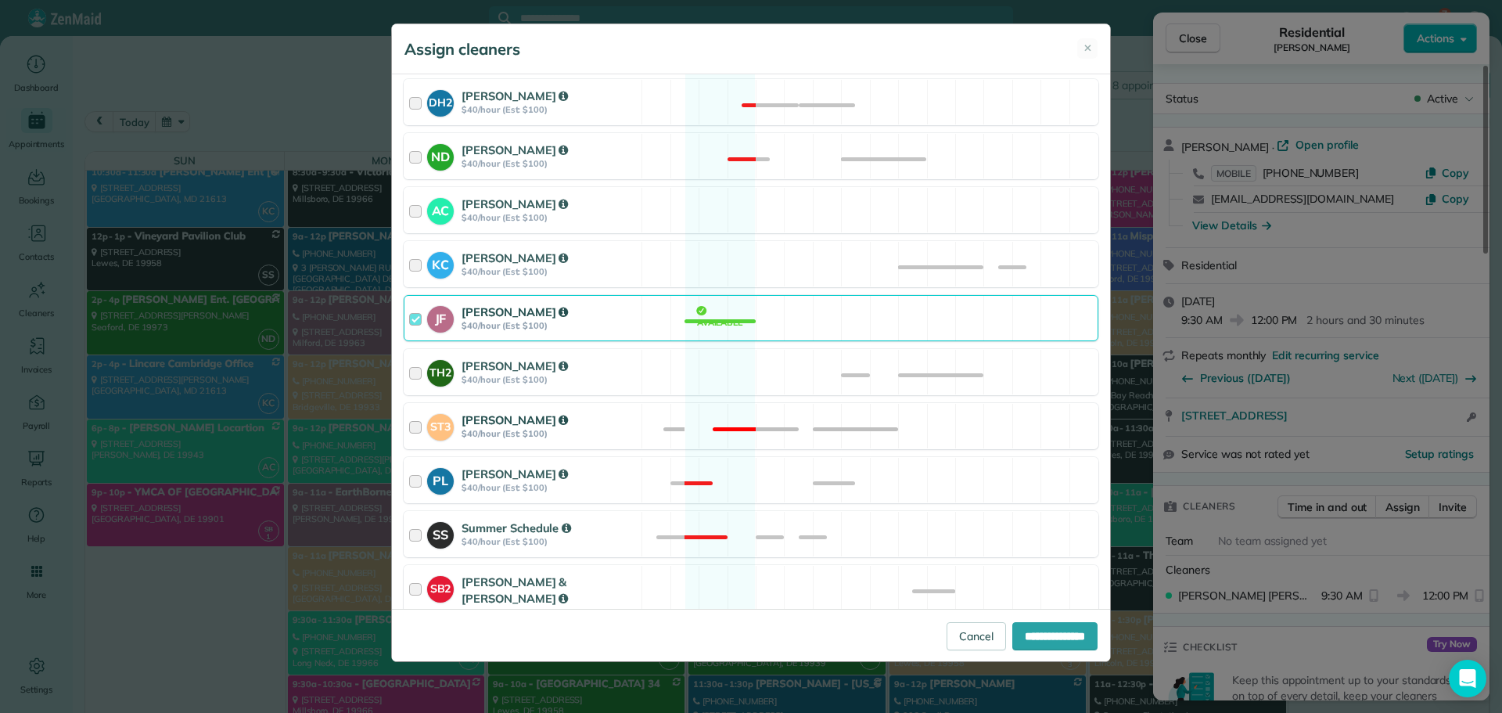
scroll to position [590, 0]
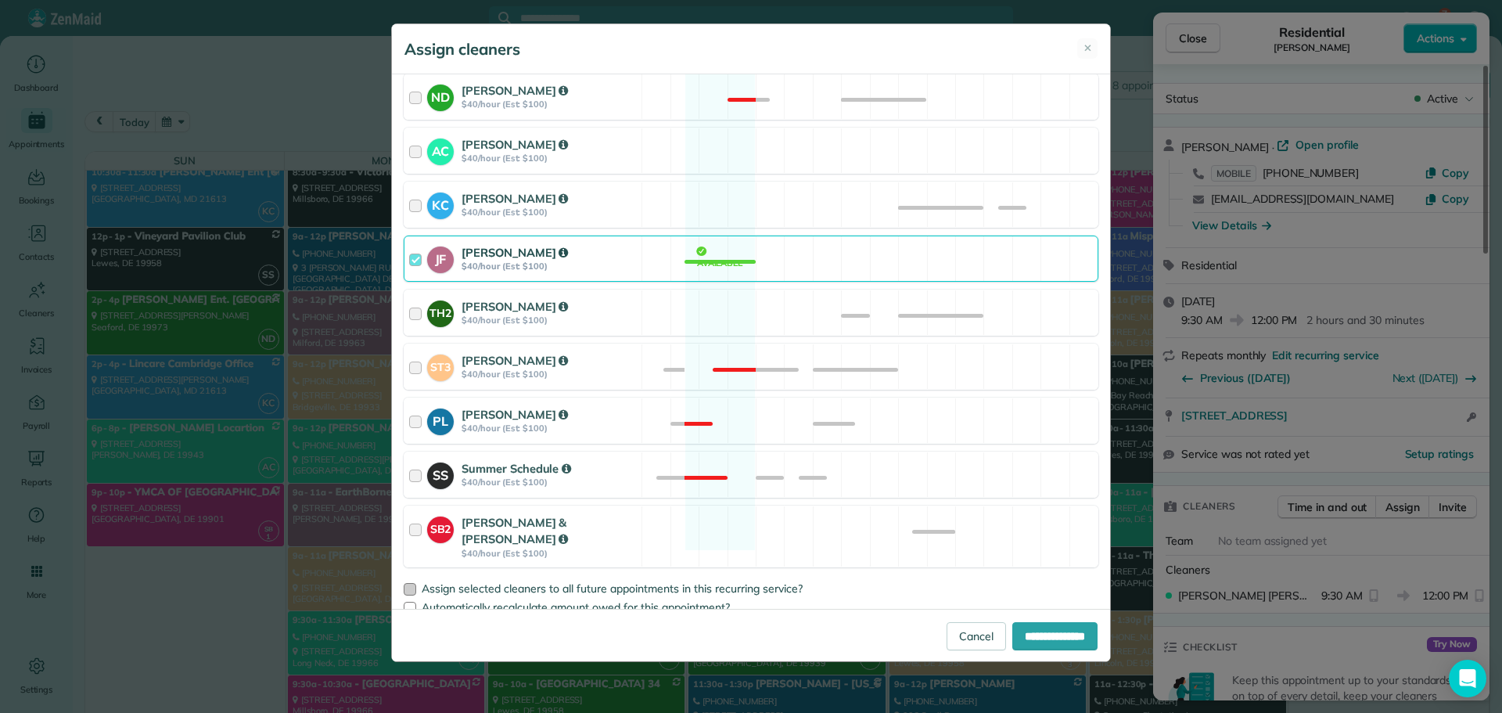
click at [408, 583] on div at bounding box center [410, 589] width 13 height 13
click at [1024, 645] on input "**********" at bounding box center [1054, 636] width 85 height 28
type input "**********"
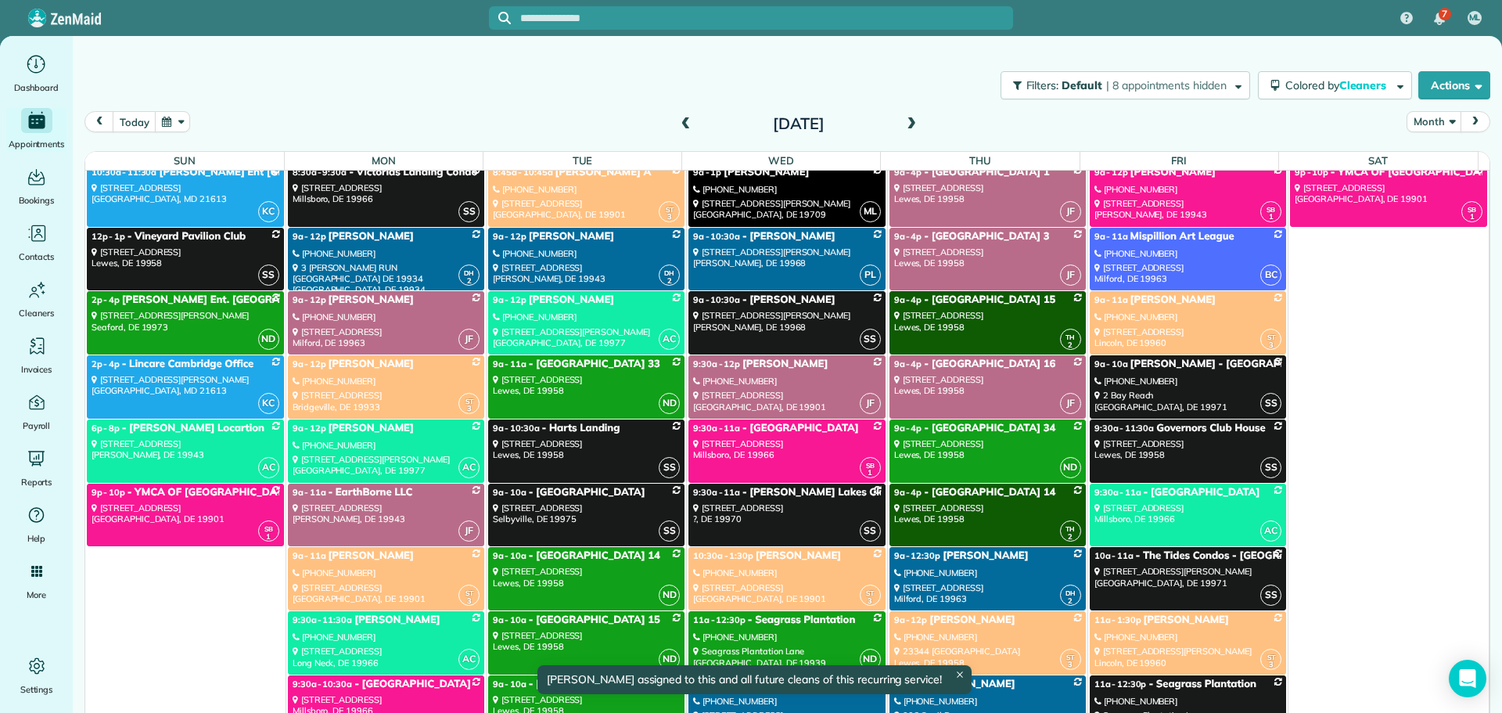
scroll to position [5699, 0]
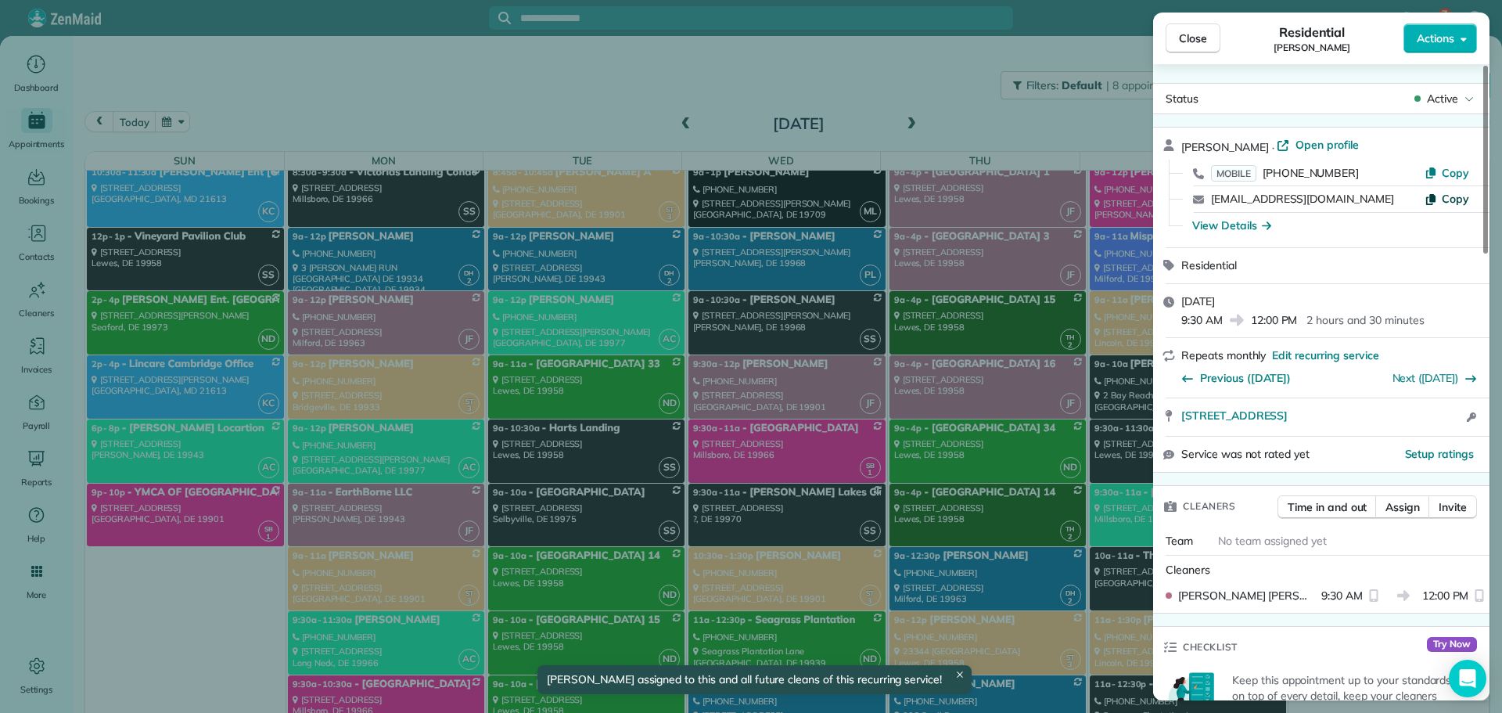
click at [1446, 192] on span "Copy" at bounding box center [1455, 199] width 27 height 14
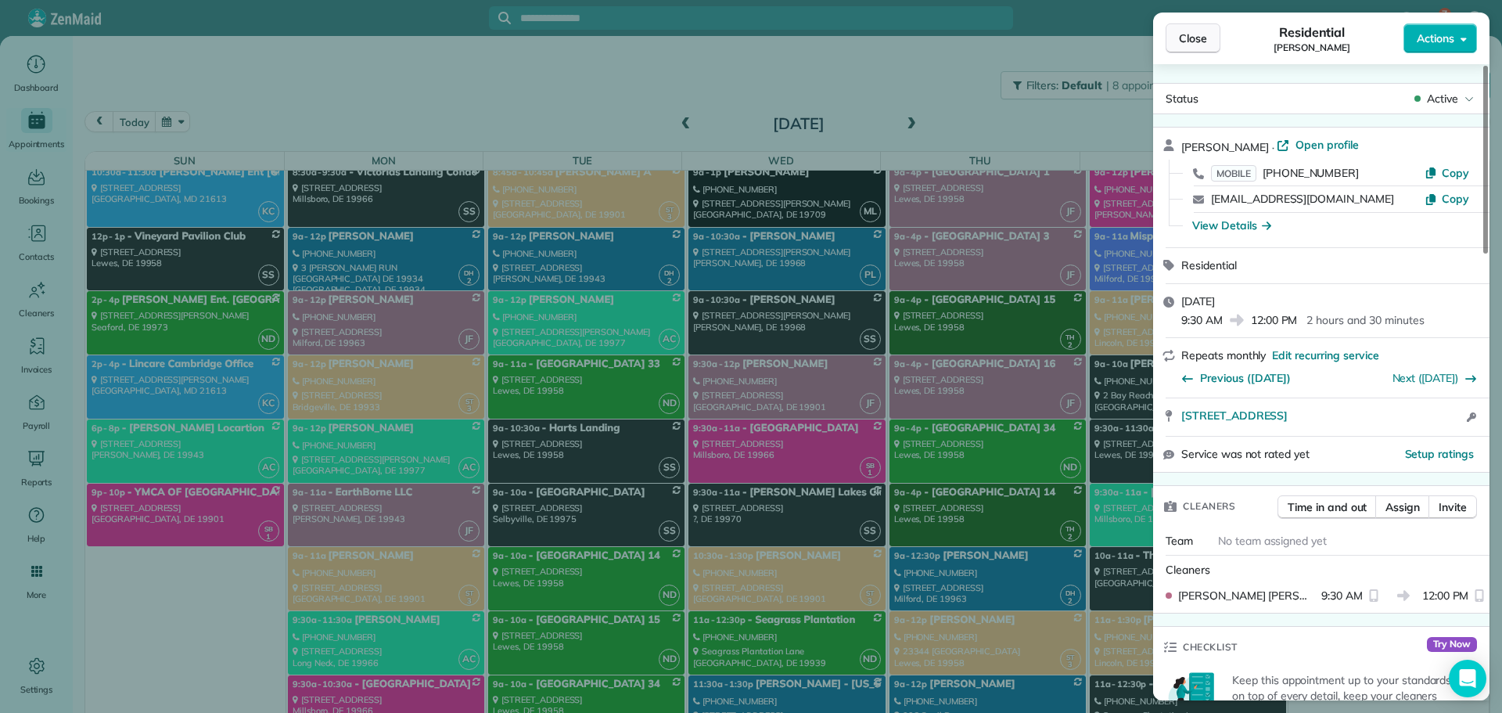
click at [1196, 34] on span "Close" at bounding box center [1193, 39] width 28 height 16
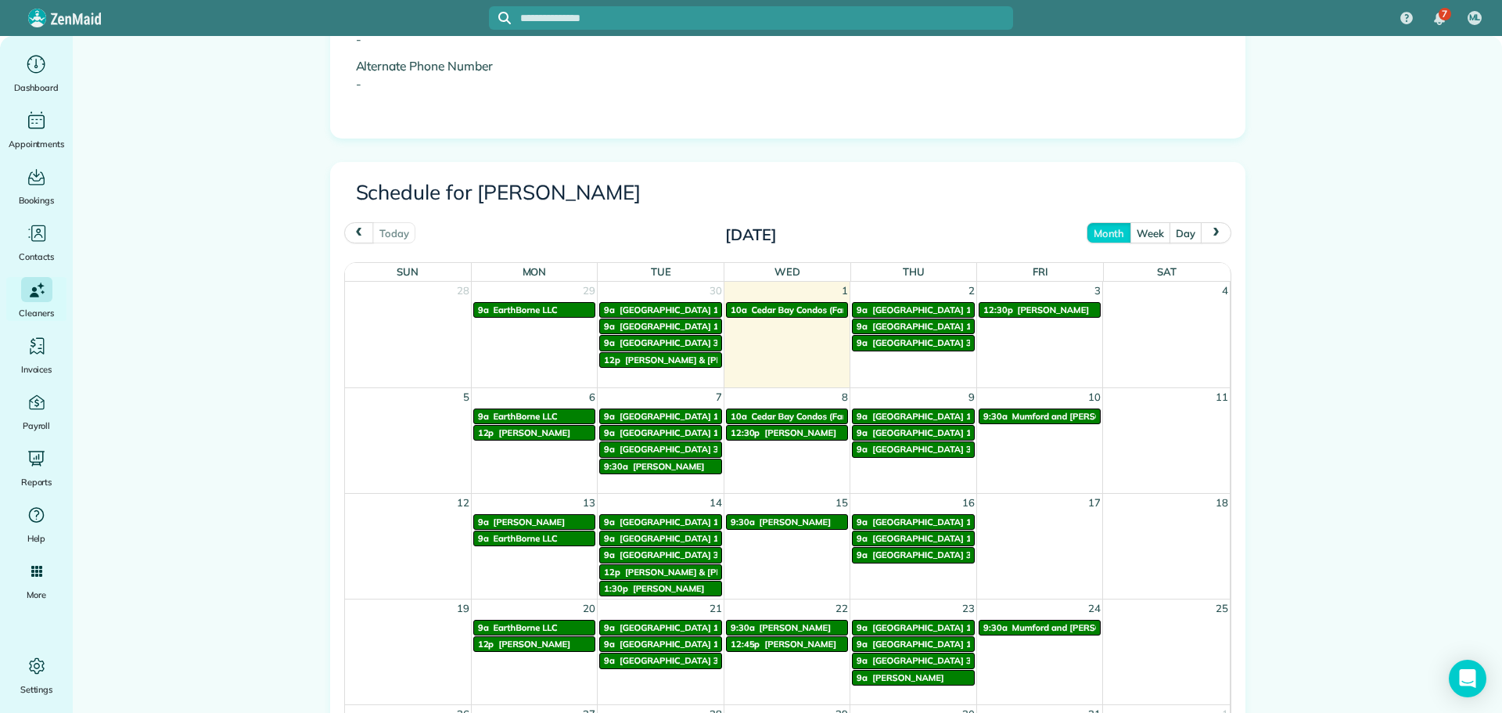
scroll to position [626, 0]
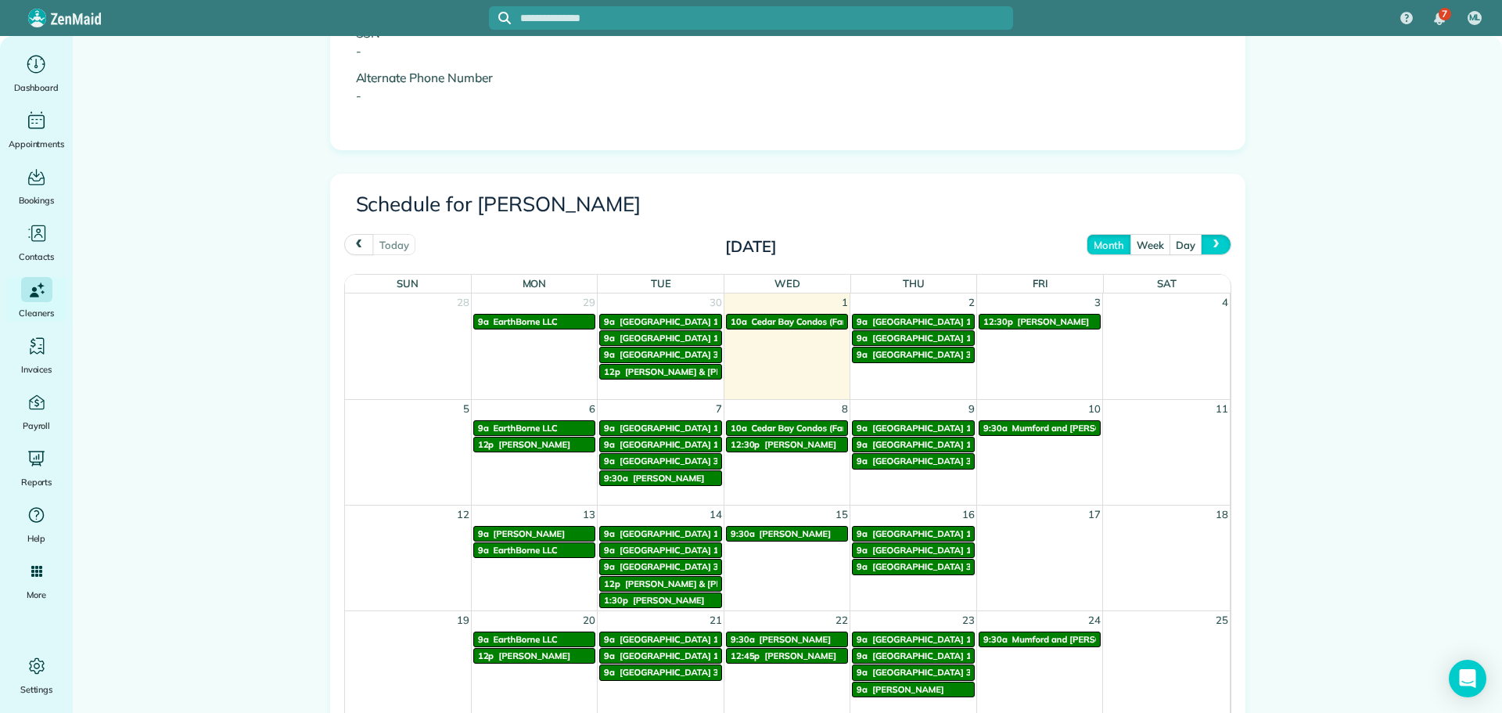
click at [1210, 249] on span "next" at bounding box center [1216, 244] width 13 height 10
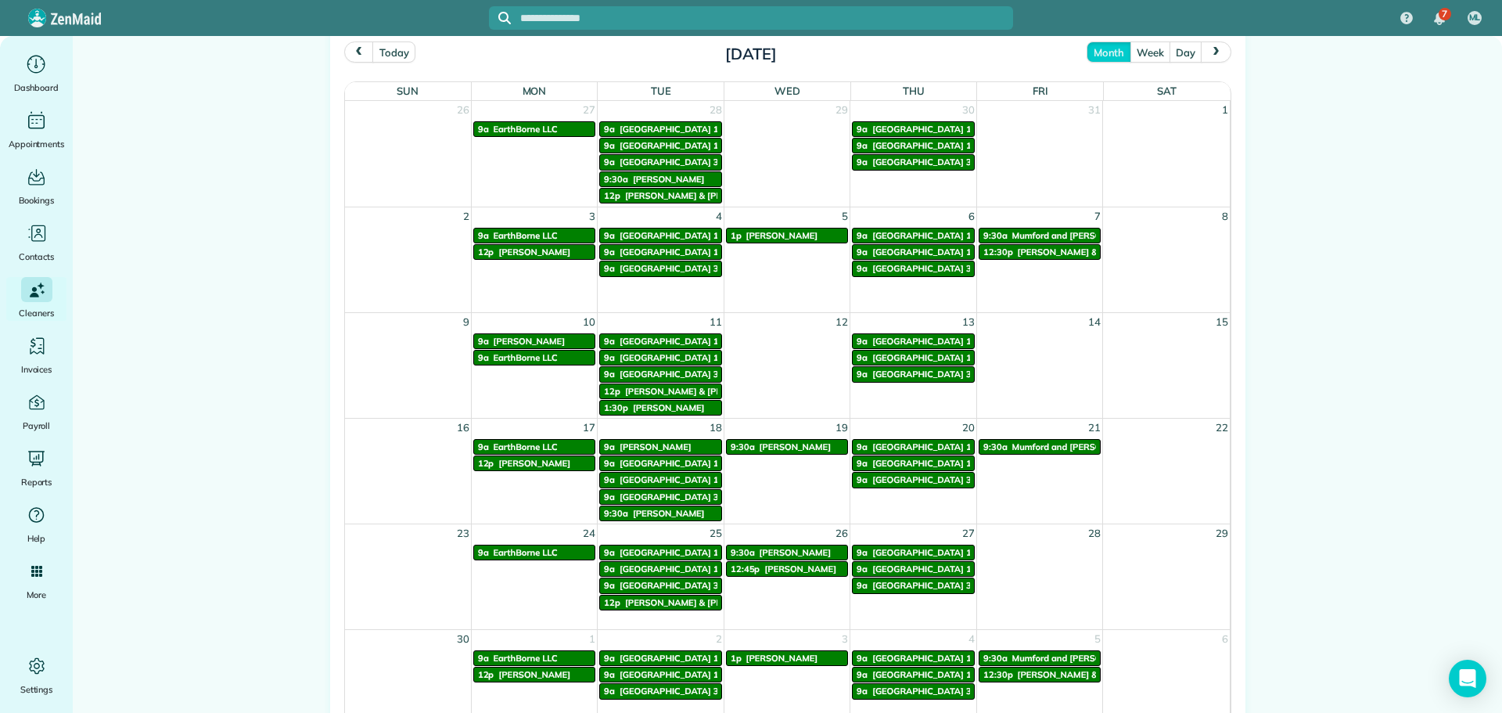
scroll to position [860, 0]
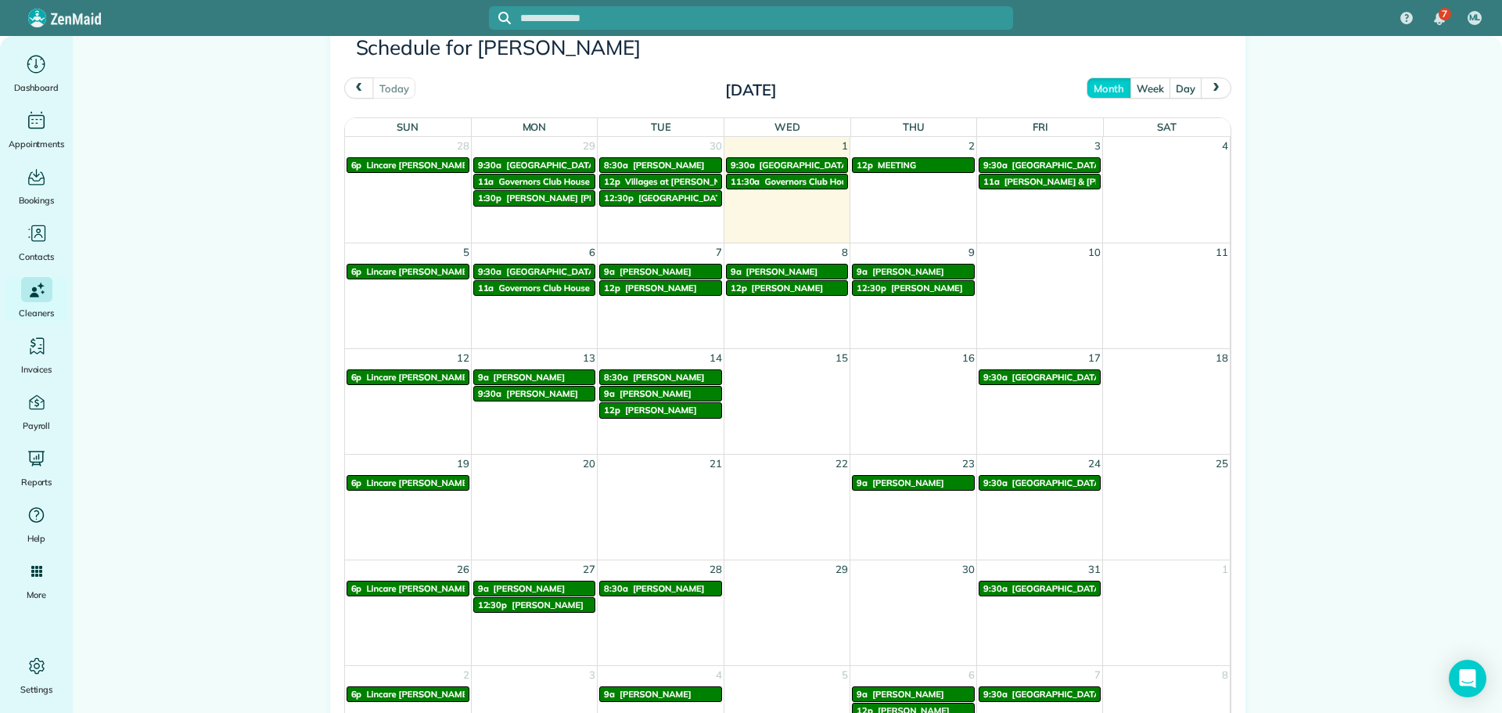
scroll to position [860, 0]
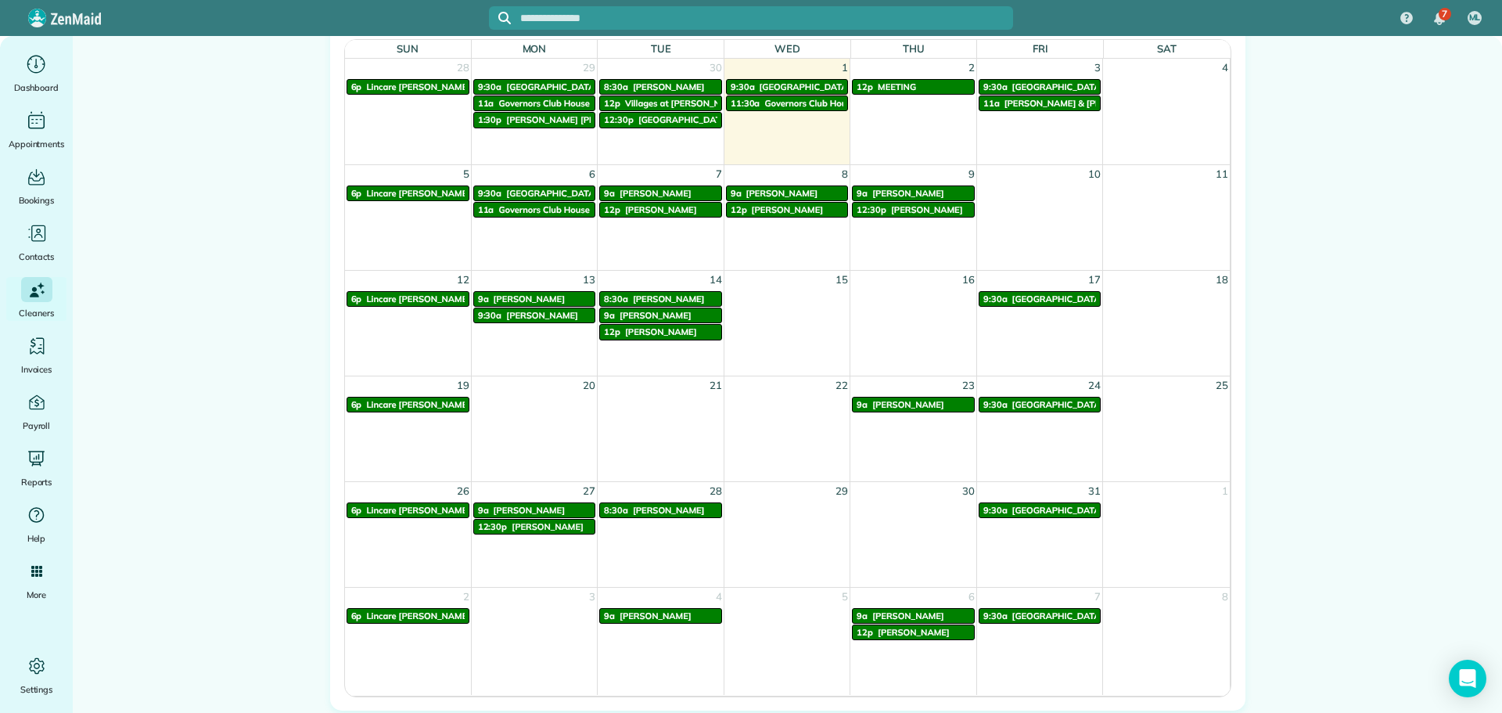
click at [532, 530] on span "[PERSON_NAME]" at bounding box center [548, 526] width 72 height 11
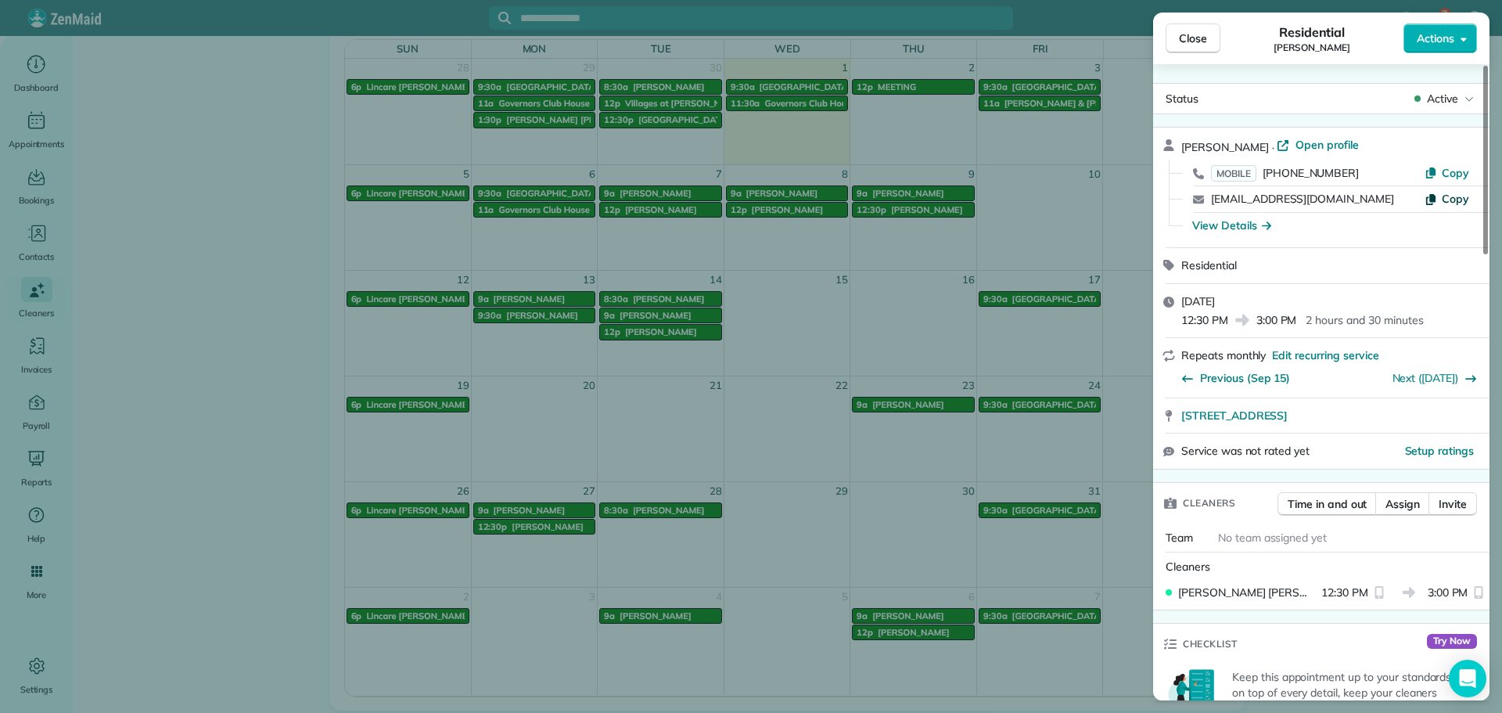
click at [1457, 198] on span "Copy" at bounding box center [1455, 199] width 27 height 14
click at [1200, 40] on span "Close" at bounding box center [1193, 39] width 28 height 16
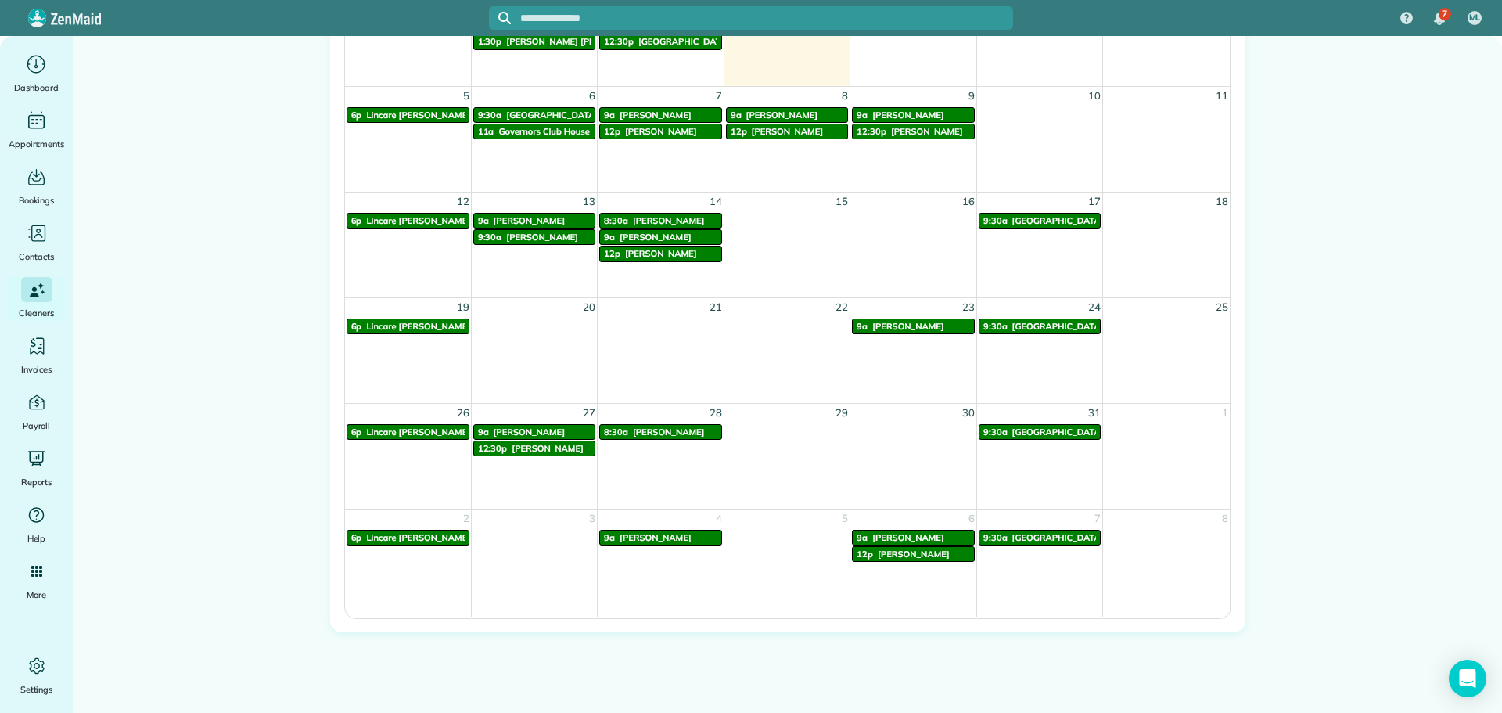
scroll to position [940, 0]
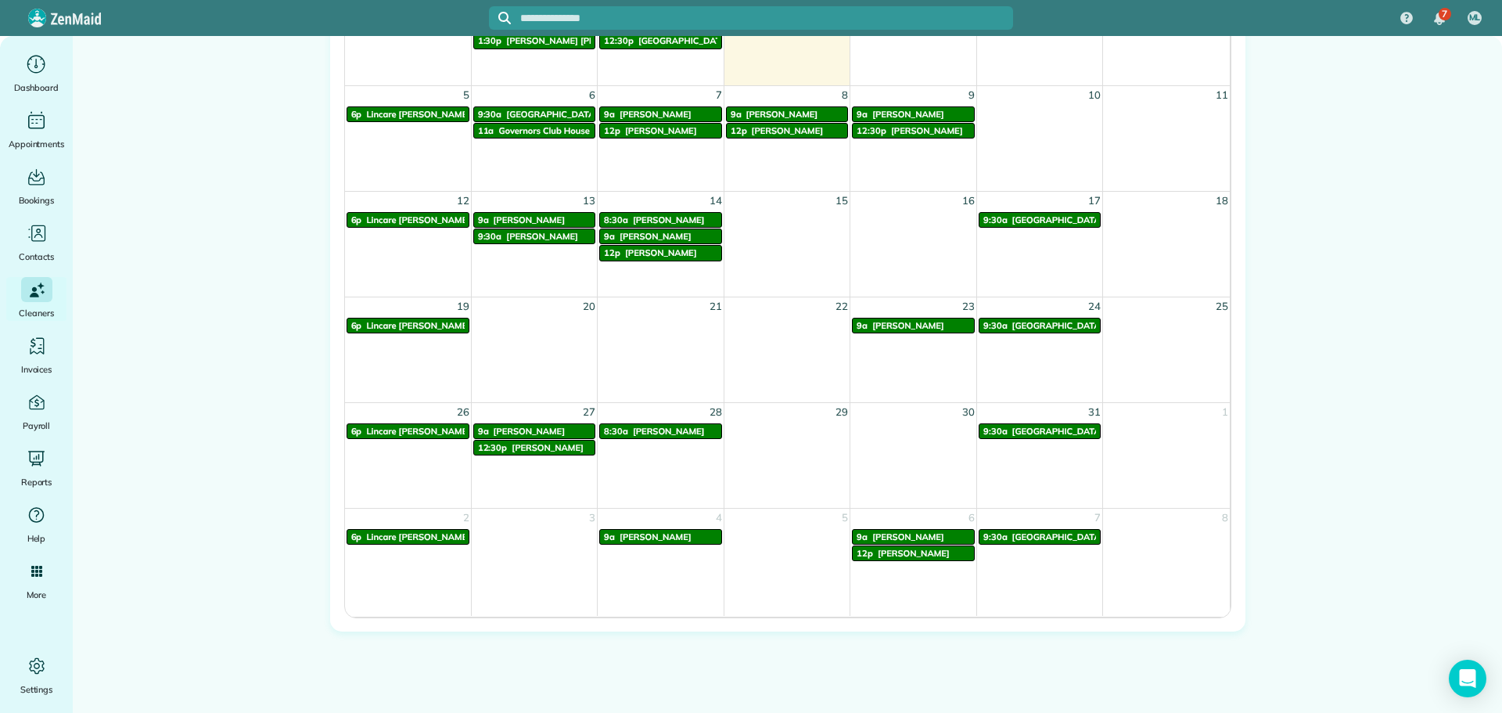
click at [526, 449] on span "Dwight Roberts" at bounding box center [548, 447] width 72 height 11
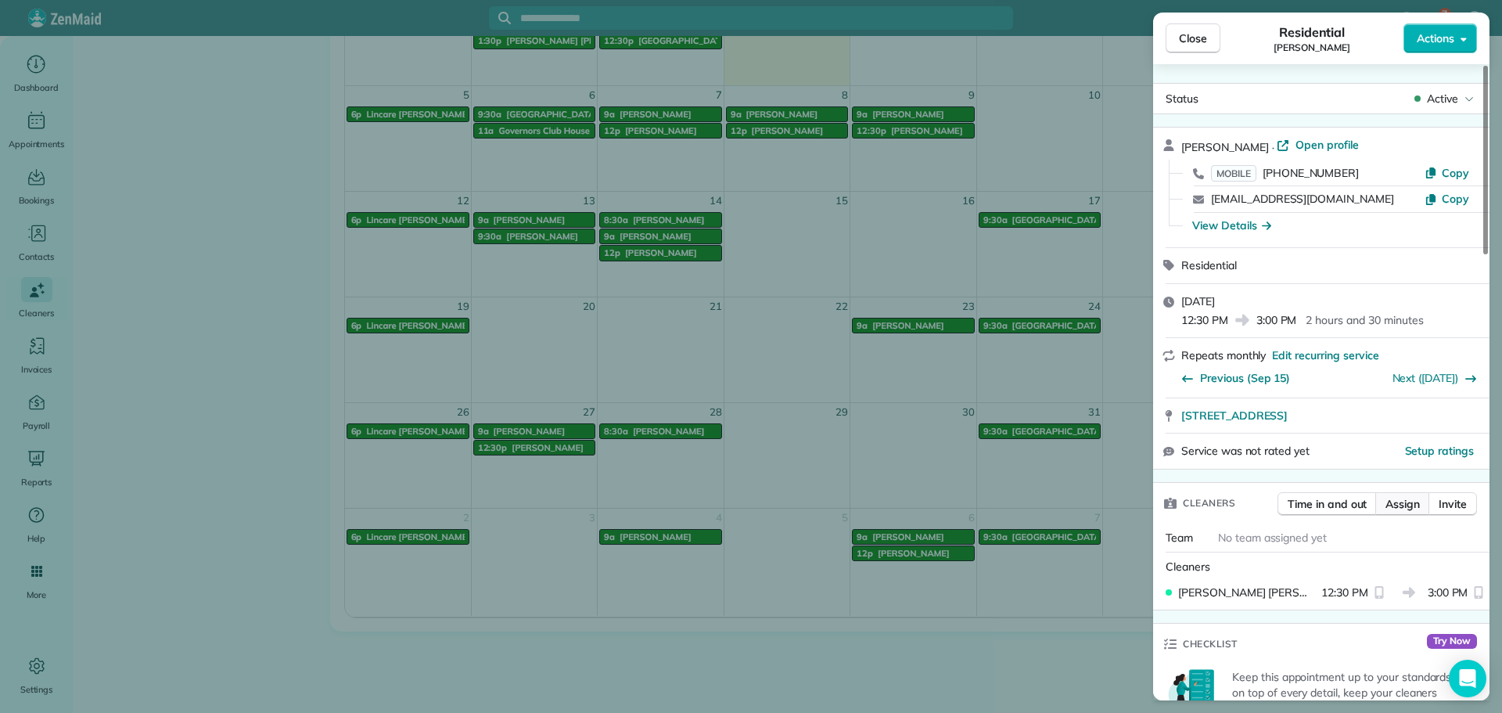
click at [1402, 504] on span "Assign" at bounding box center [1402, 504] width 34 height 16
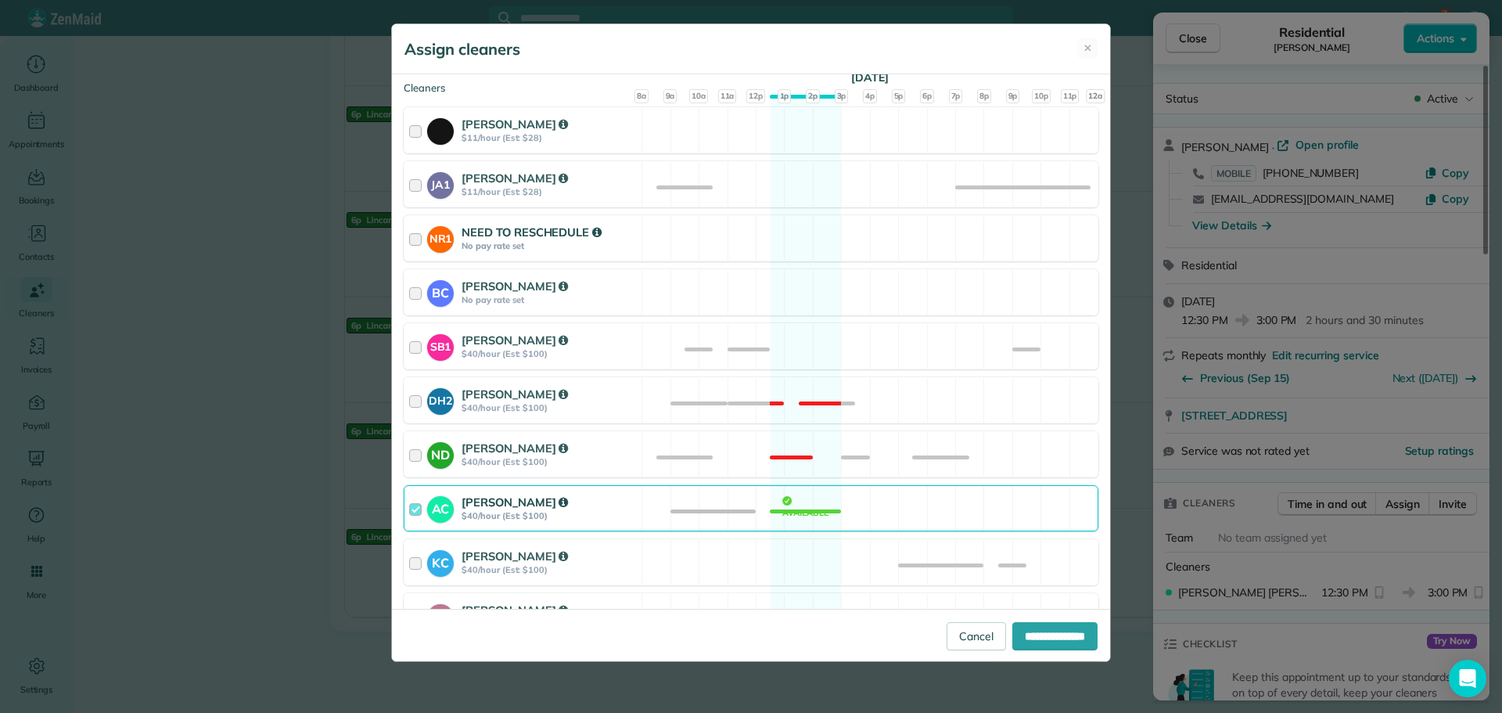
scroll to position [235, 0]
click at [663, 508] on div "AC Andrea Cole $40/hour (Est: $100) Available" at bounding box center [751, 506] width 695 height 46
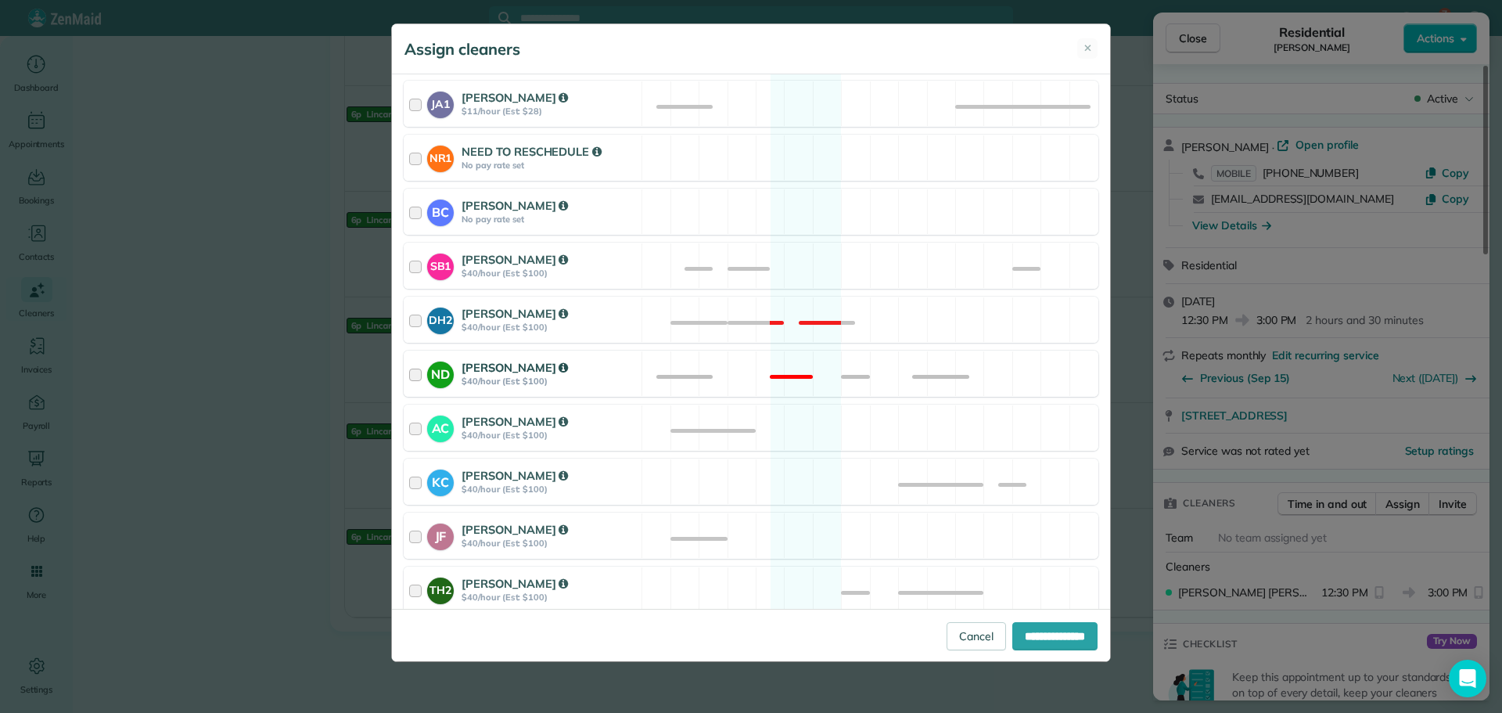
scroll to position [548, 0]
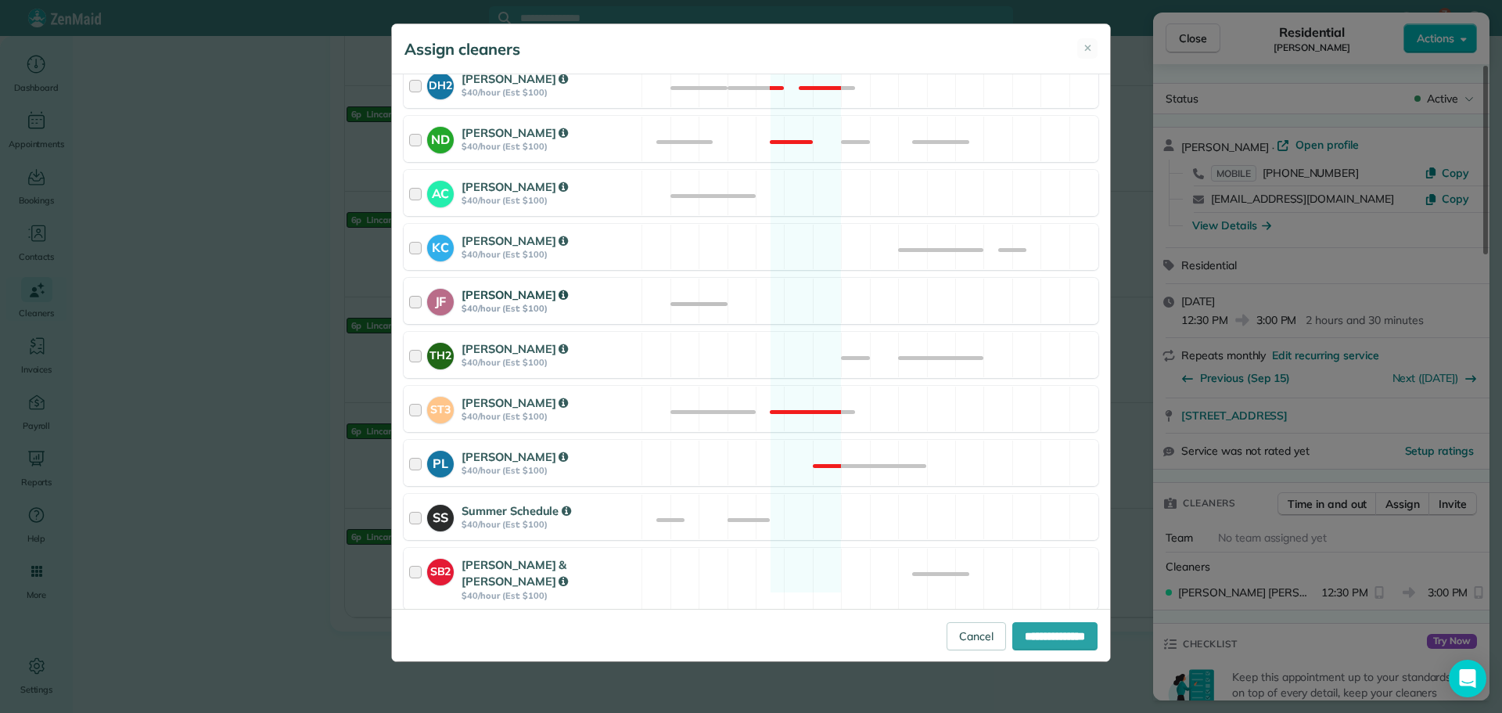
click at [636, 304] on div "JF Jackie Fiqueroa $40/hour (Est: $100)" at bounding box center [522, 300] width 237 height 45
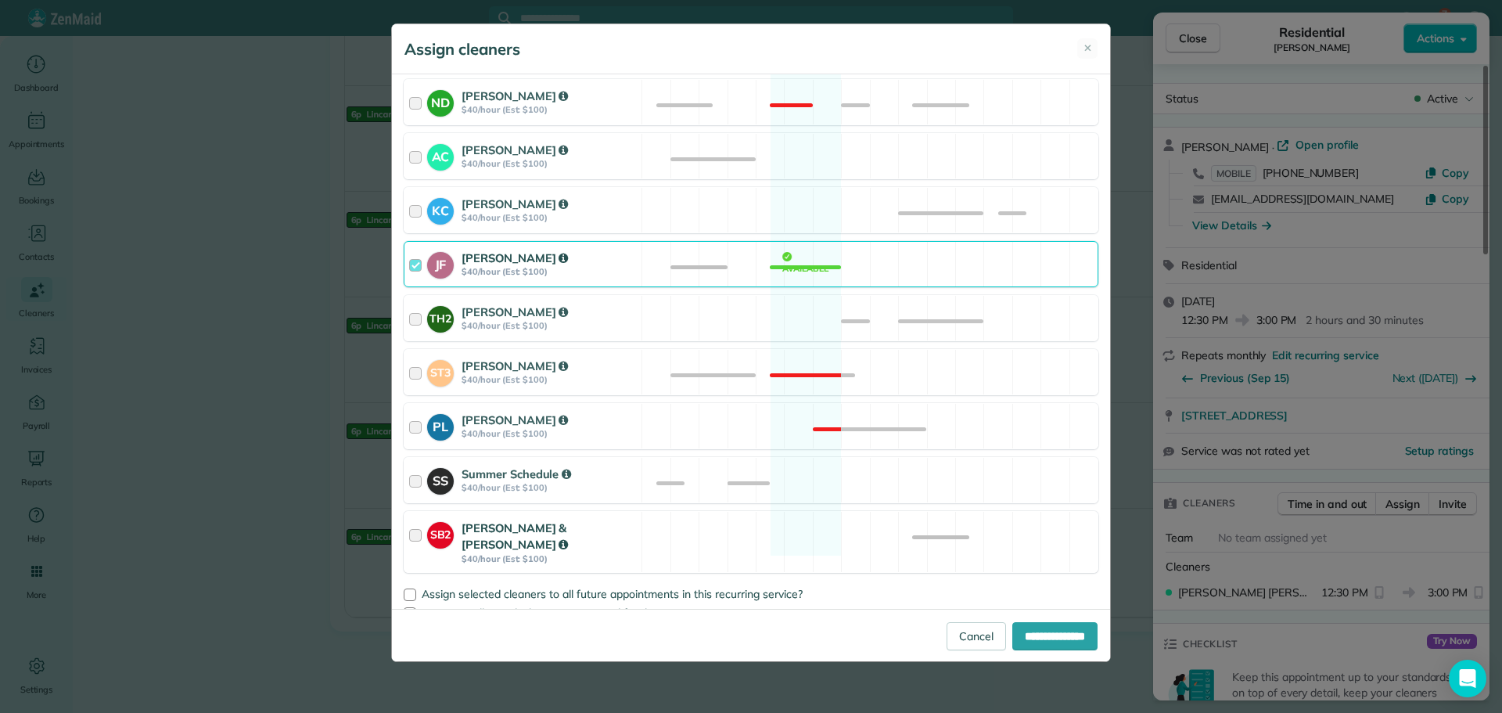
scroll to position [590, 0]
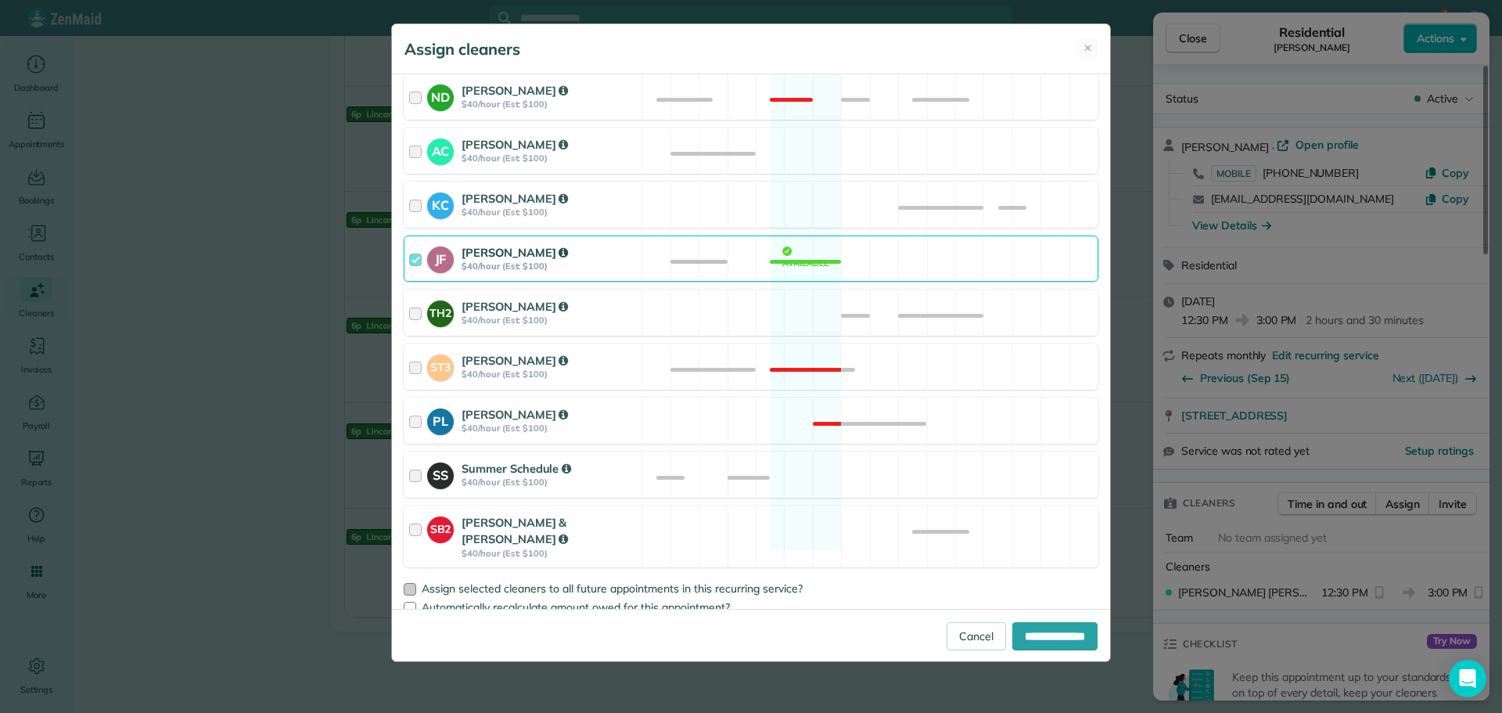
click at [411, 583] on div at bounding box center [410, 589] width 13 height 13
click at [1020, 635] on input "**********" at bounding box center [1054, 636] width 85 height 28
type input "**********"
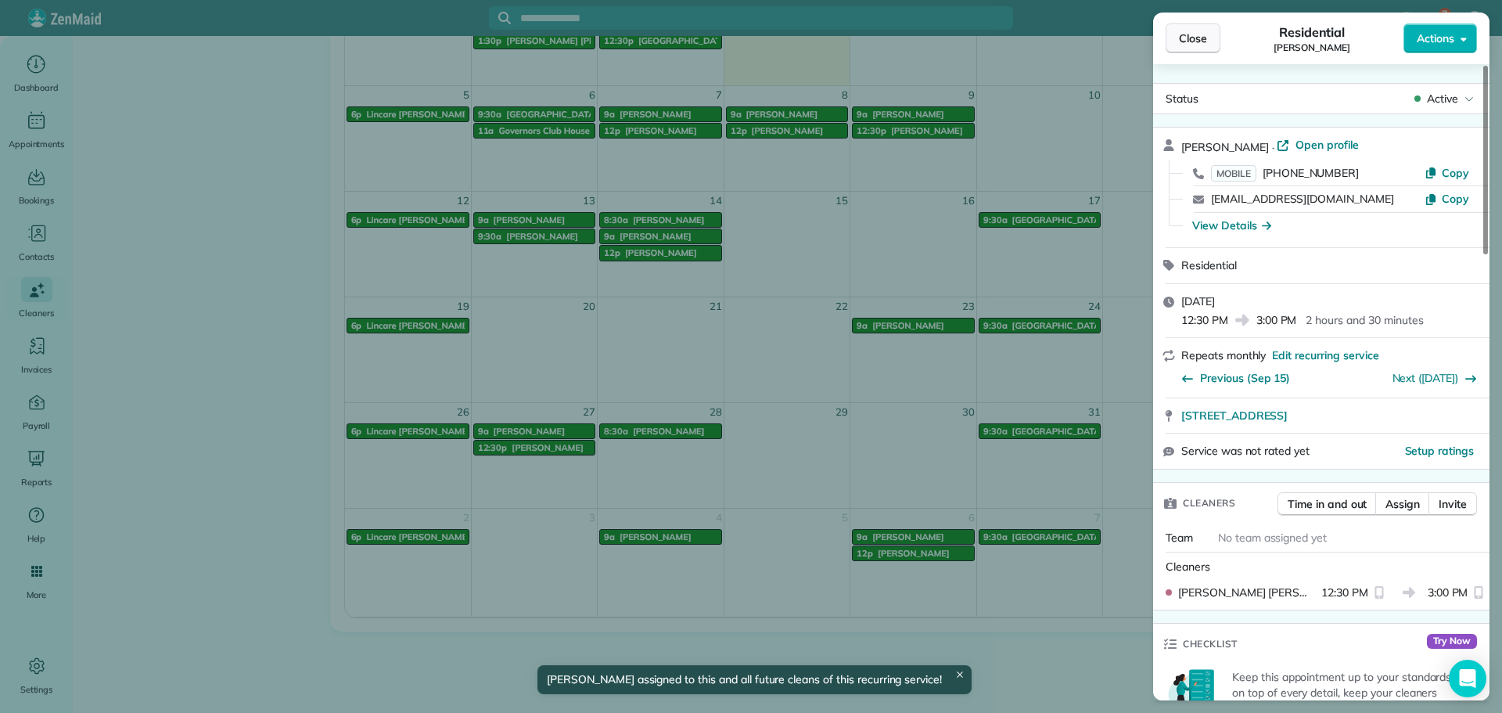
click at [1201, 46] on button "Close" at bounding box center [1193, 38] width 55 height 30
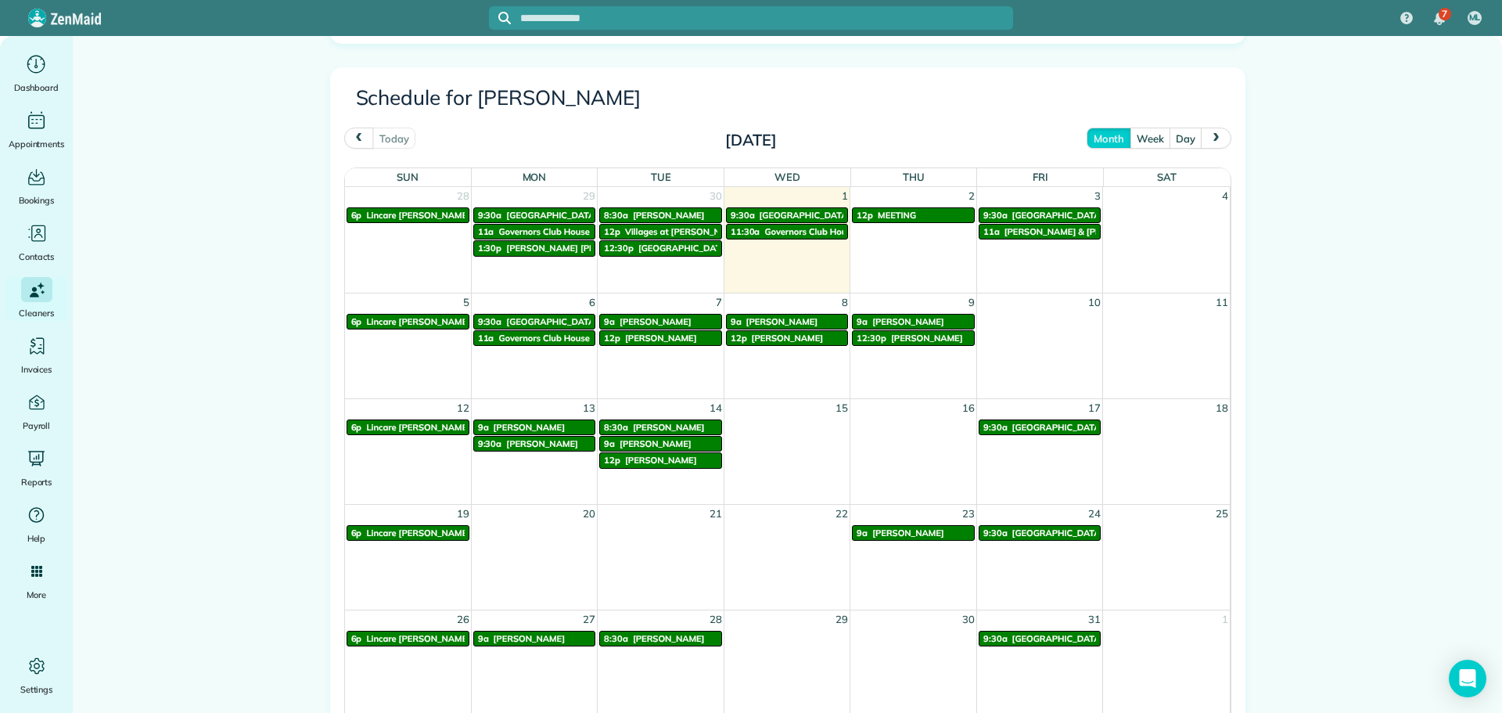
scroll to position [704, 0]
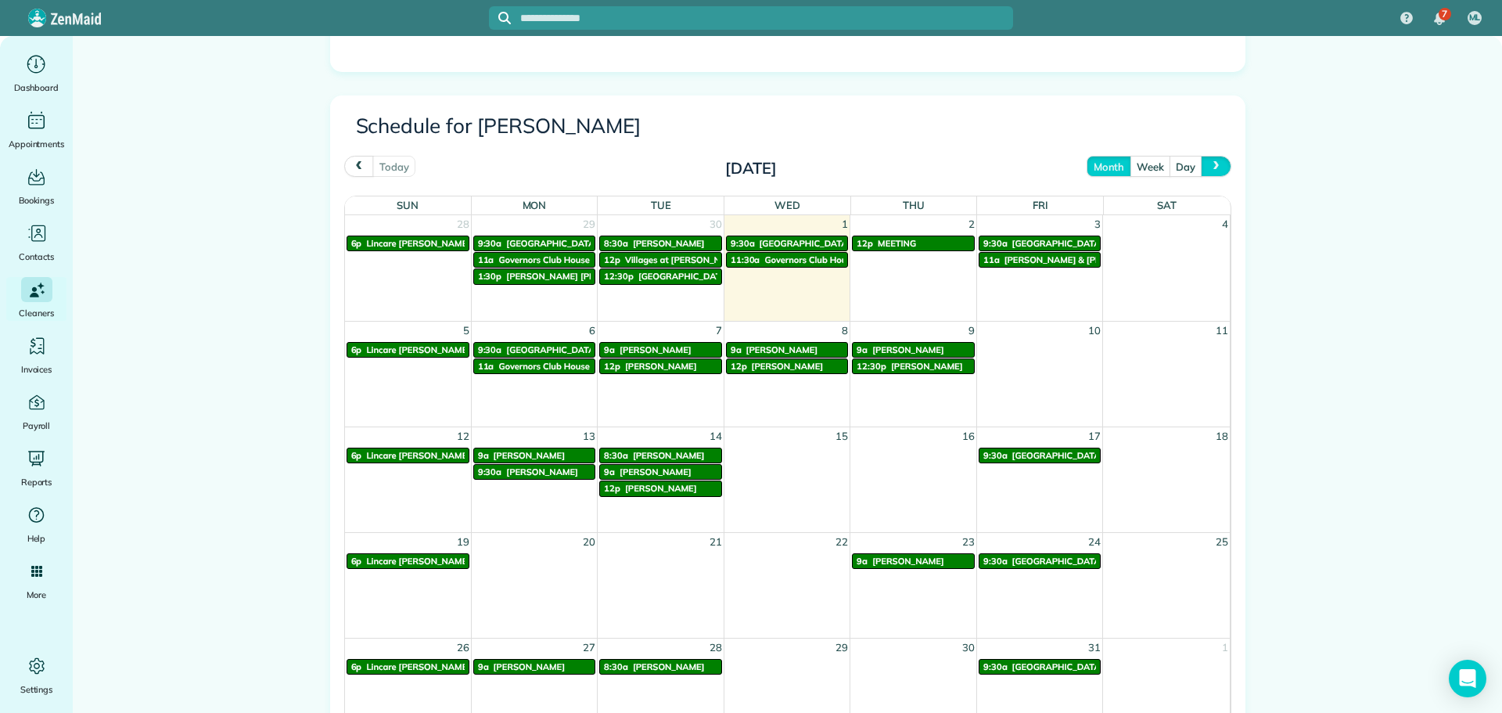
click at [1211, 159] on button "next" at bounding box center [1216, 166] width 30 height 21
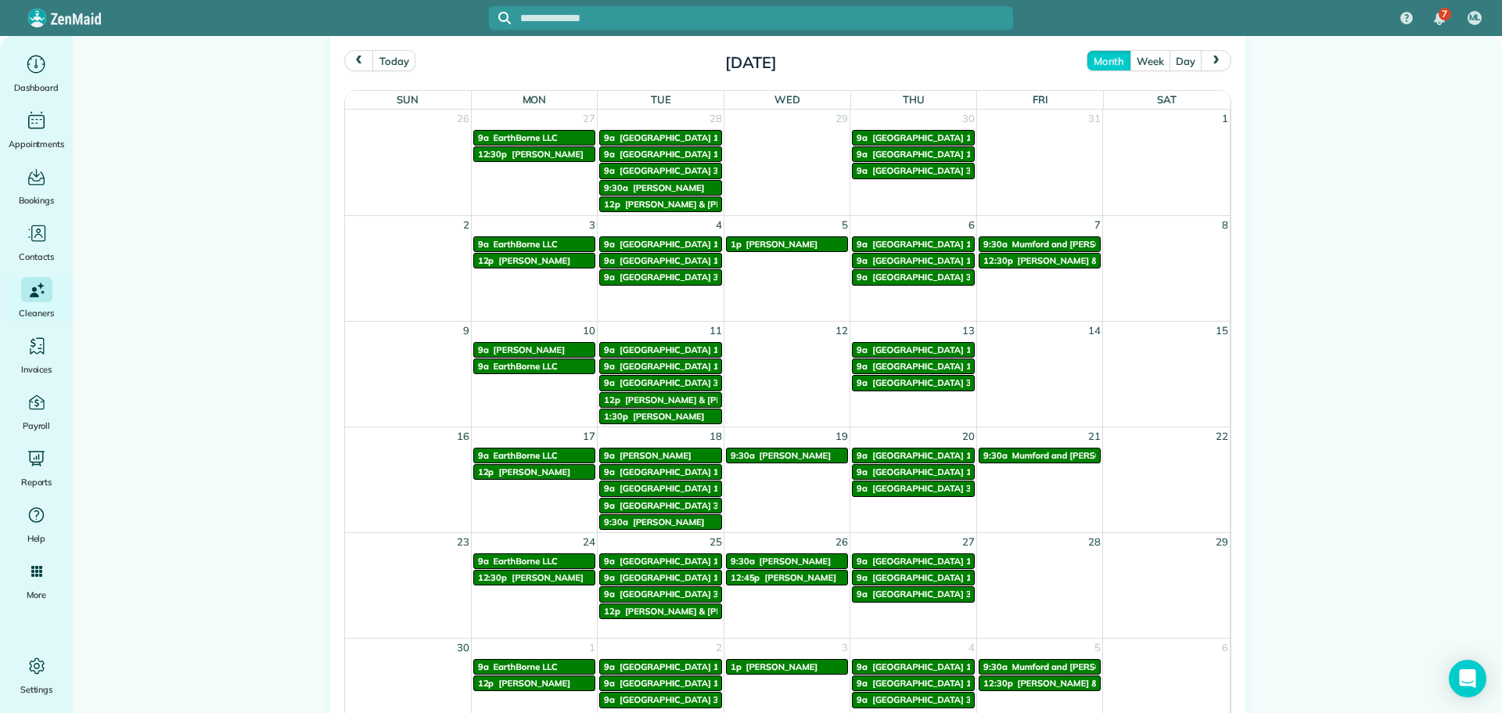
scroll to position [782, 0]
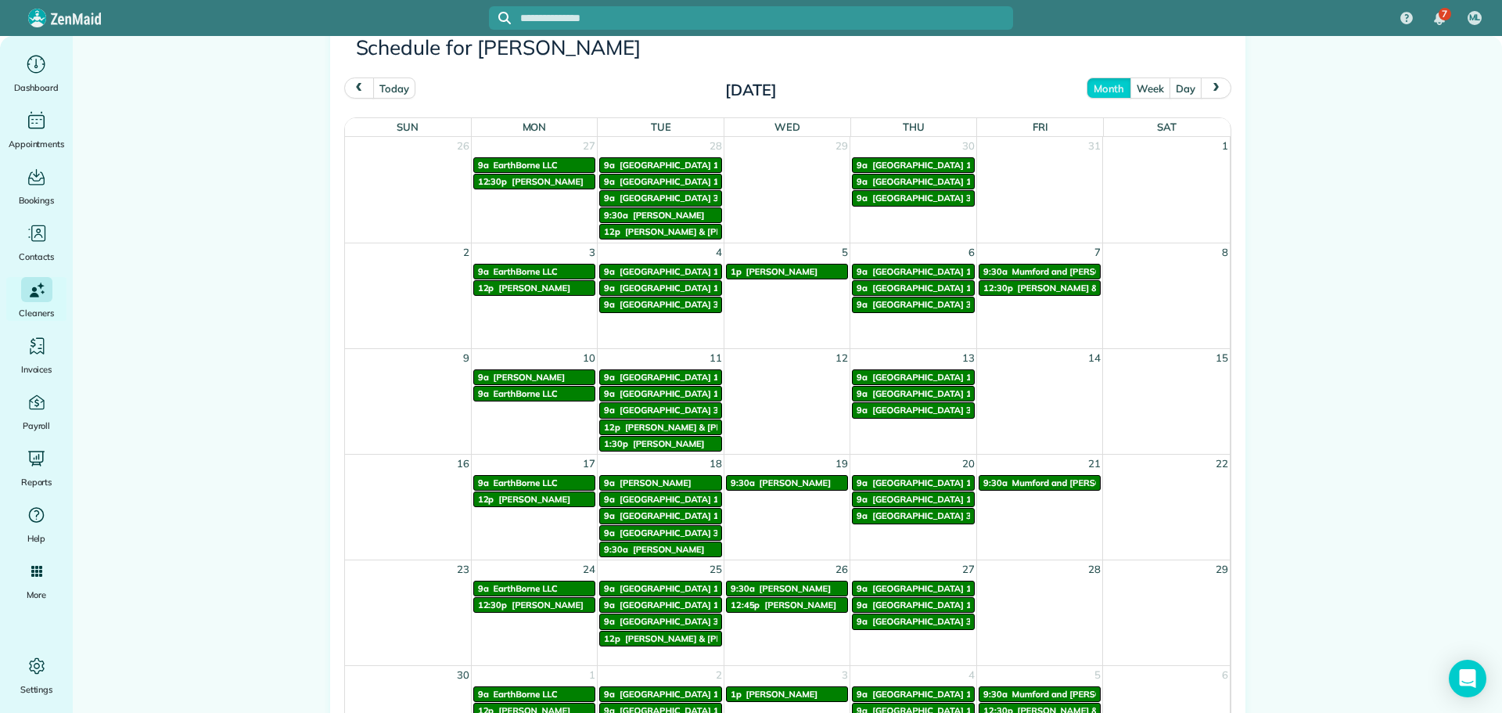
click at [353, 88] on span "prev" at bounding box center [359, 88] width 13 height 10
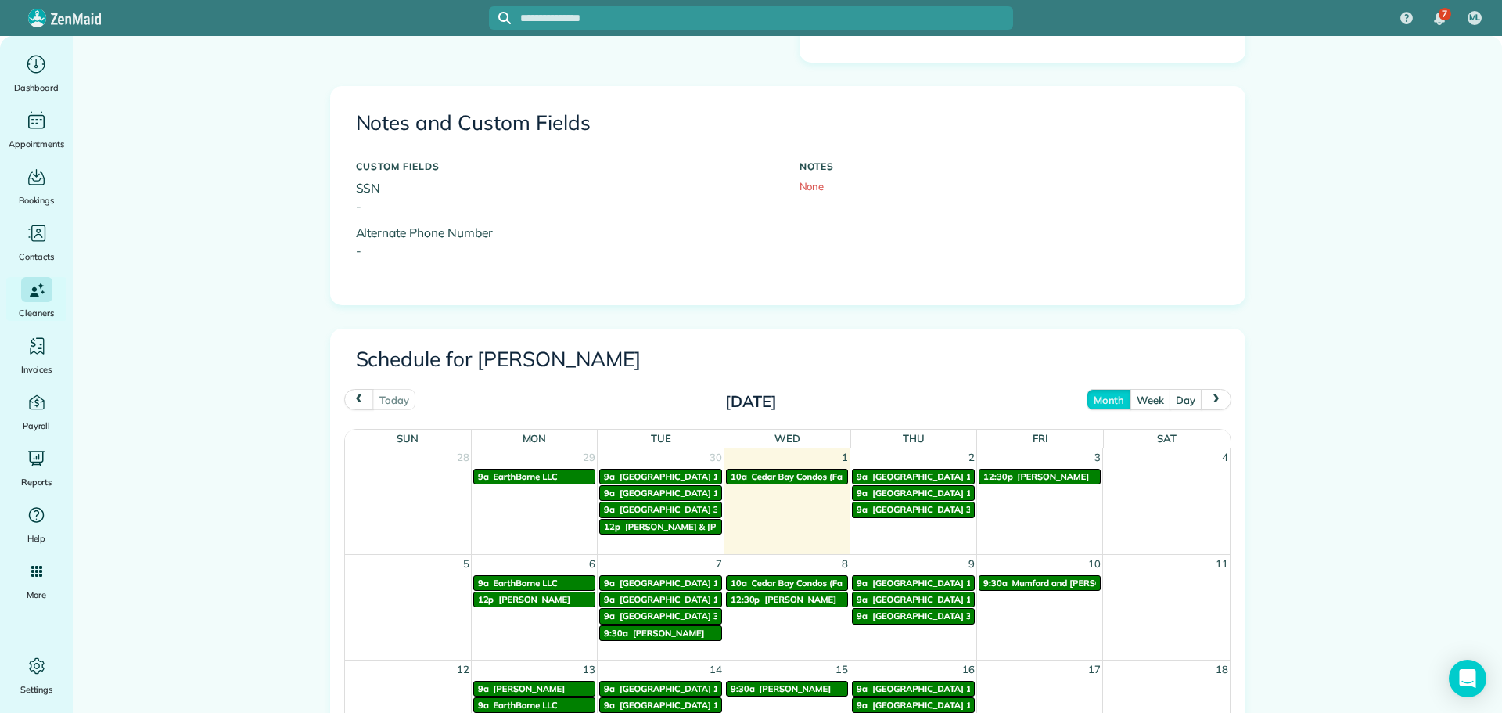
scroll to position [469, 0]
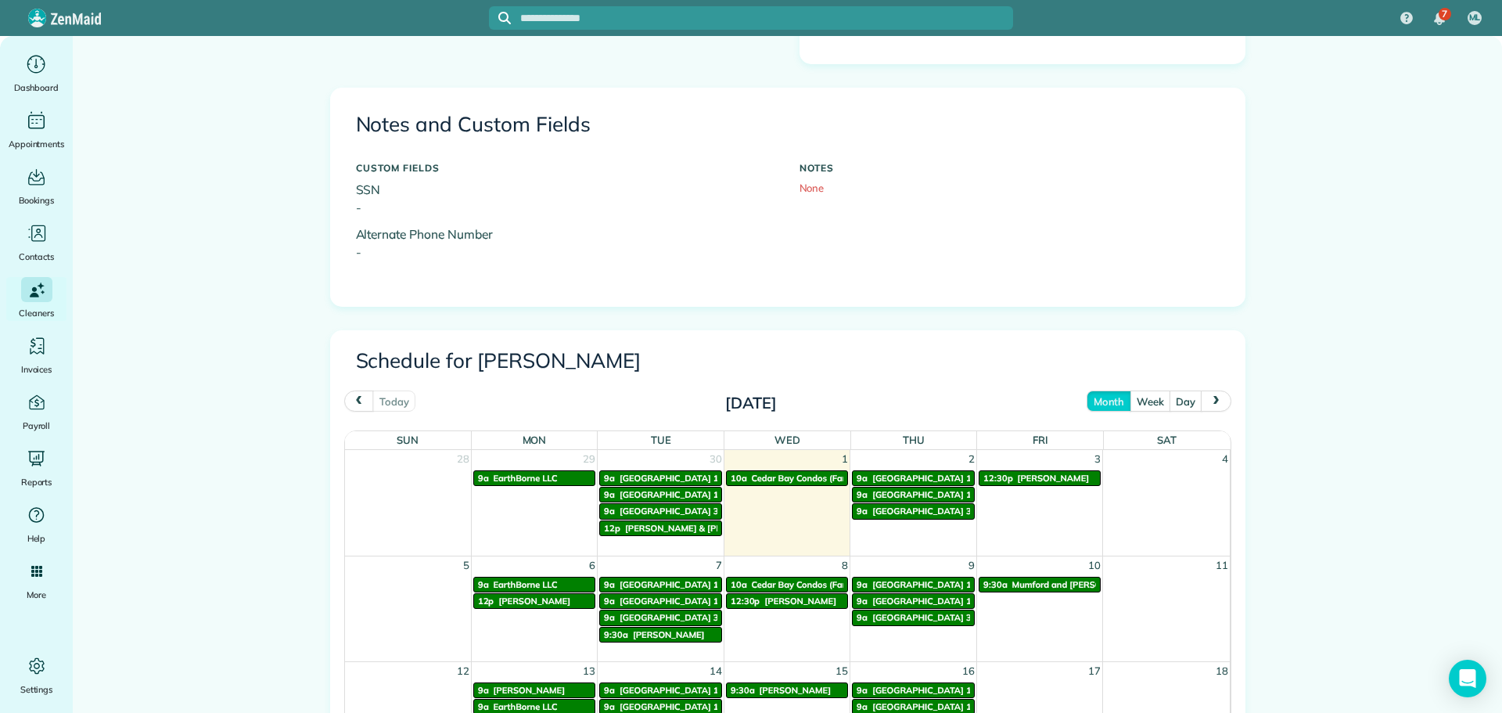
click at [1216, 402] on button "next" at bounding box center [1216, 400] width 30 height 21
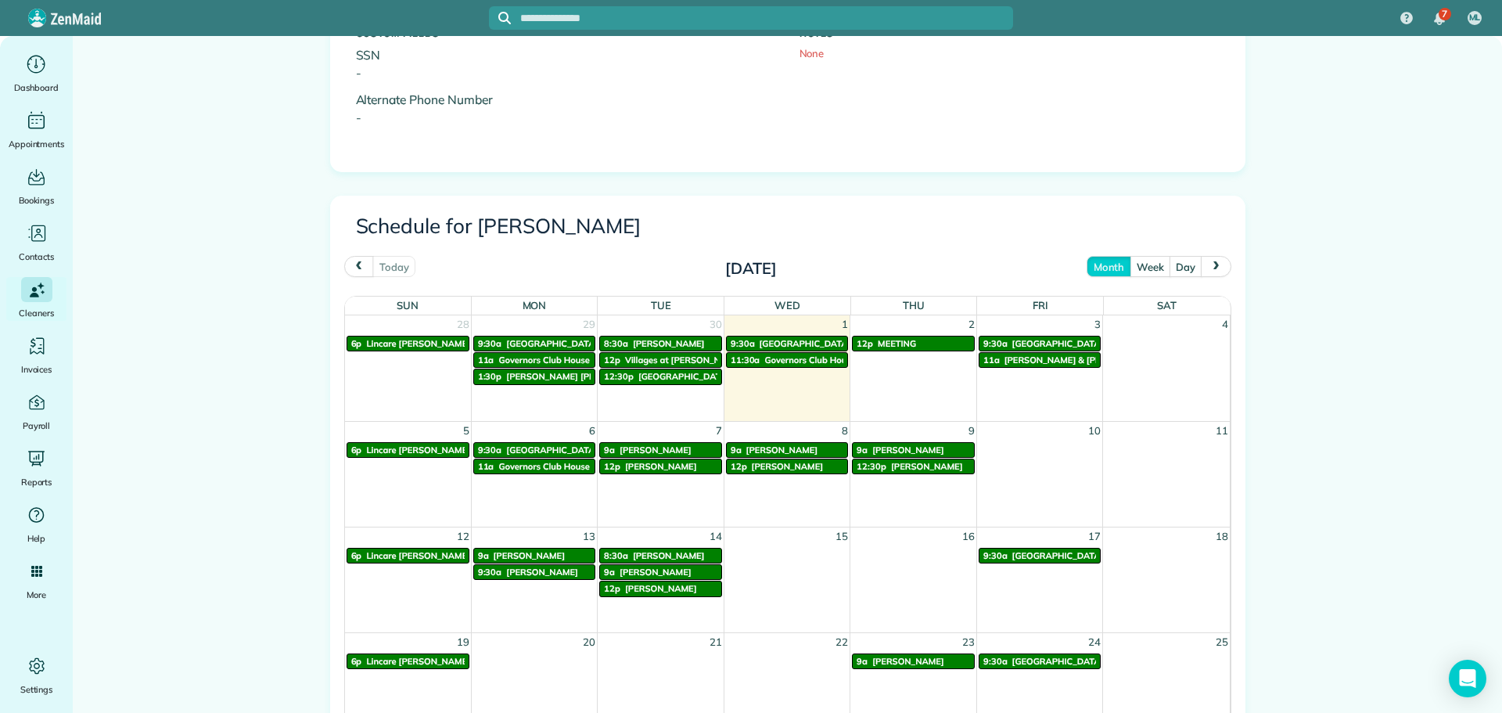
scroll to position [626, 0]
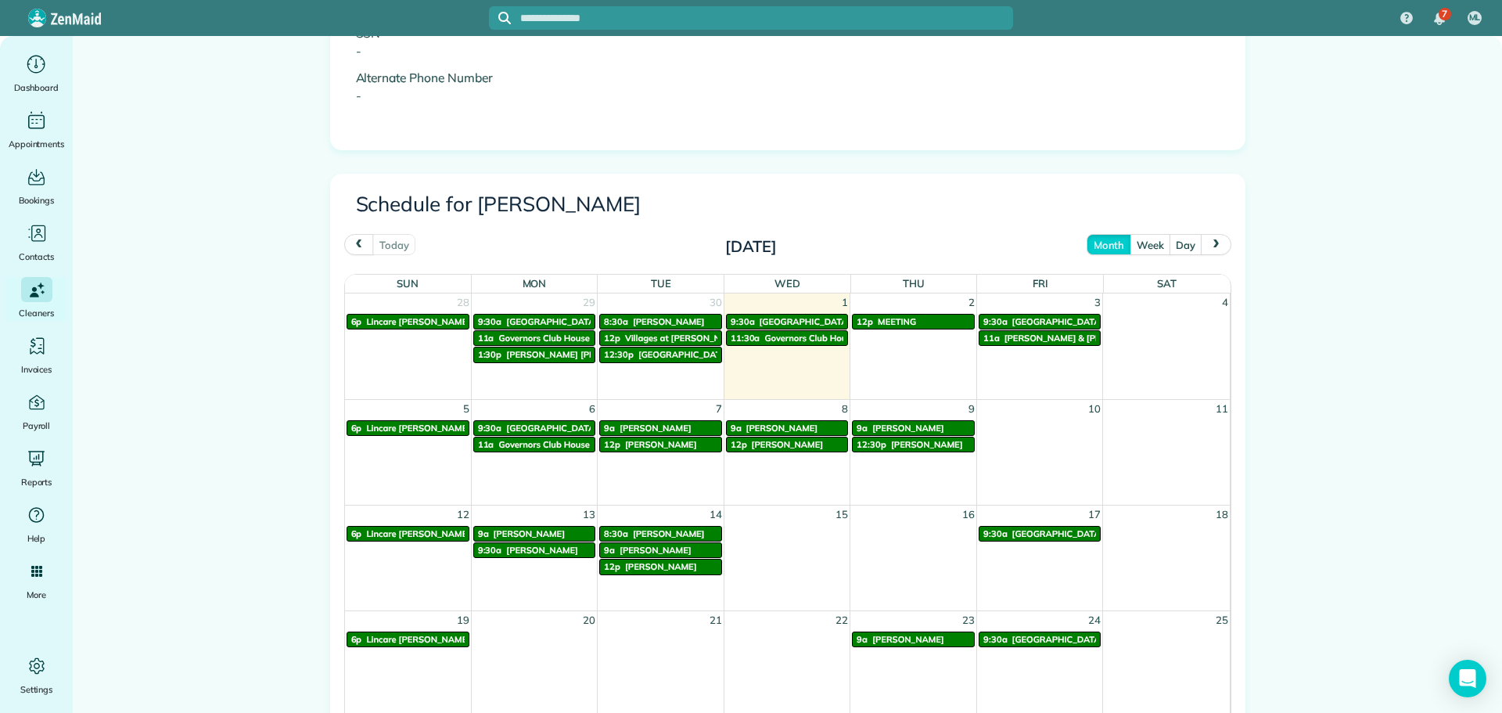
click at [749, 424] on span "[PERSON_NAME]" at bounding box center [782, 427] width 72 height 11
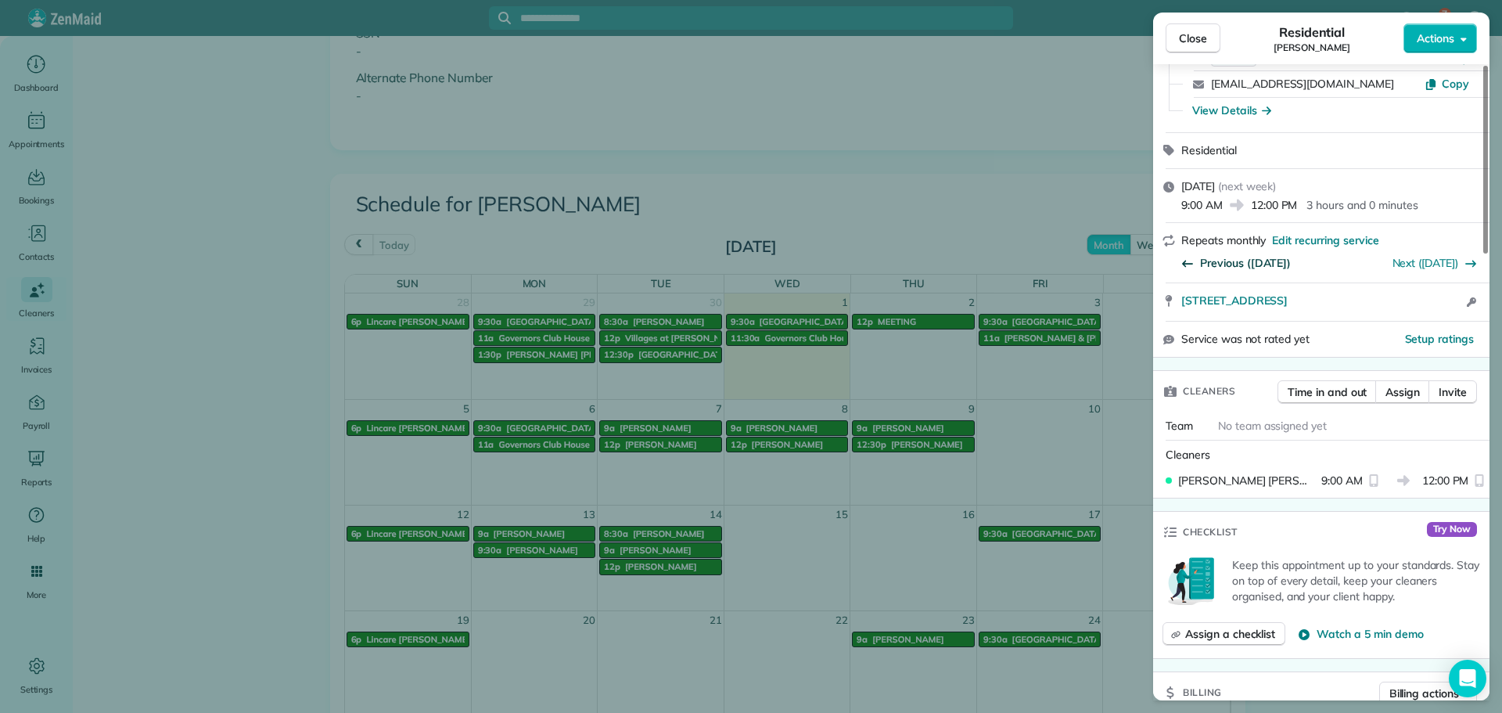
scroll to position [156, 0]
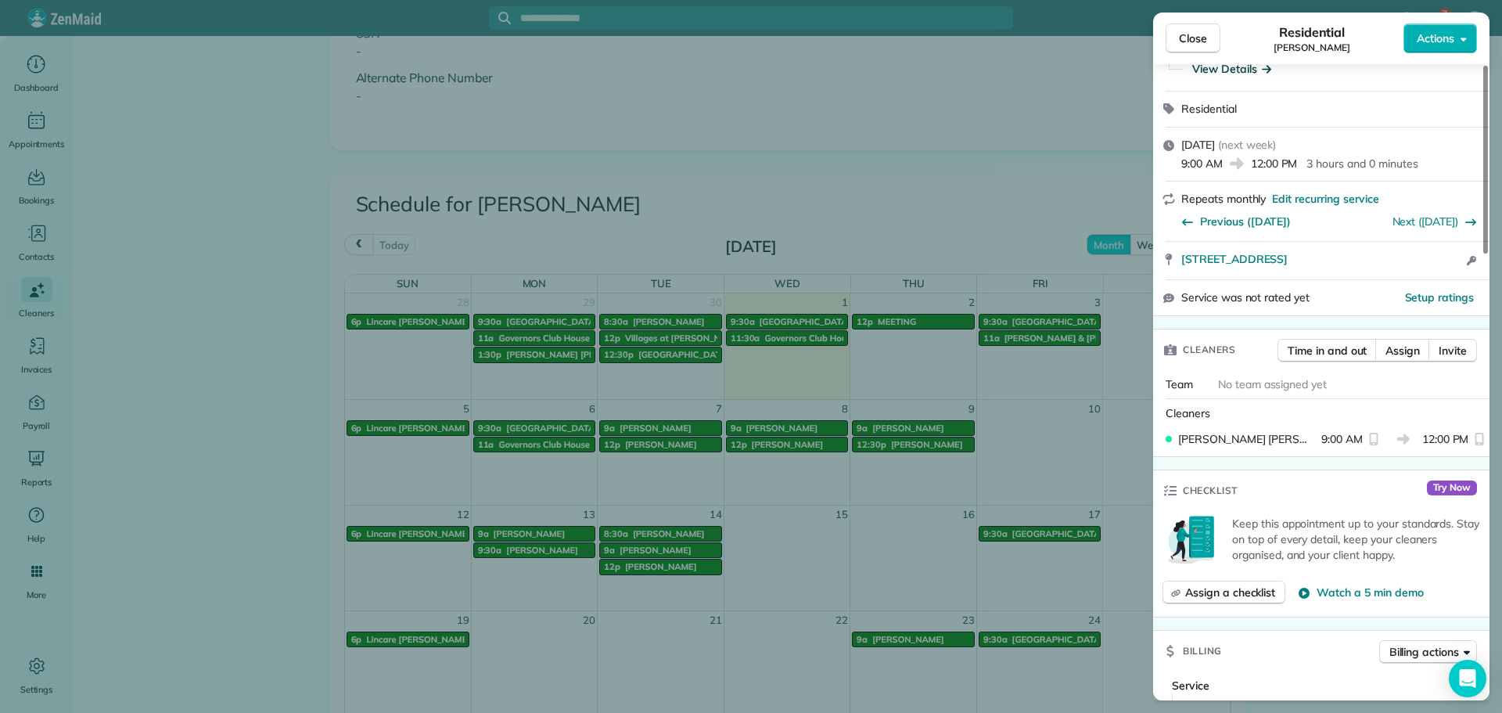
click at [1216, 70] on div "View Details" at bounding box center [1231, 69] width 79 height 16
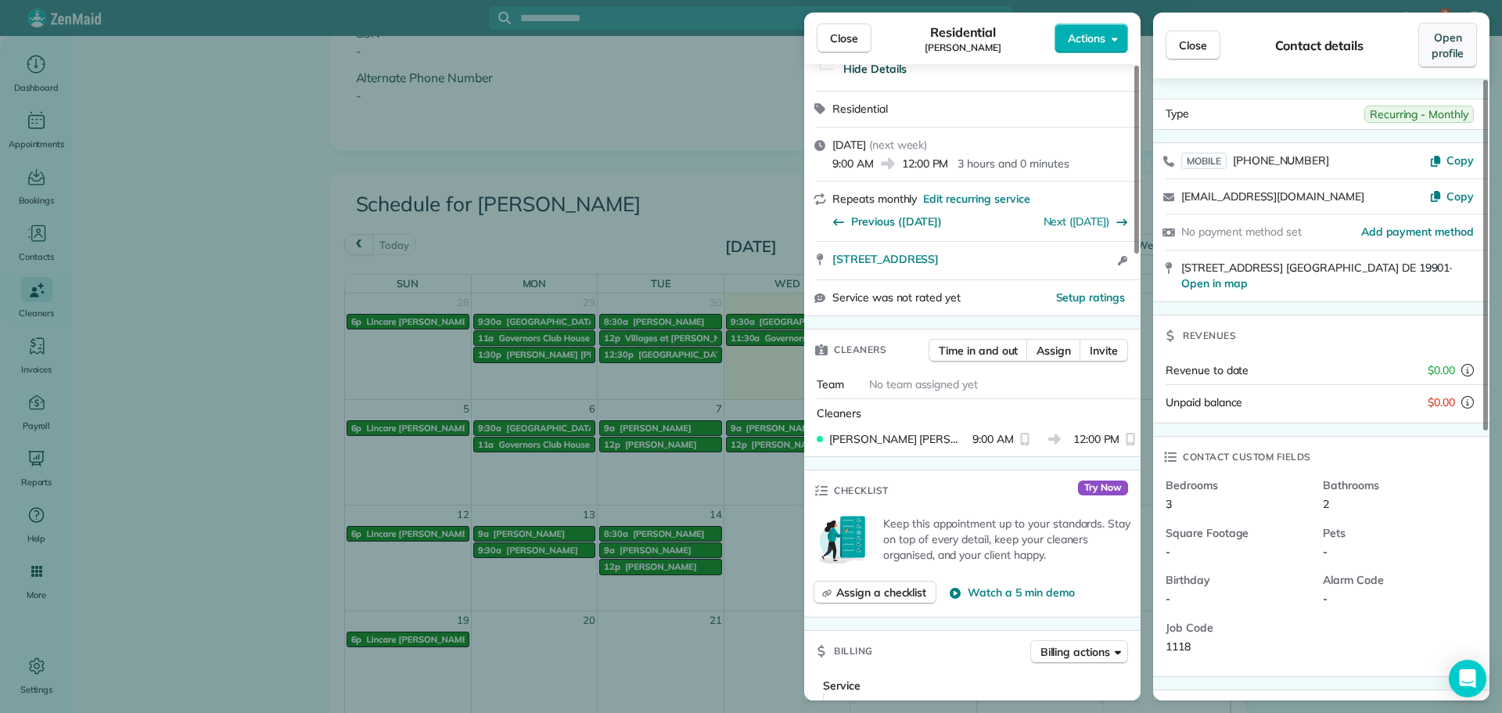
click at [1432, 43] on span "Open profile" at bounding box center [1448, 45] width 32 height 31
click at [832, 44] on span "Close" at bounding box center [844, 39] width 28 height 16
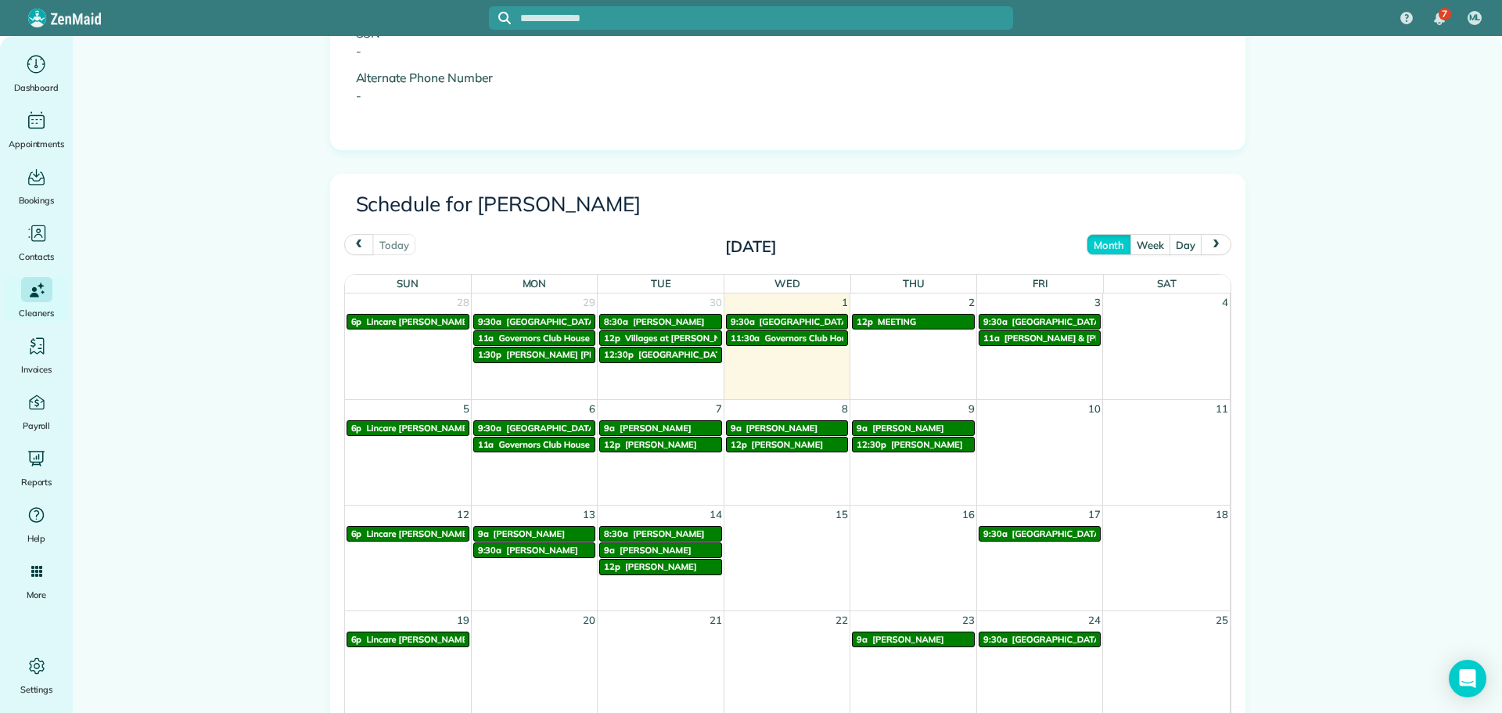
click at [1216, 243] on span "next" at bounding box center [1216, 244] width 13 height 10
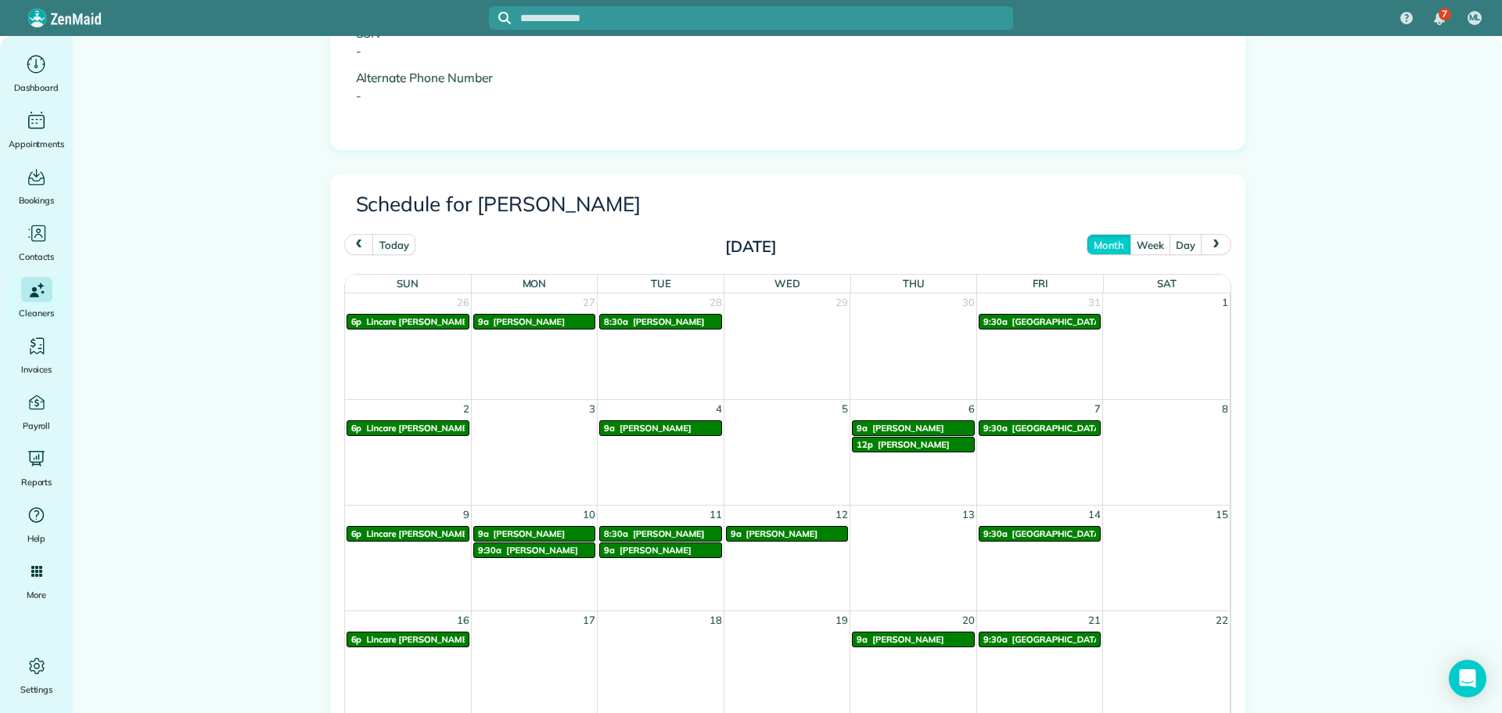
click at [772, 530] on span "[PERSON_NAME]" at bounding box center [782, 533] width 72 height 11
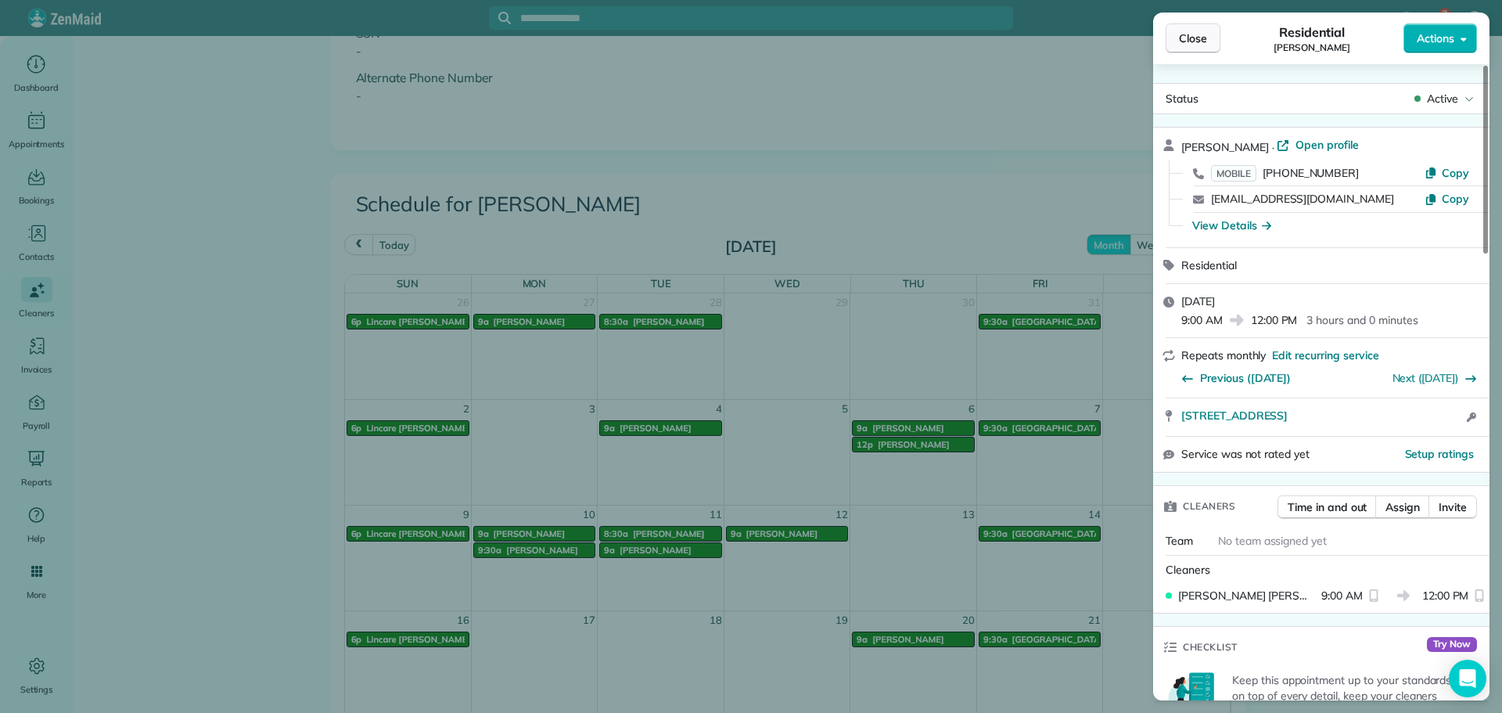
click at [1197, 44] on span "Close" at bounding box center [1193, 39] width 28 height 16
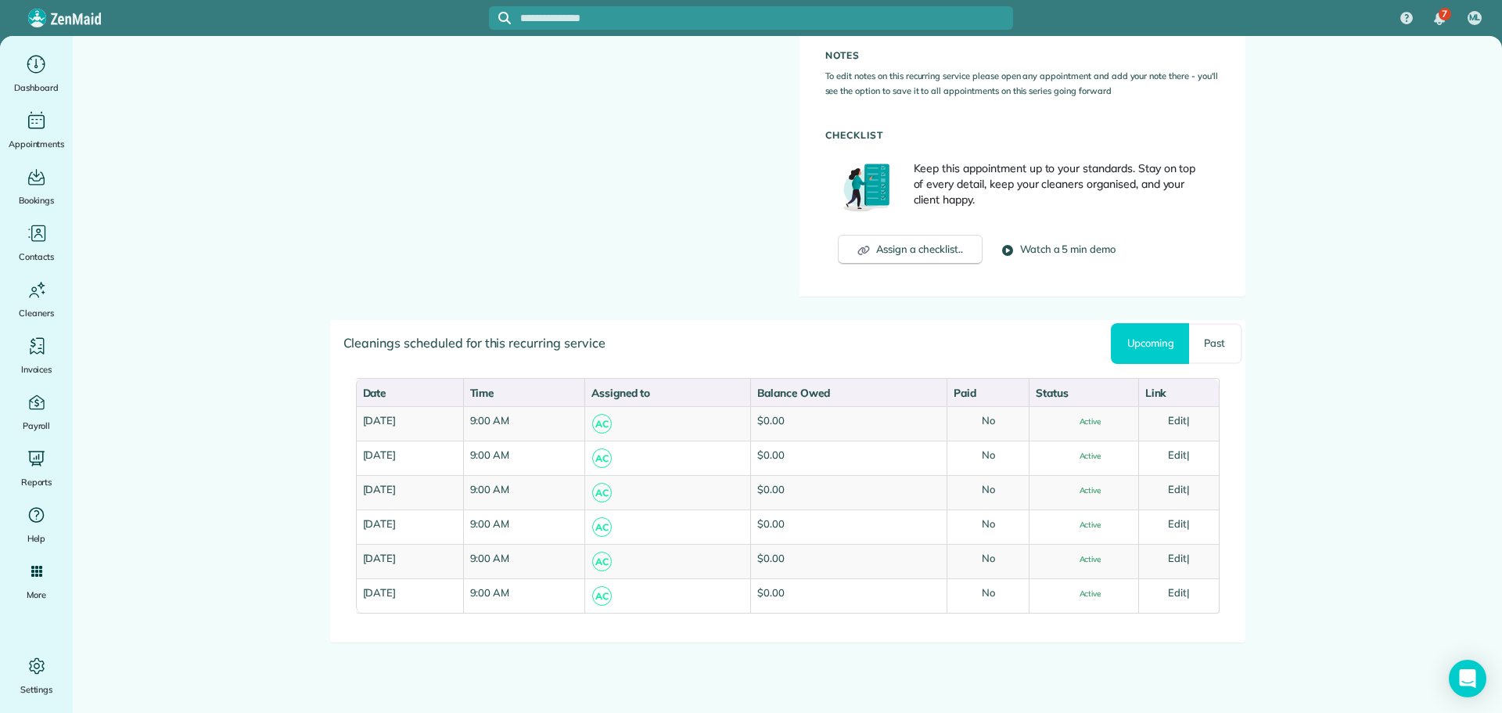
scroll to position [921, 0]
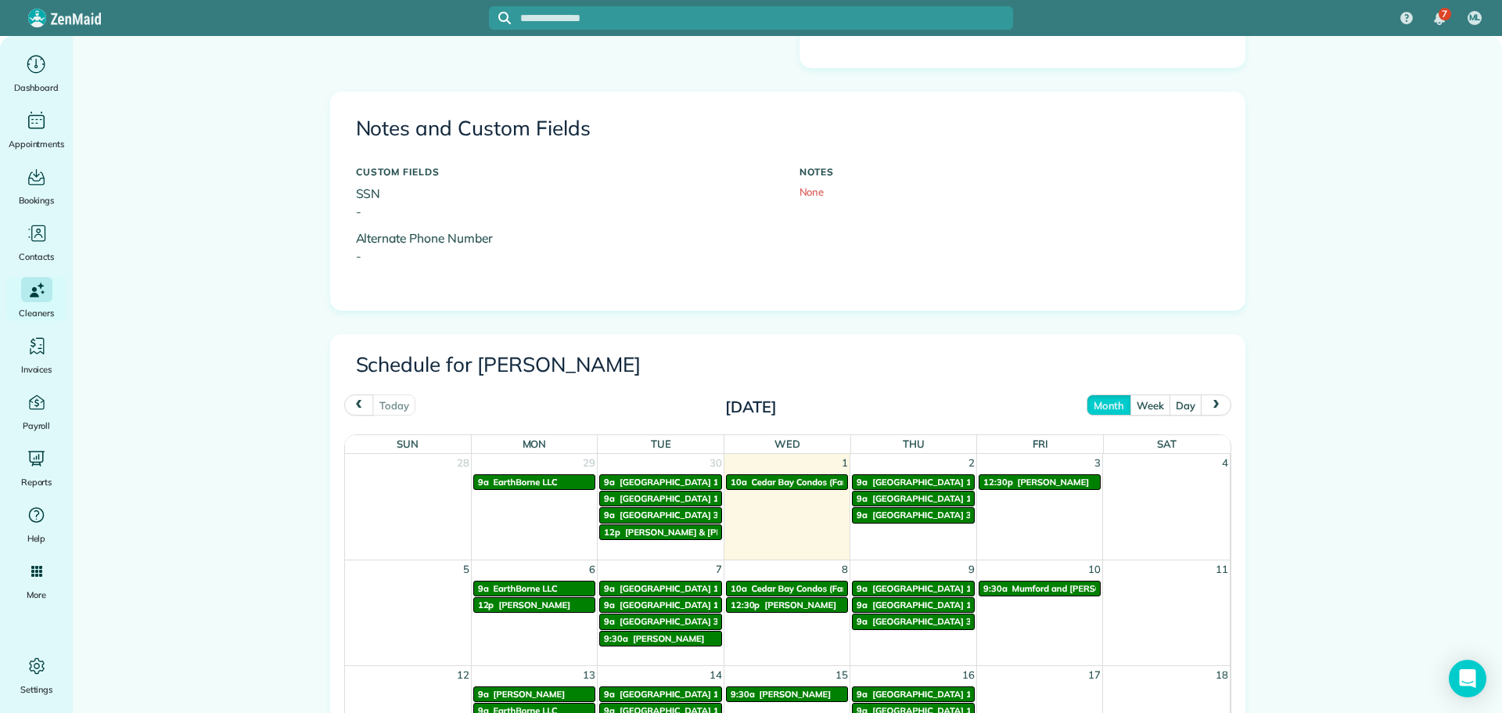
scroll to position [704, 0]
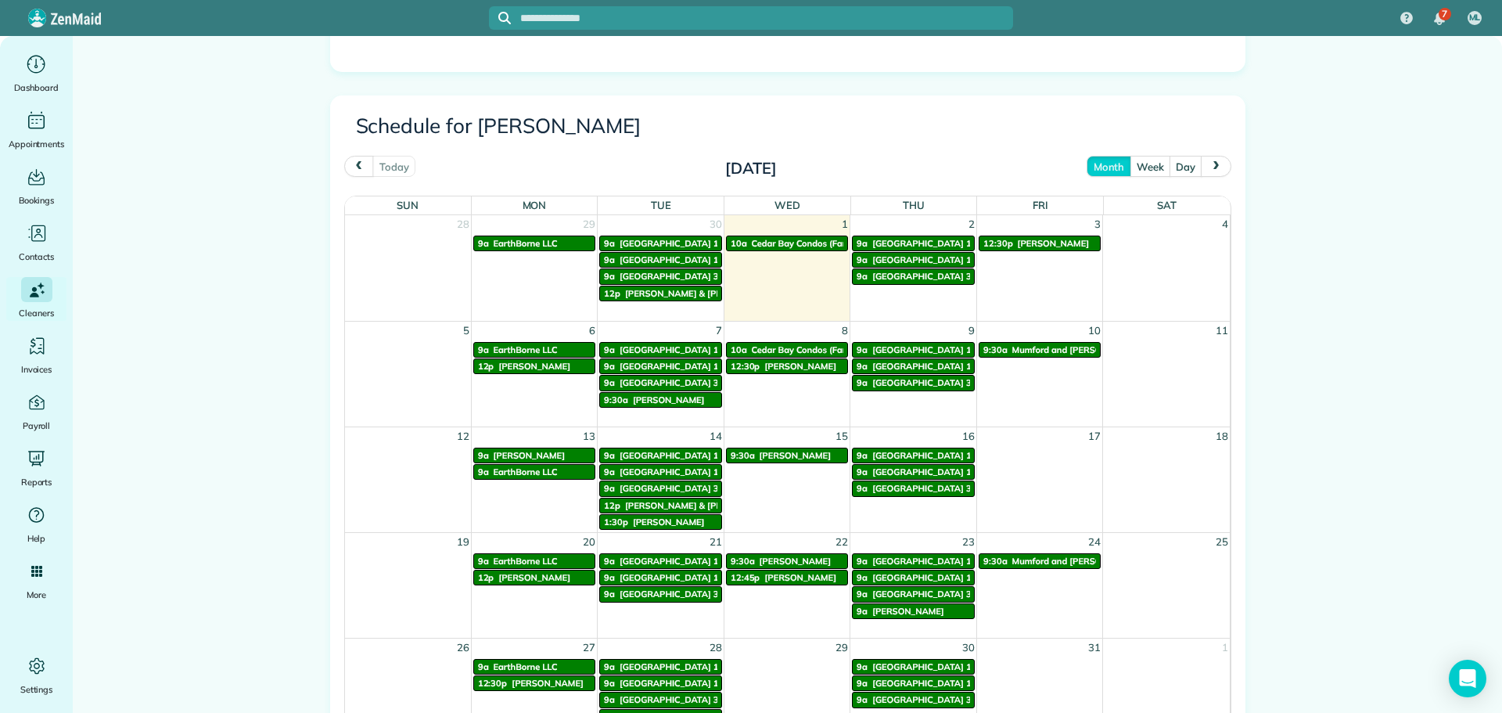
click at [1210, 171] on span "next" at bounding box center [1216, 166] width 13 height 10
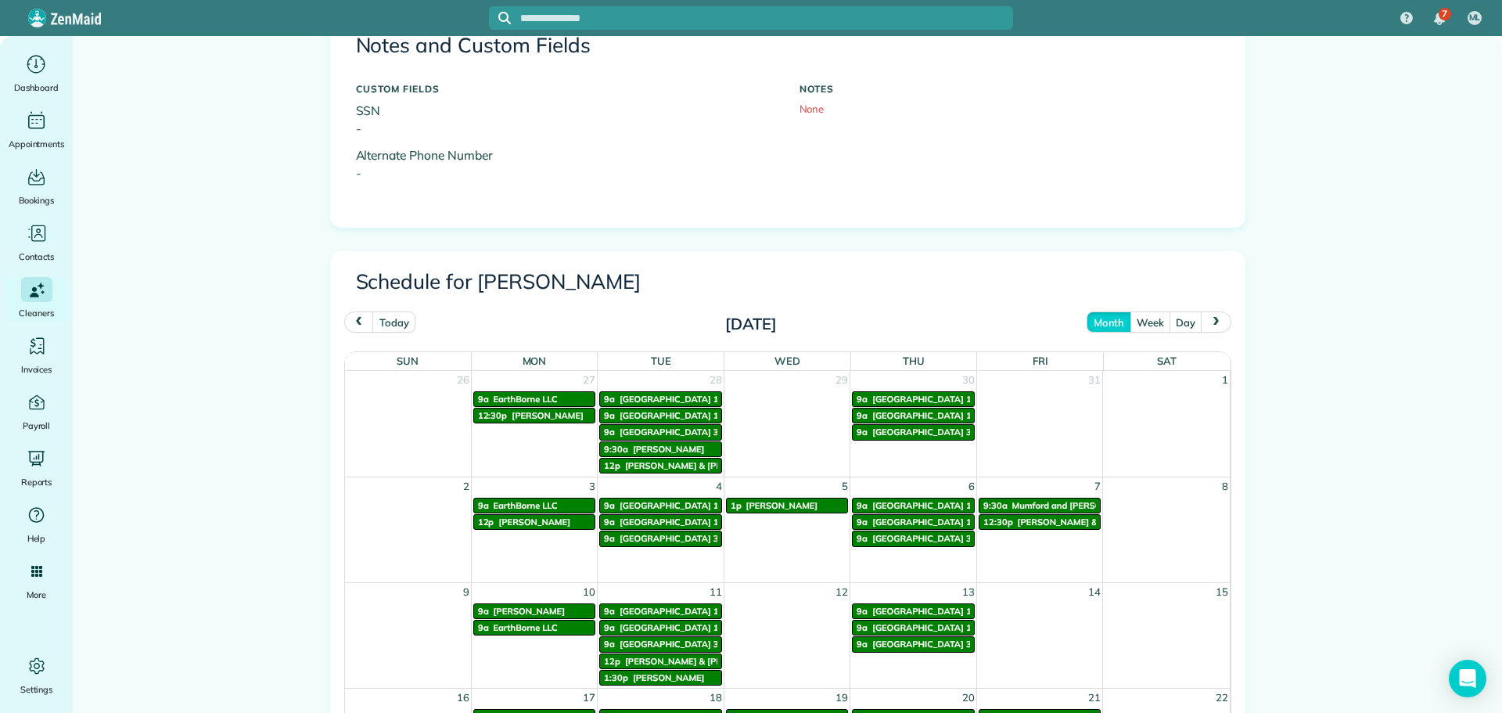
scroll to position [548, 0]
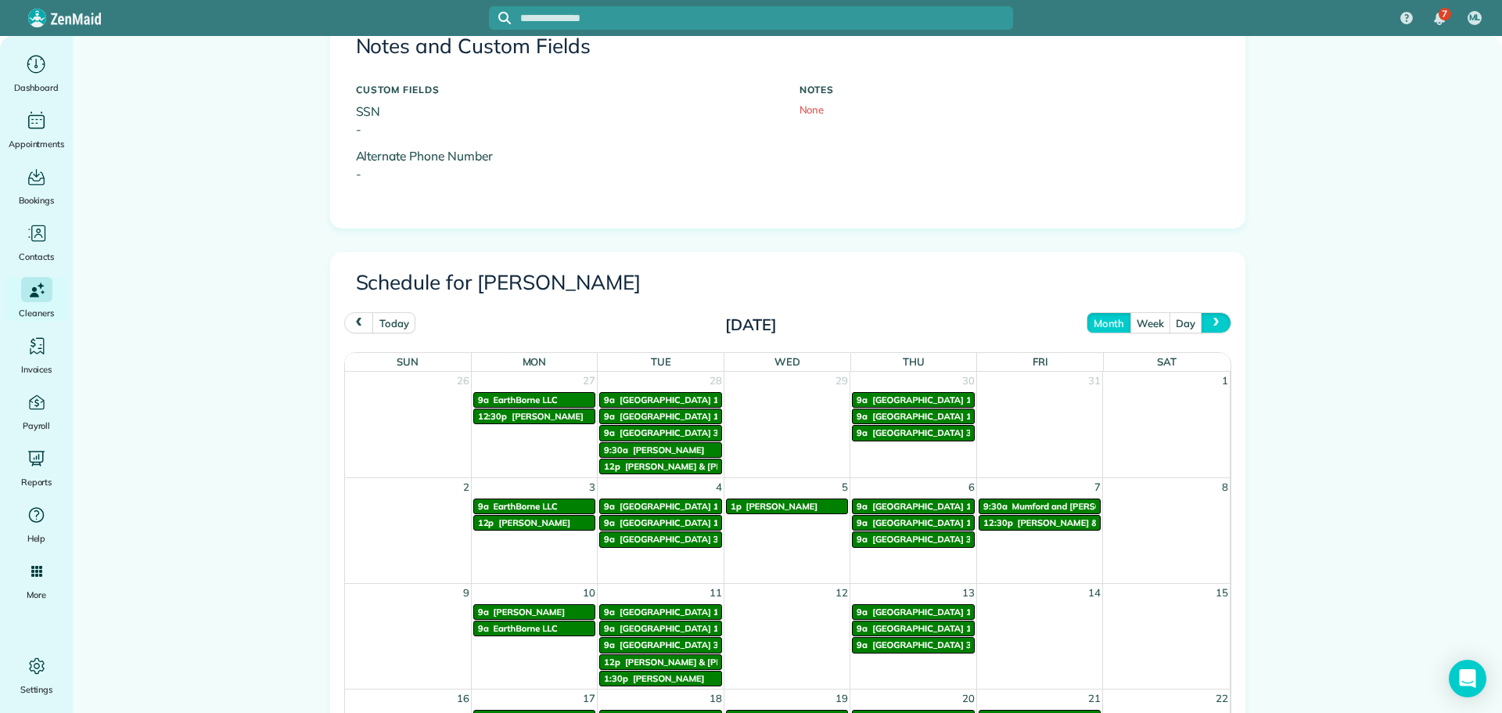
click at [1204, 328] on button "next" at bounding box center [1216, 322] width 30 height 21
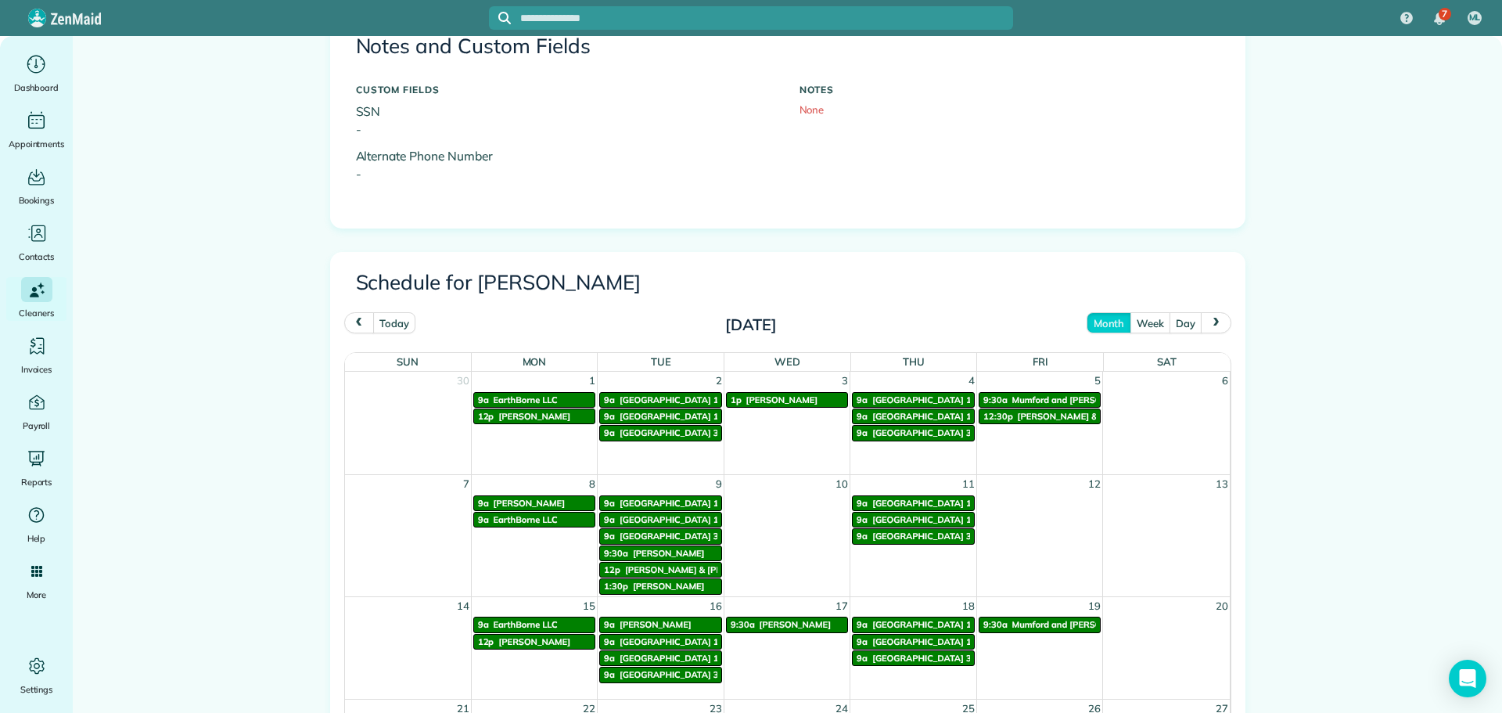
click at [354, 322] on span "prev" at bounding box center [359, 323] width 13 height 10
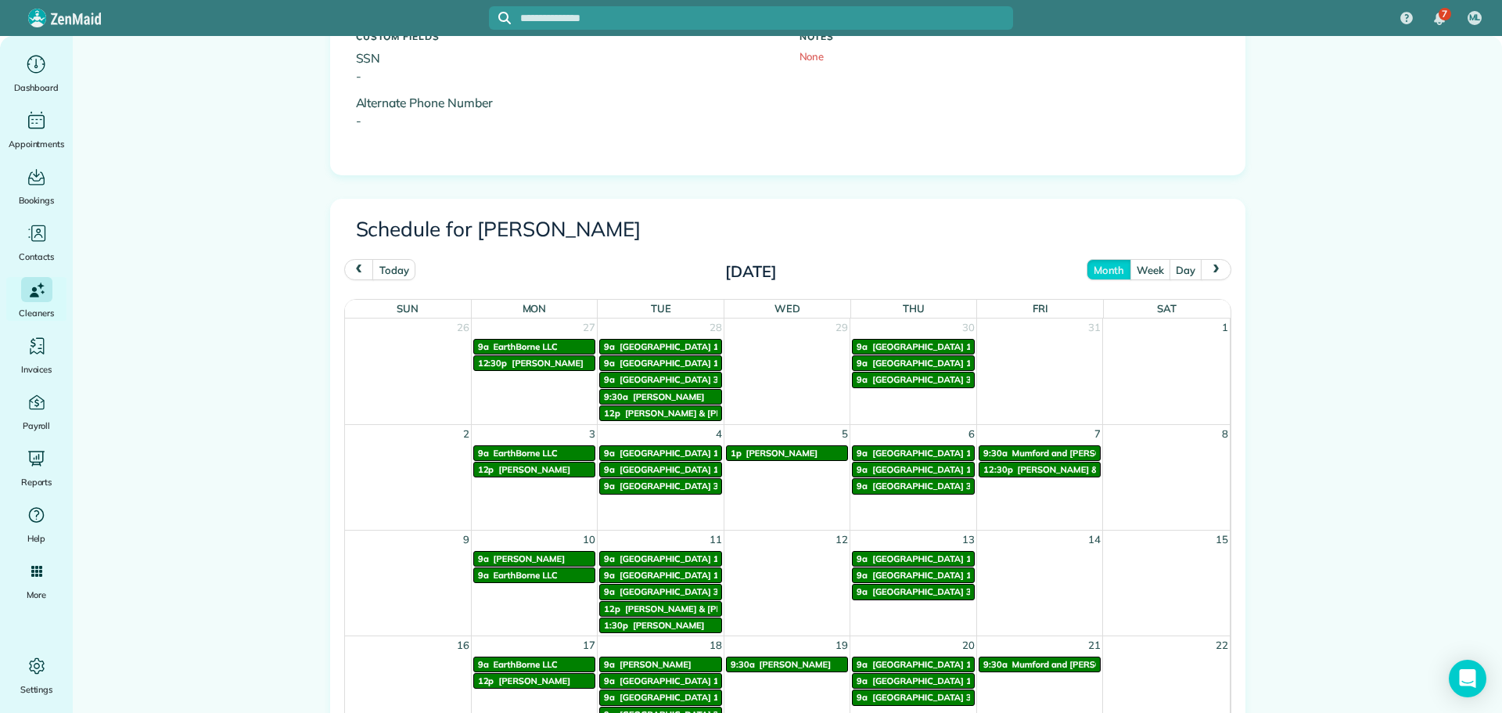
scroll to position [704, 0]
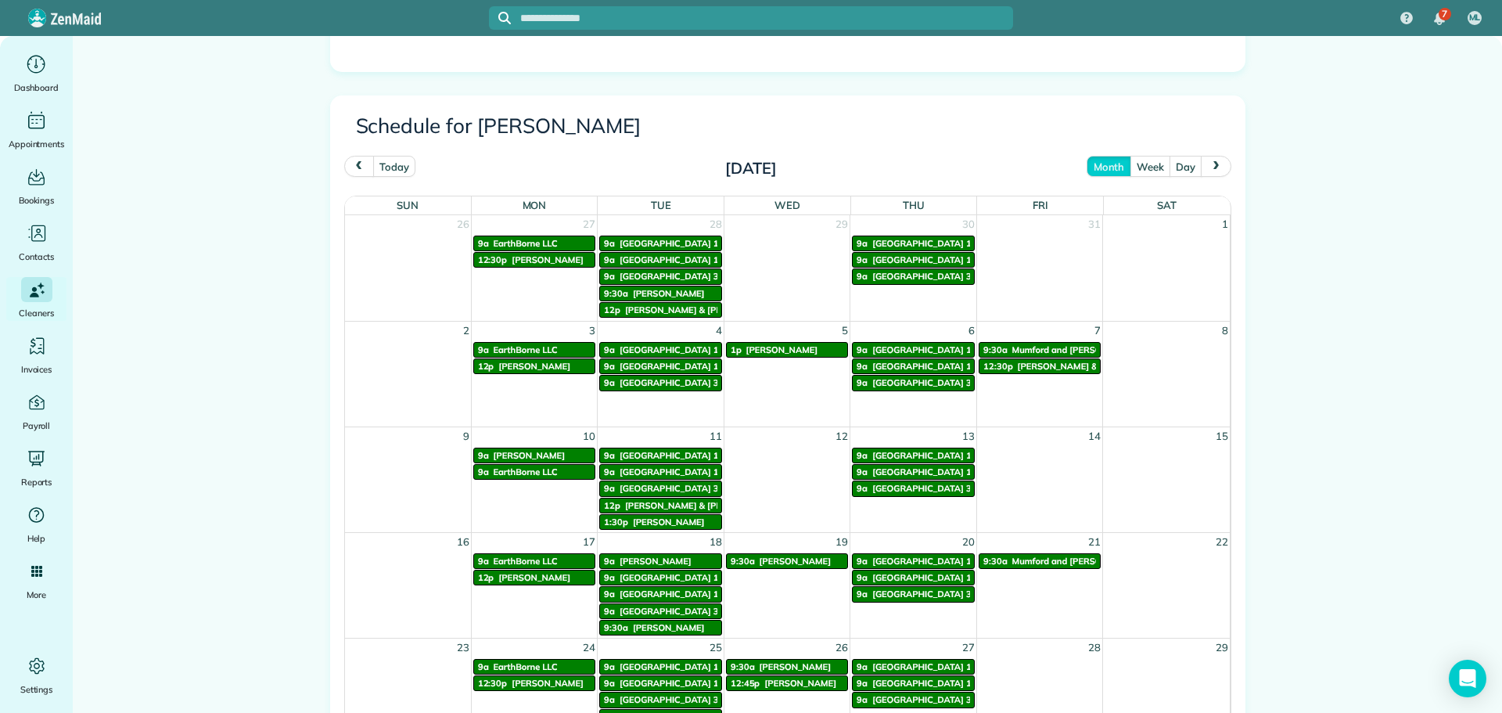
click at [357, 173] on button "prev" at bounding box center [359, 166] width 30 height 21
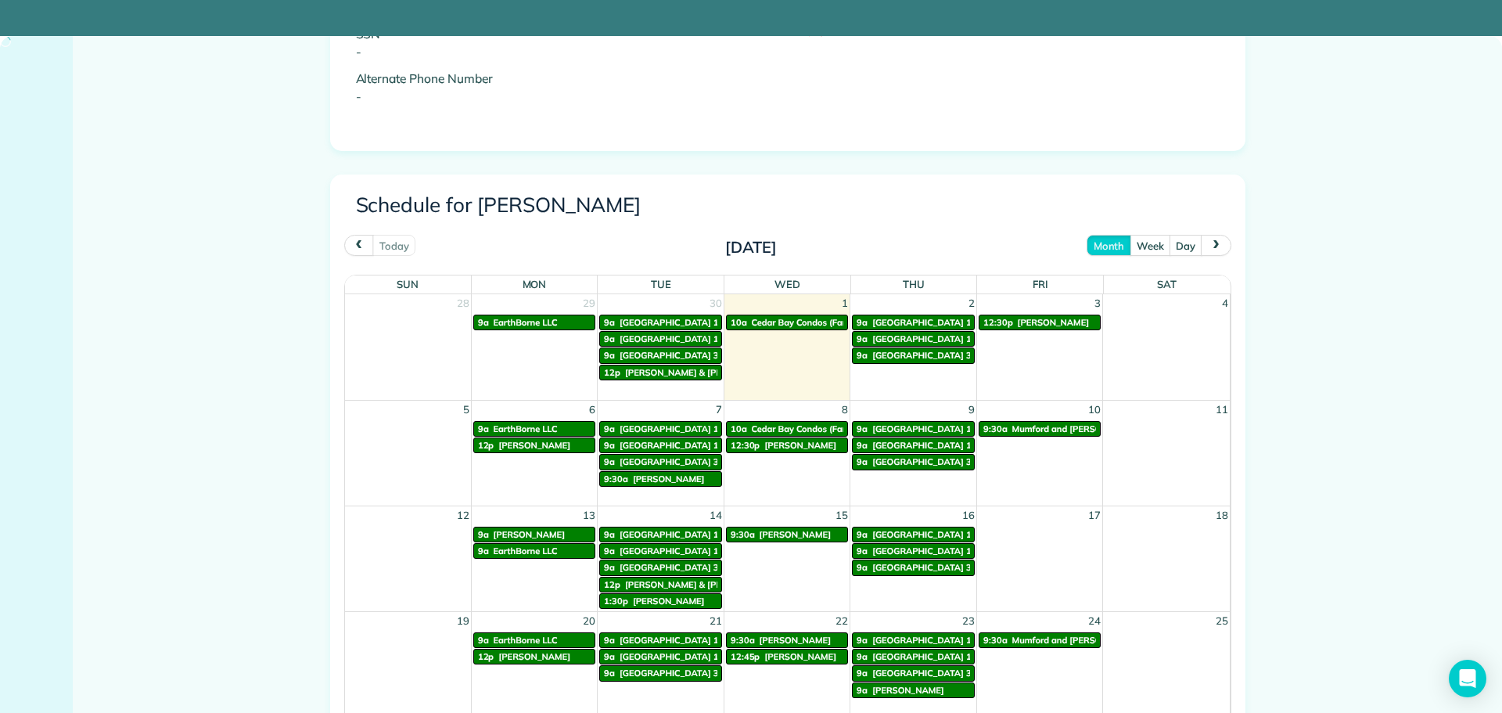
scroll to position [626, 0]
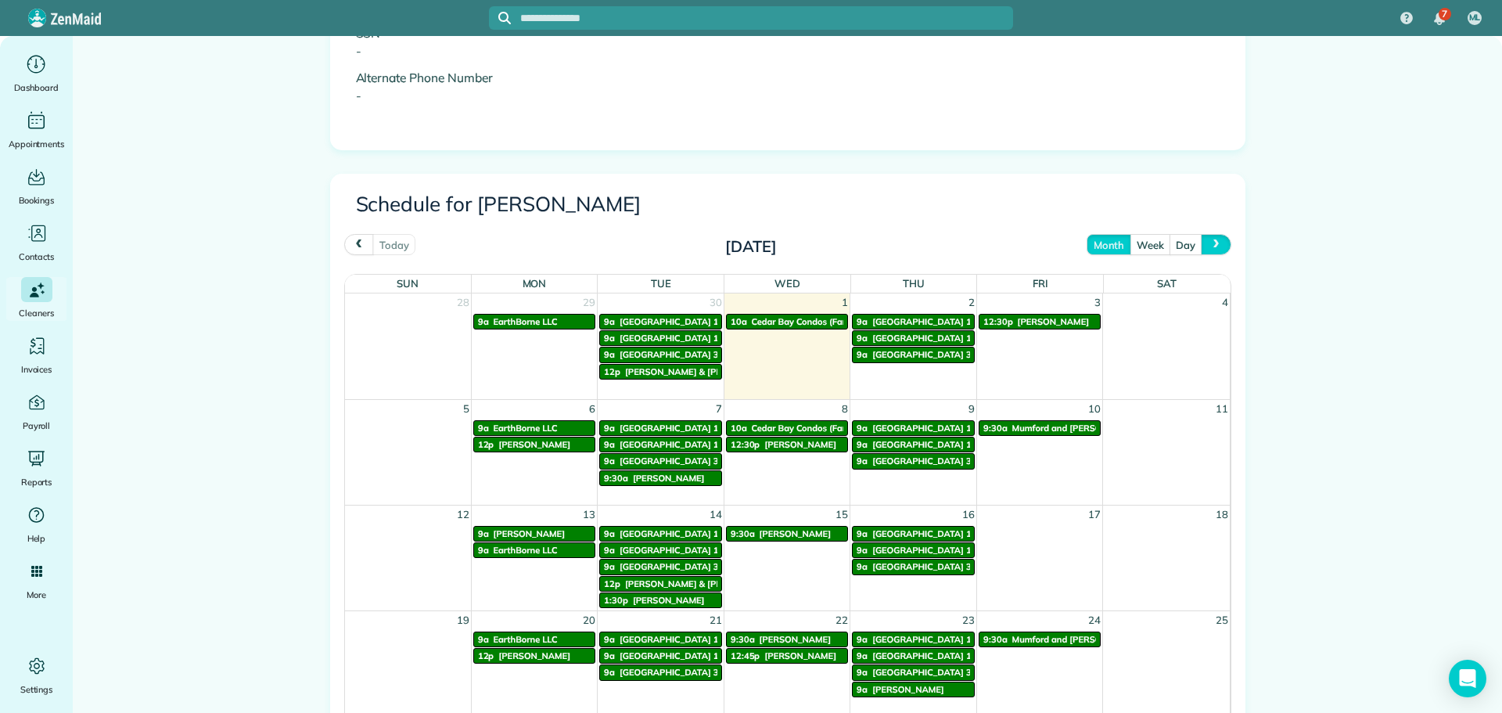
click at [1218, 241] on button "next" at bounding box center [1216, 244] width 30 height 21
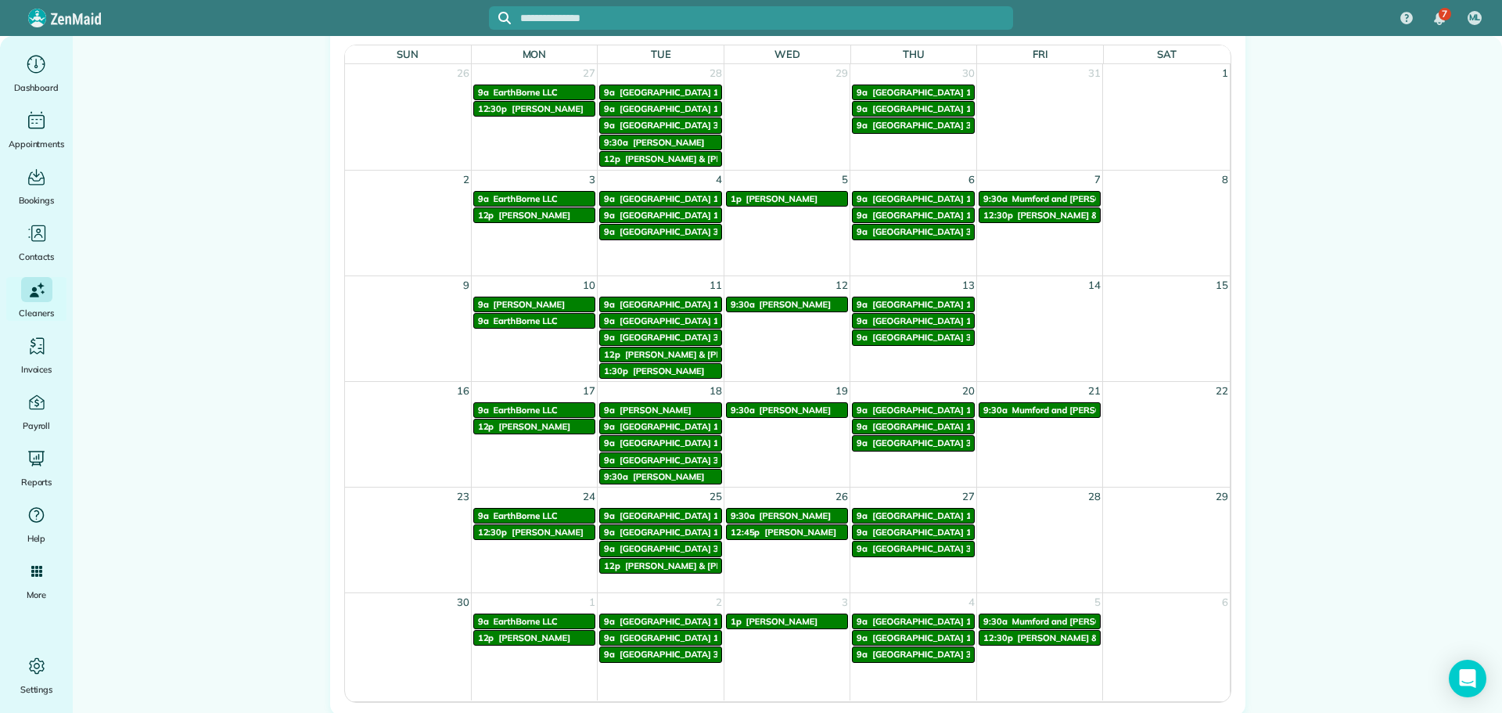
scroll to position [860, 0]
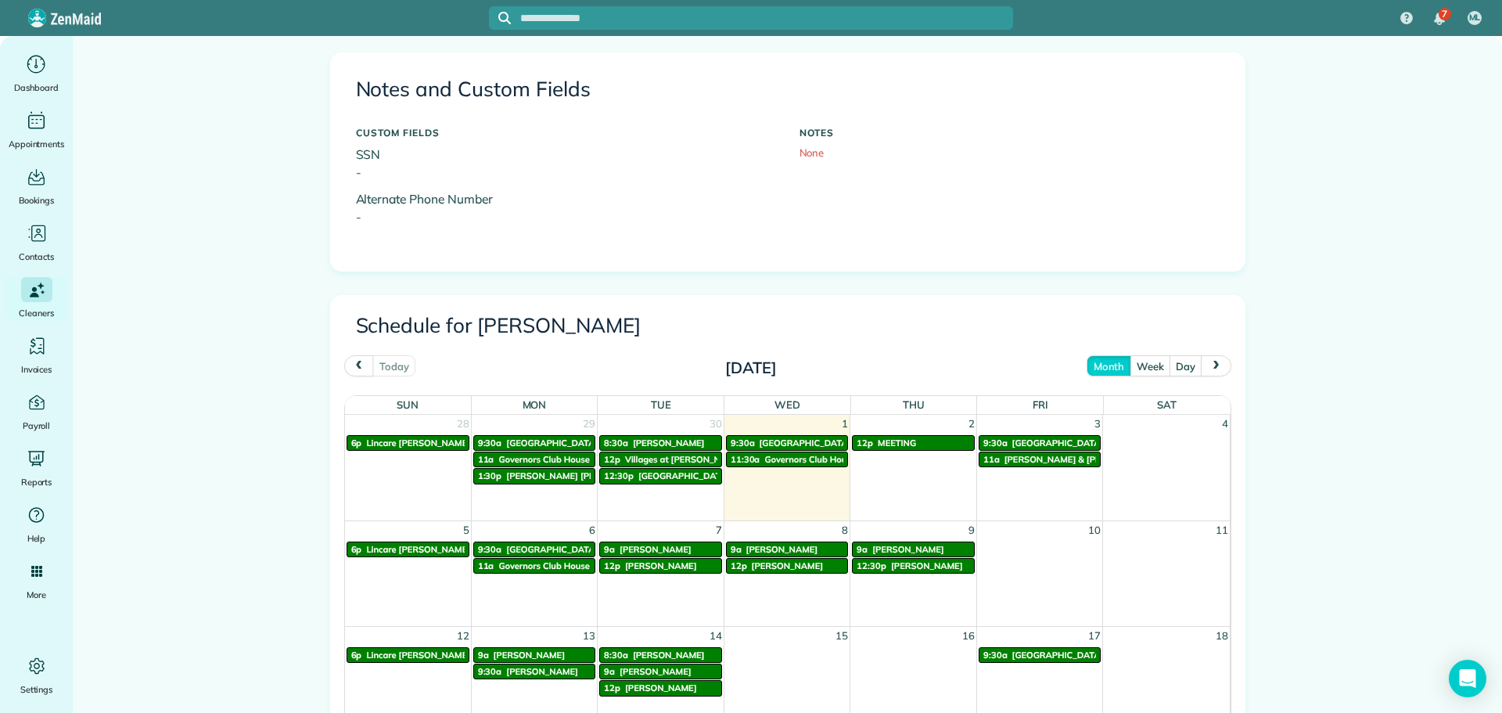
scroll to position [704, 0]
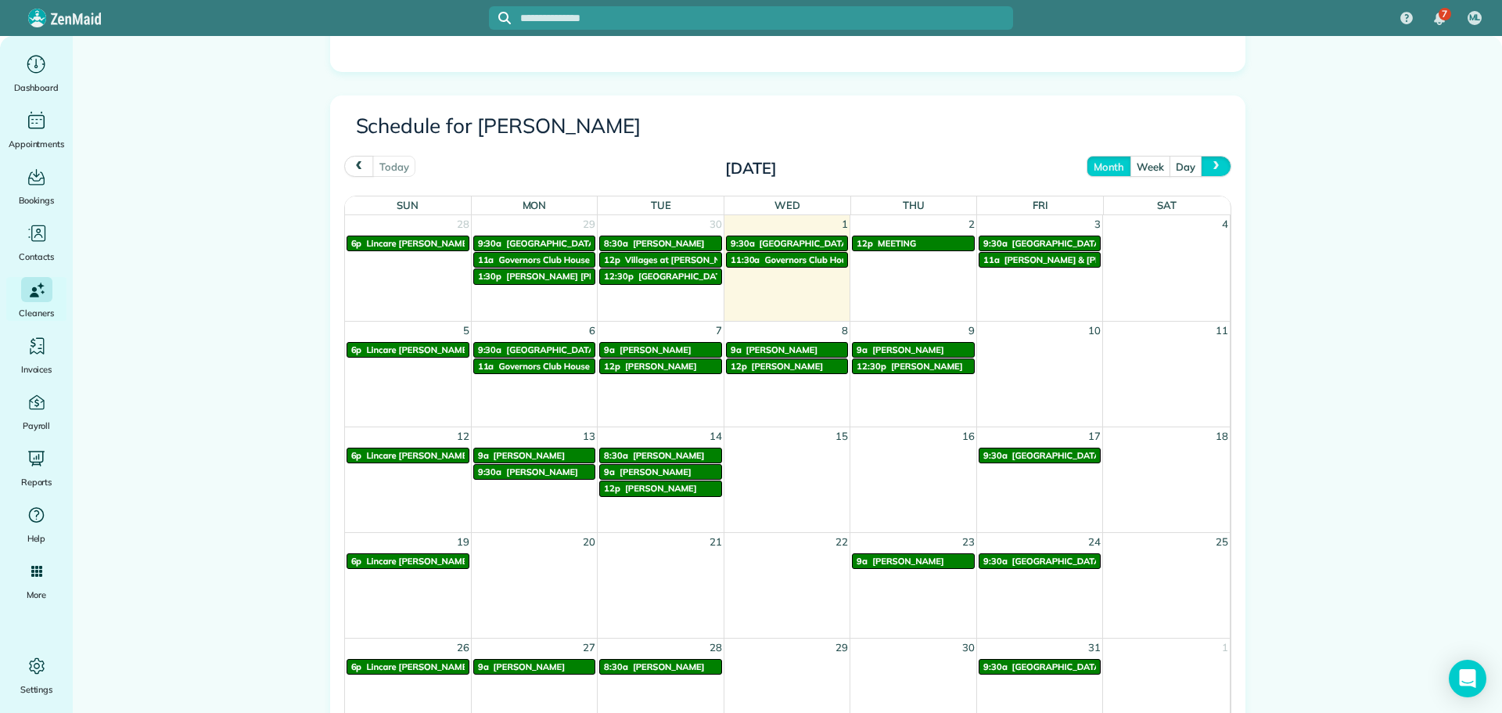
click at [1223, 163] on button "next" at bounding box center [1216, 166] width 30 height 21
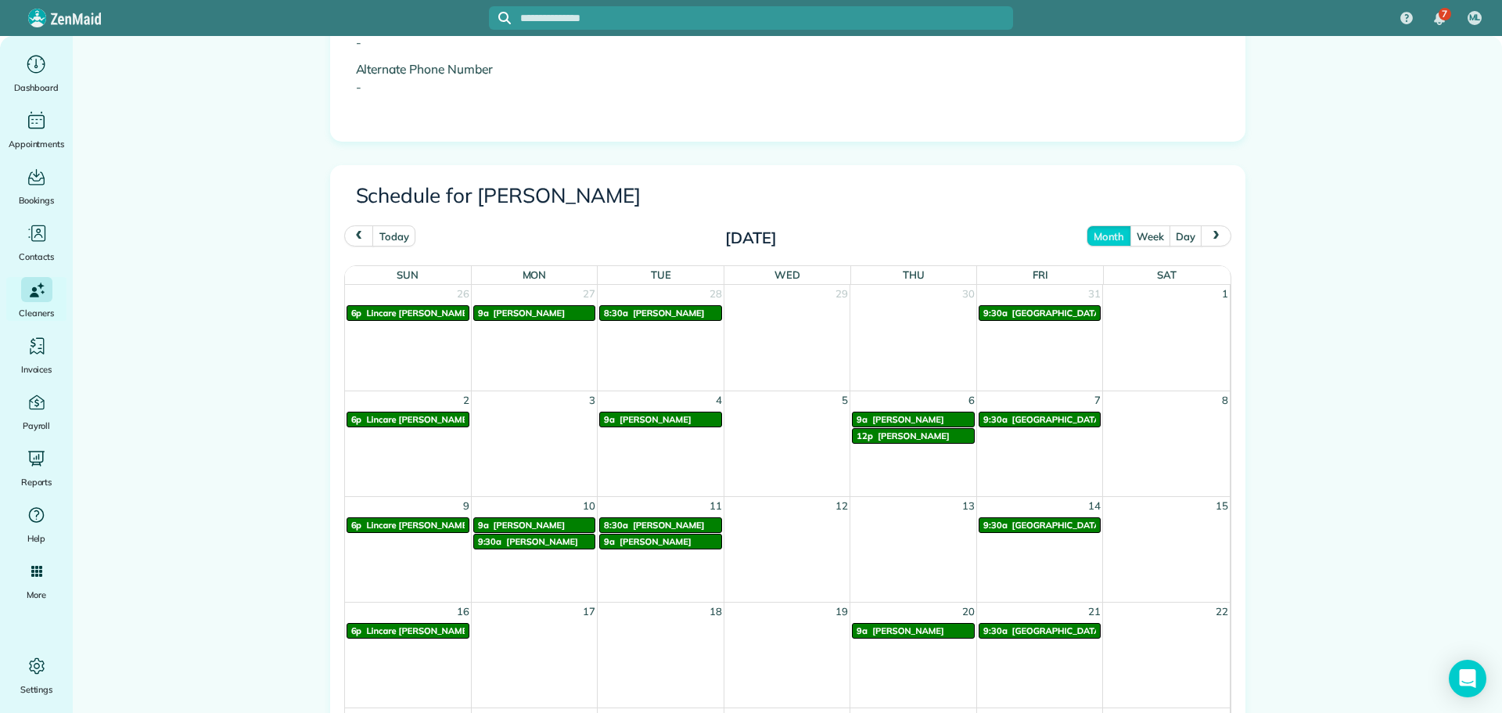
scroll to position [626, 0]
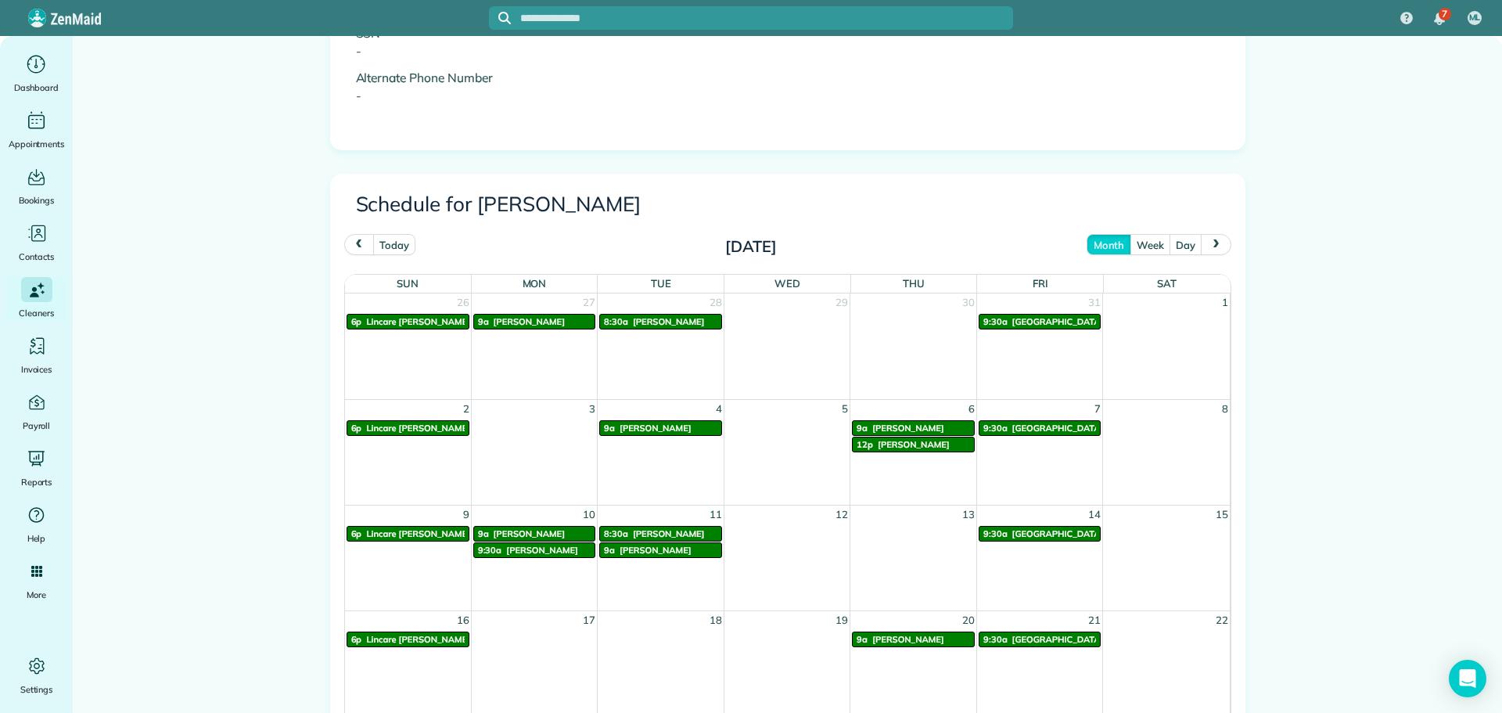
click at [344, 240] on button "prev" at bounding box center [359, 244] width 30 height 21
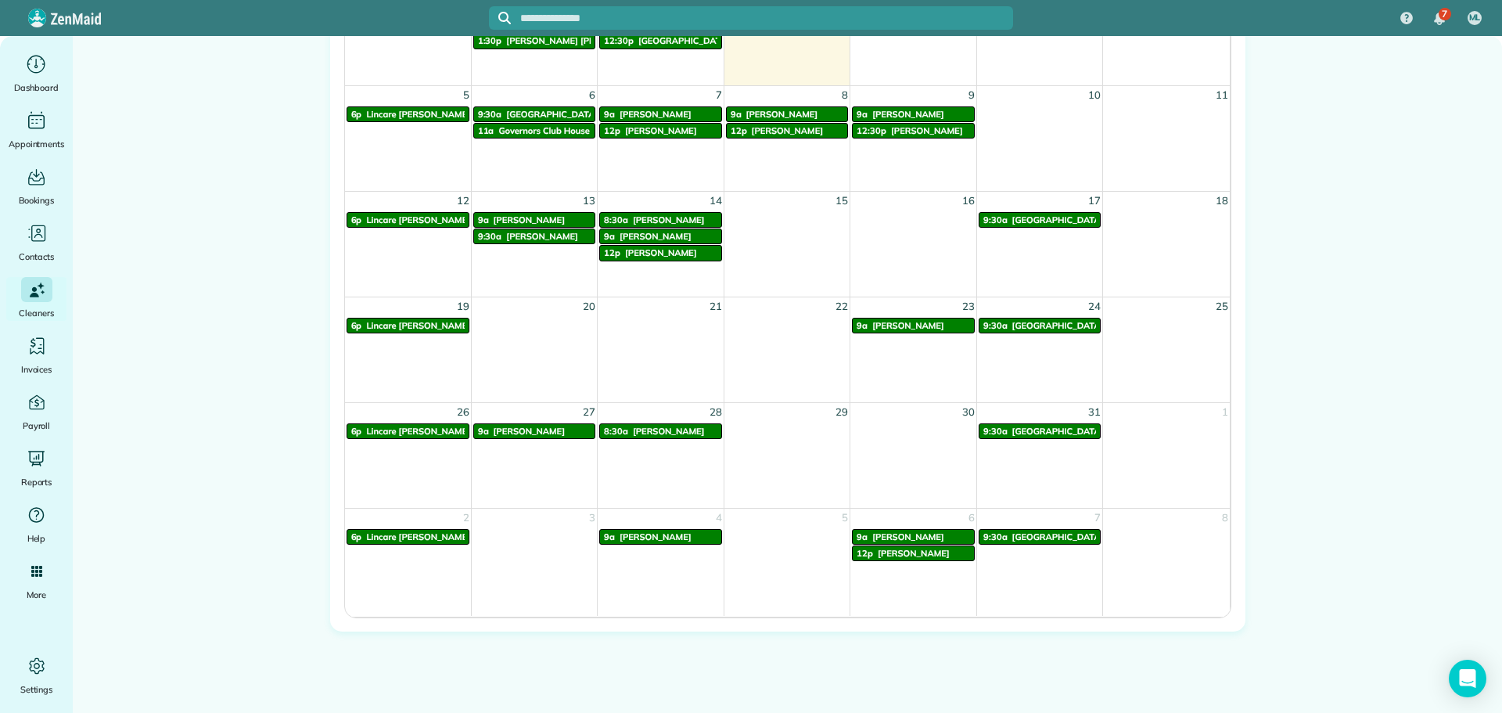
scroll to position [861, 0]
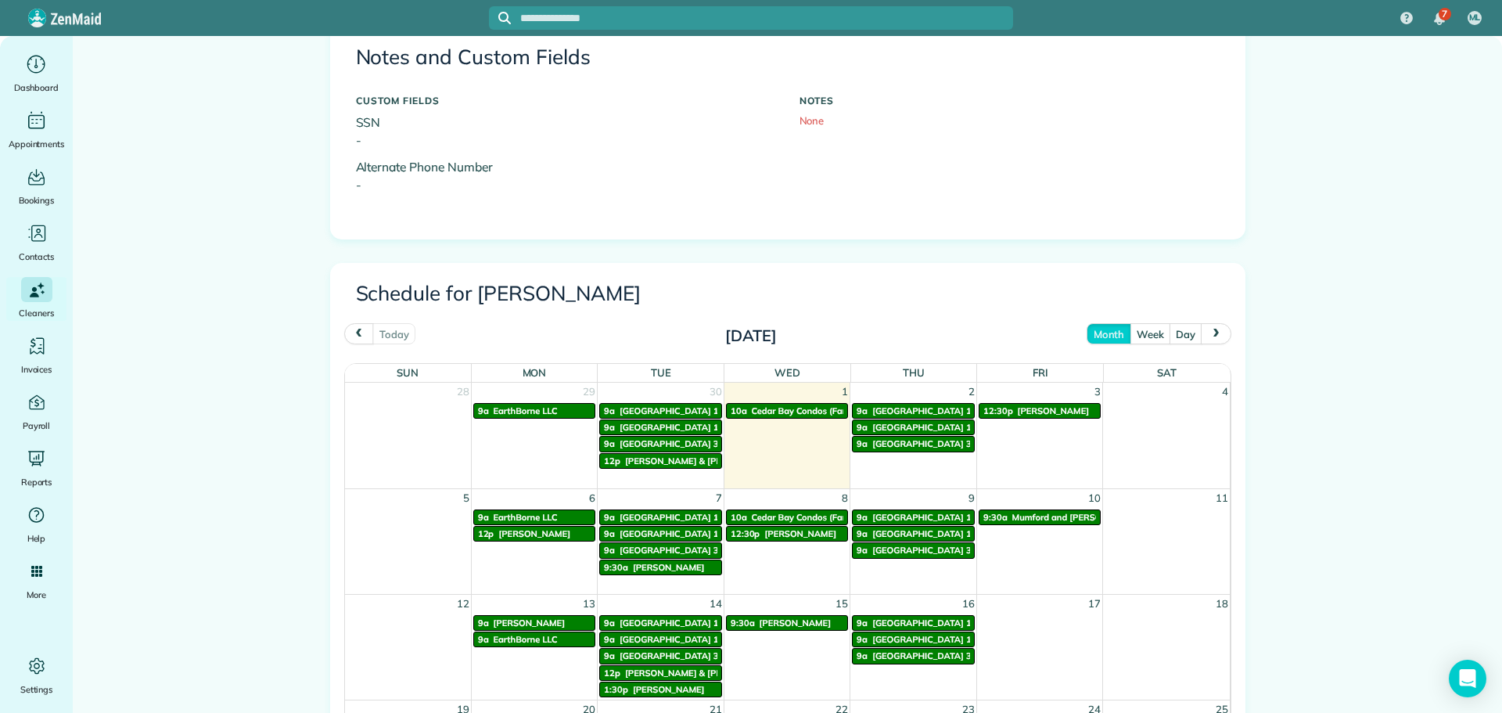
scroll to position [470, 0]
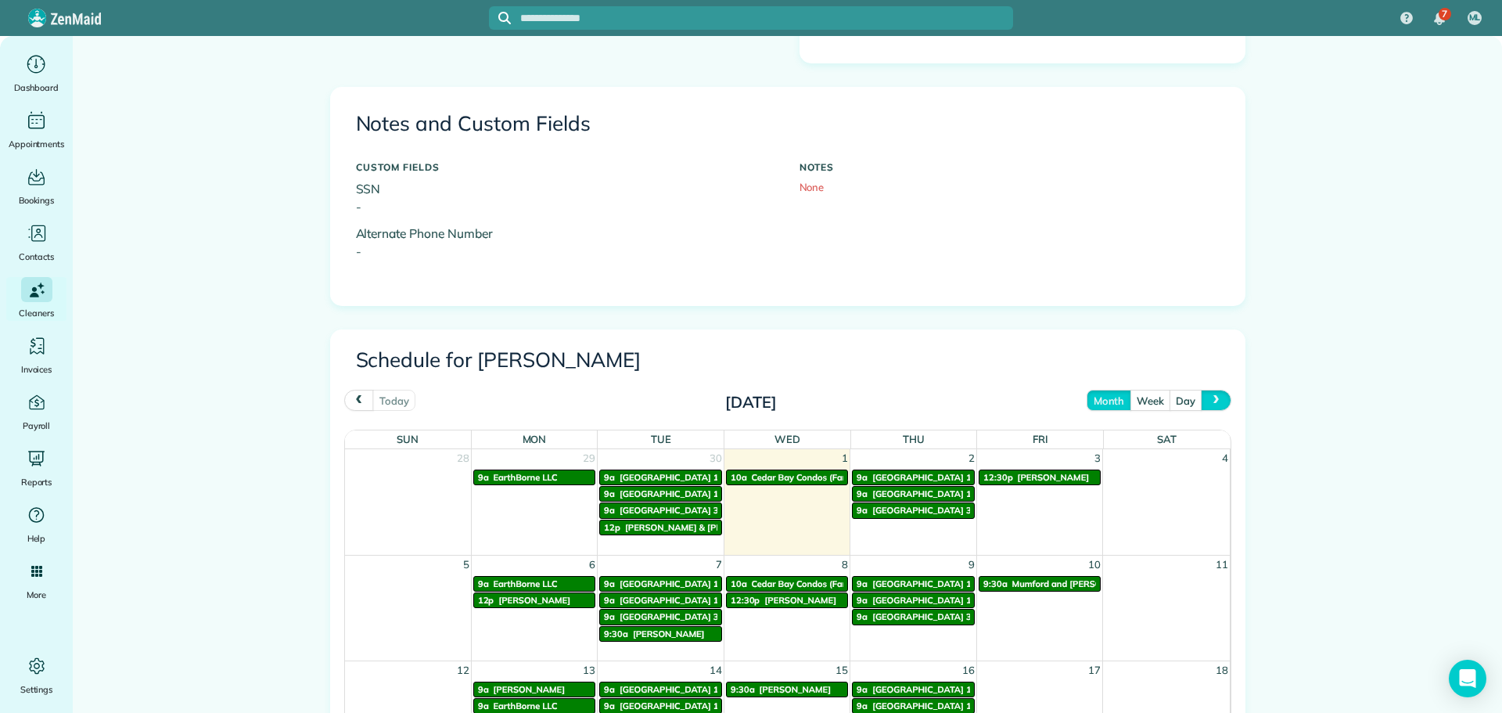
click at [1210, 398] on span "next" at bounding box center [1216, 400] width 13 height 10
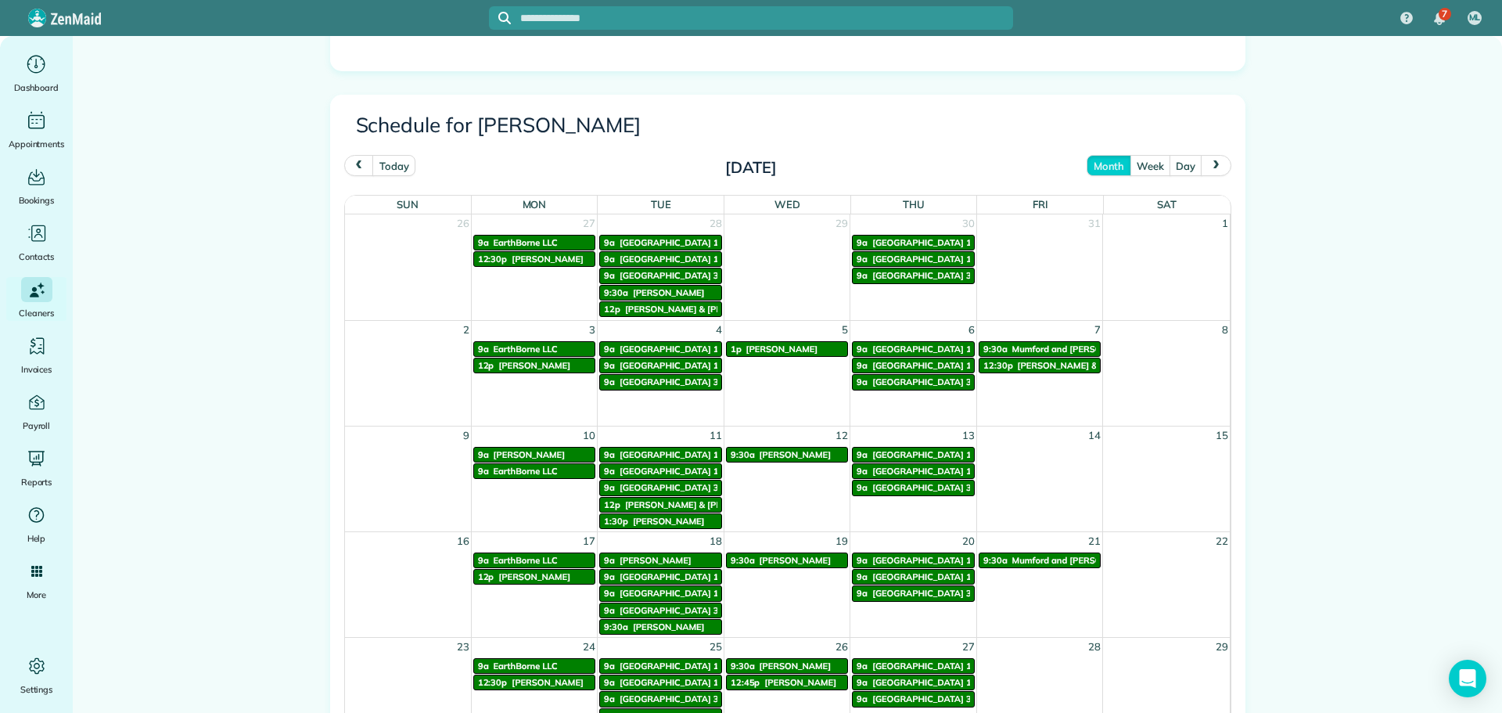
scroll to position [783, 0]
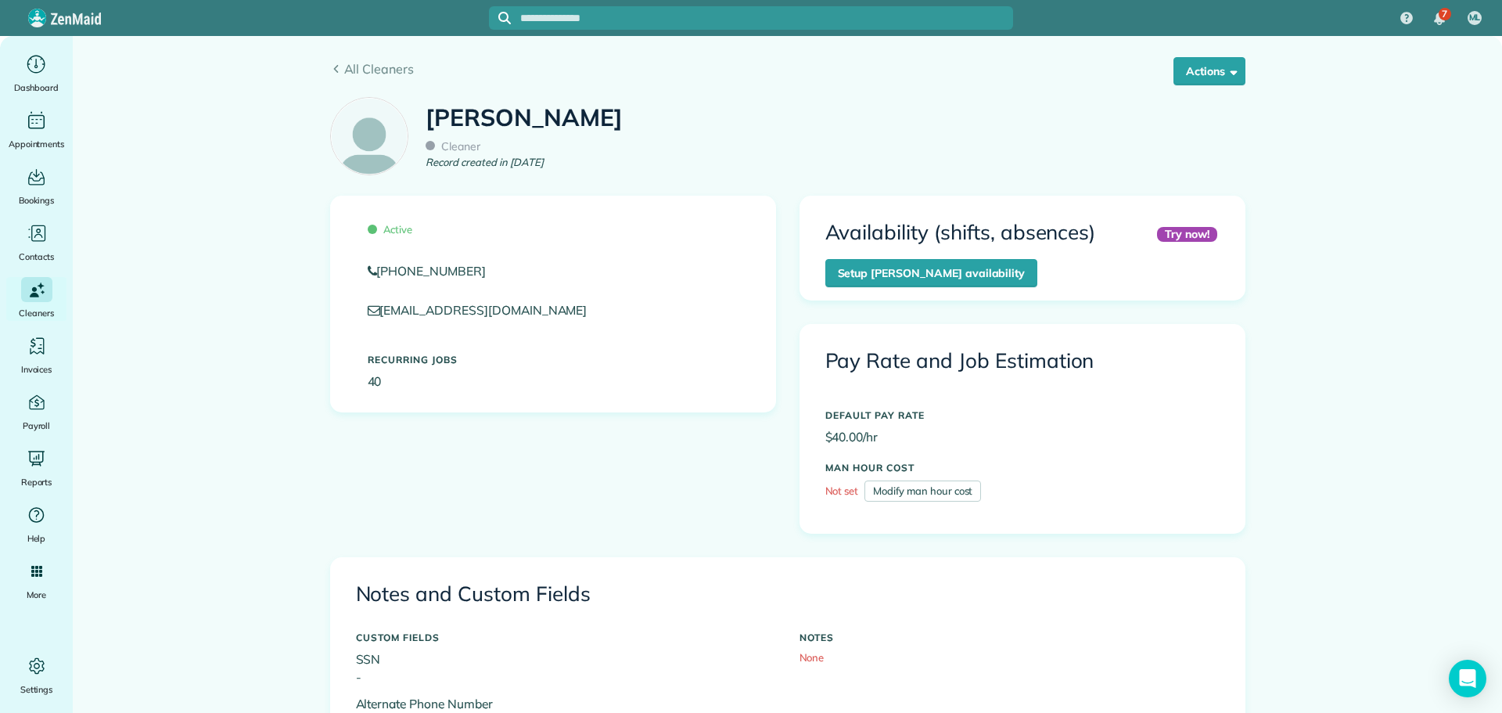
scroll to position [705, 0]
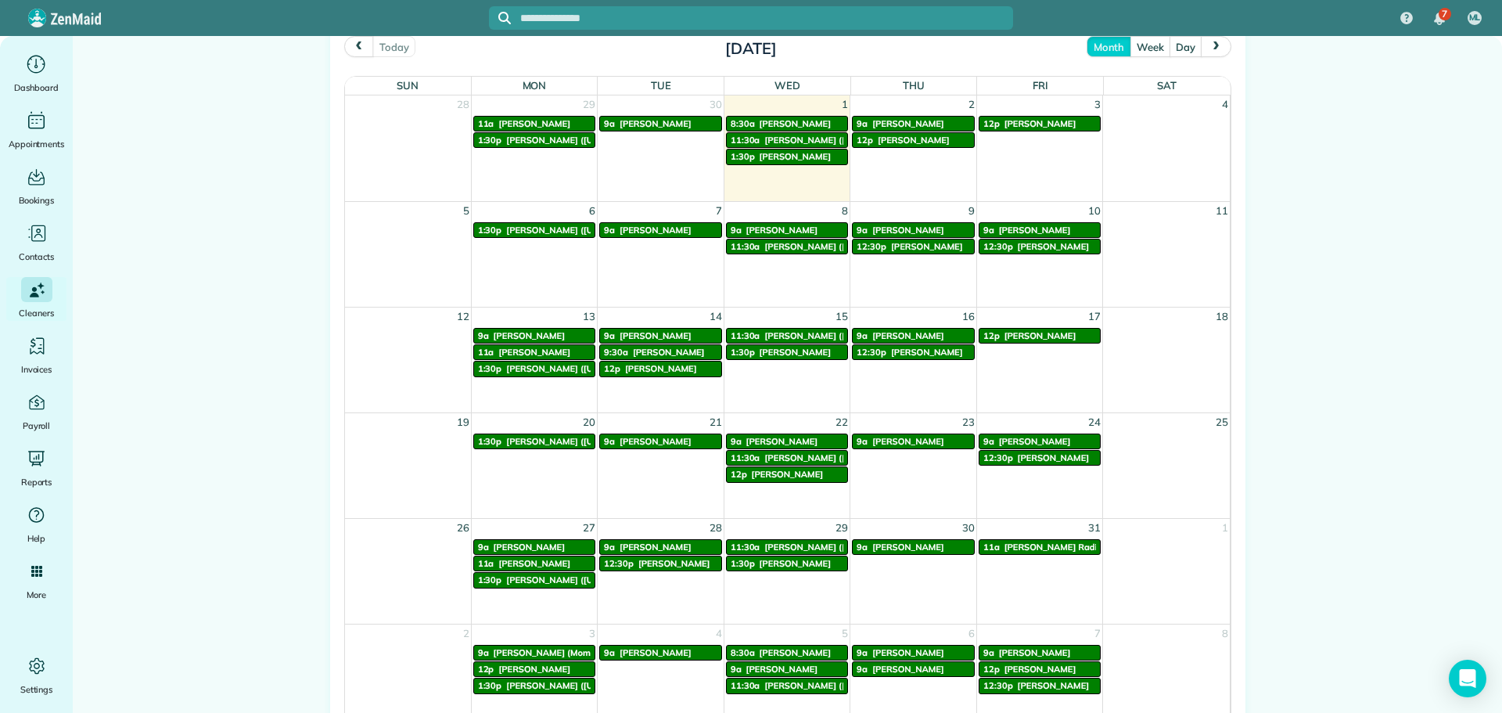
scroll to position [860, 0]
